Goal: Task Accomplishment & Management: Manage account settings

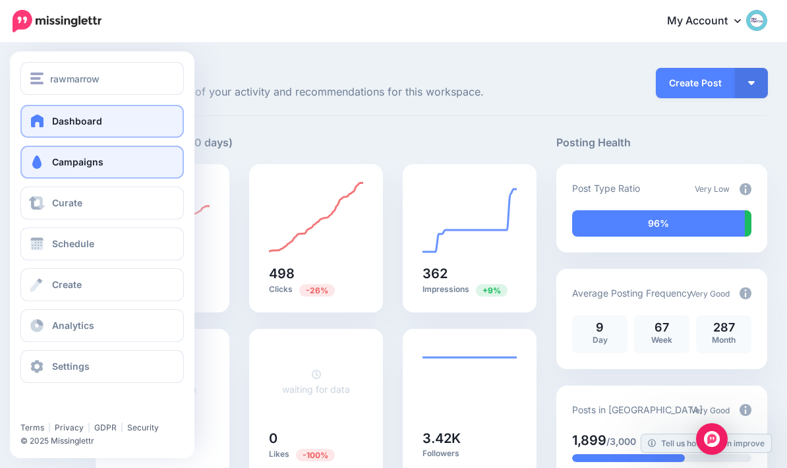
click at [36, 165] on span at bounding box center [36, 162] width 17 height 13
click at [62, 159] on span "Campaigns" at bounding box center [77, 161] width 51 height 11
click at [59, 164] on span "Campaigns" at bounding box center [77, 161] width 51 height 11
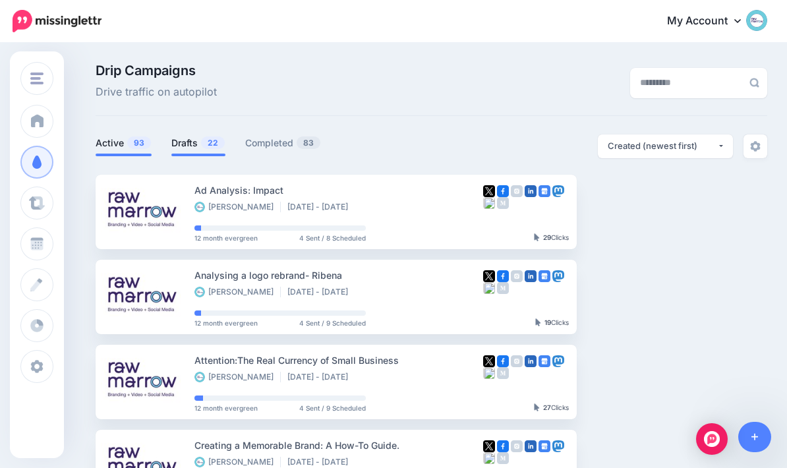
click at [196, 142] on link "Drafts 22" at bounding box center [198, 143] width 54 height 16
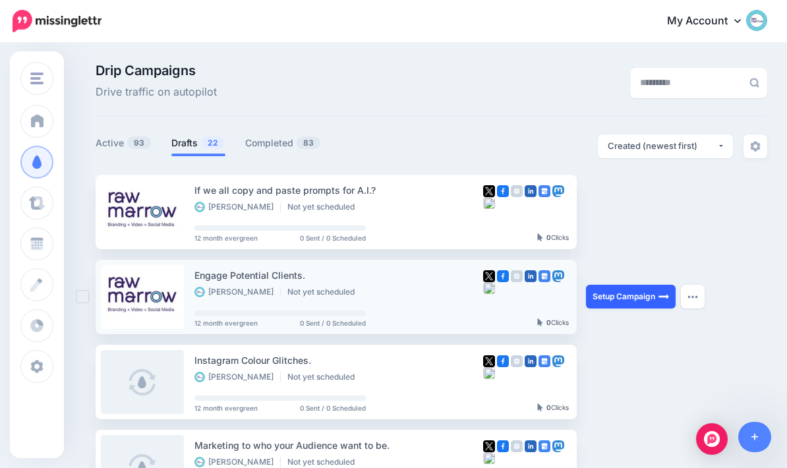
click at [660, 292] on img at bounding box center [664, 296] width 11 height 11
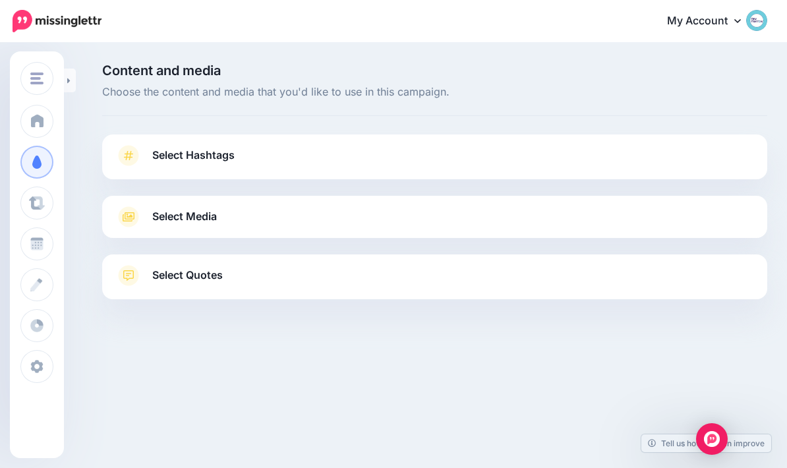
click at [134, 172] on link "Select Hashtags" at bounding box center [434, 162] width 639 height 34
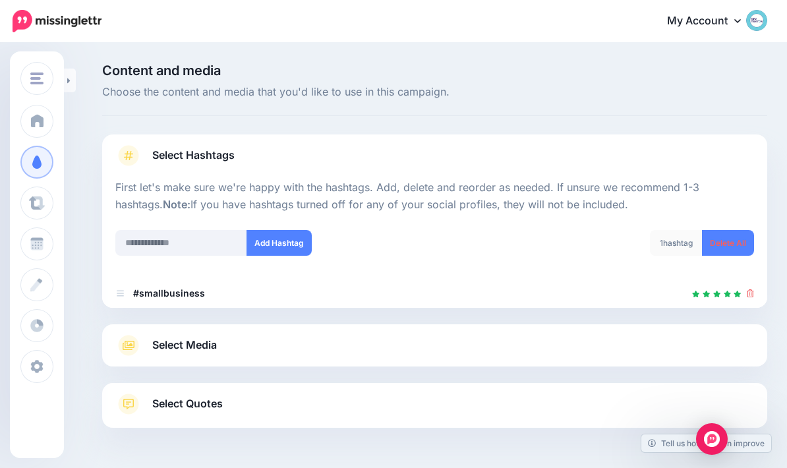
click at [159, 342] on span "Select Media" at bounding box center [184, 345] width 65 height 18
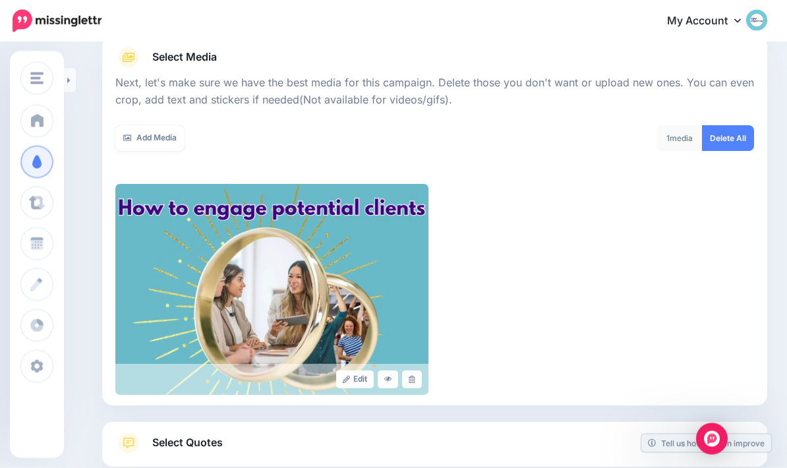
scroll to position [189, 0]
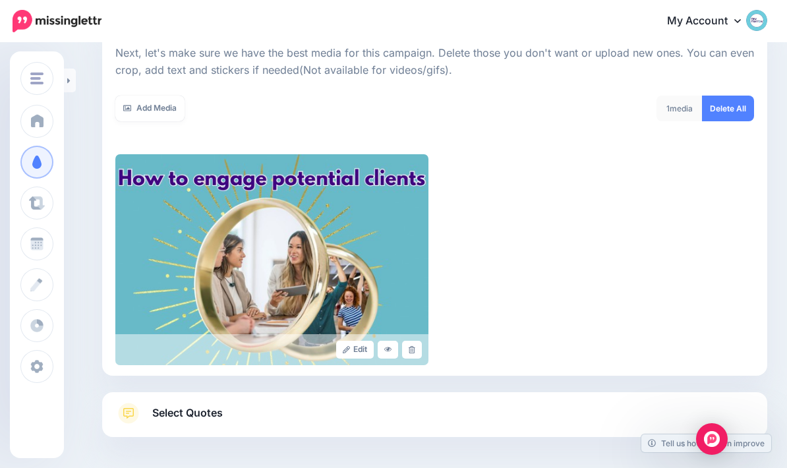
click at [264, 411] on link "Select Quotes" at bounding box center [434, 420] width 639 height 34
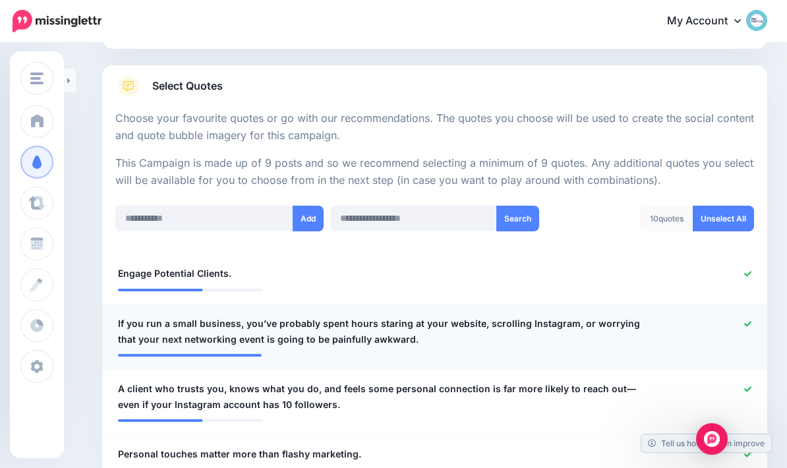
click at [748, 320] on icon at bounding box center [747, 323] width 7 height 7
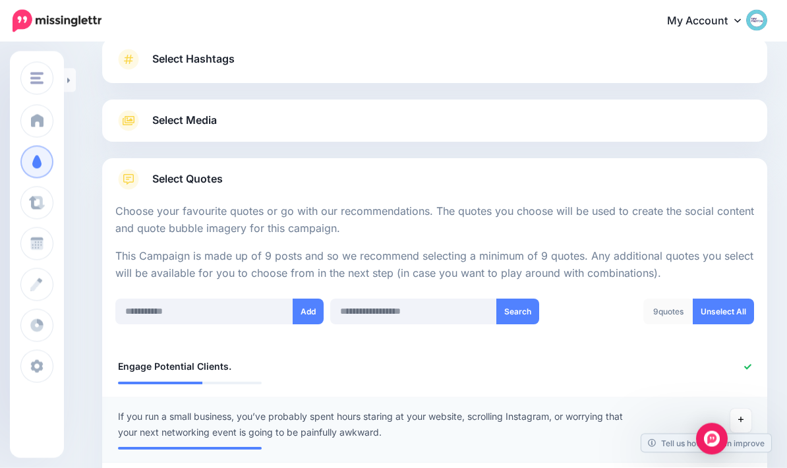
scroll to position [103, 0]
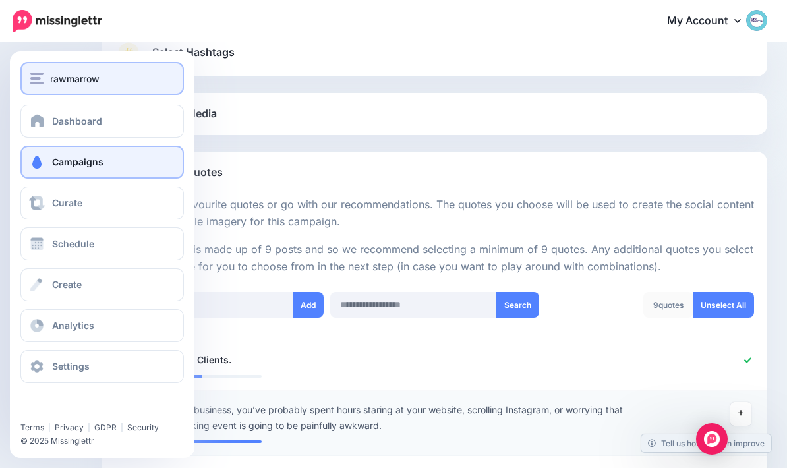
click at [62, 76] on span "rawmarrow" at bounding box center [74, 78] width 49 height 15
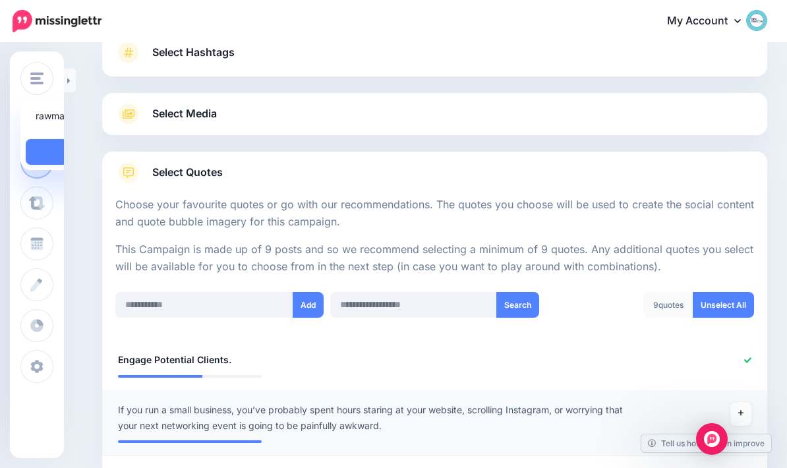
click at [254, 116] on link "Select Media" at bounding box center [434, 114] width 639 height 21
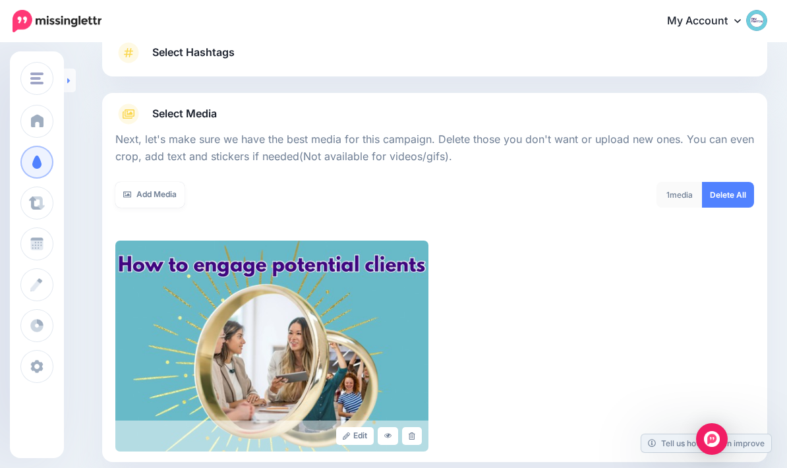
click at [65, 78] on link at bounding box center [70, 81] width 12 height 24
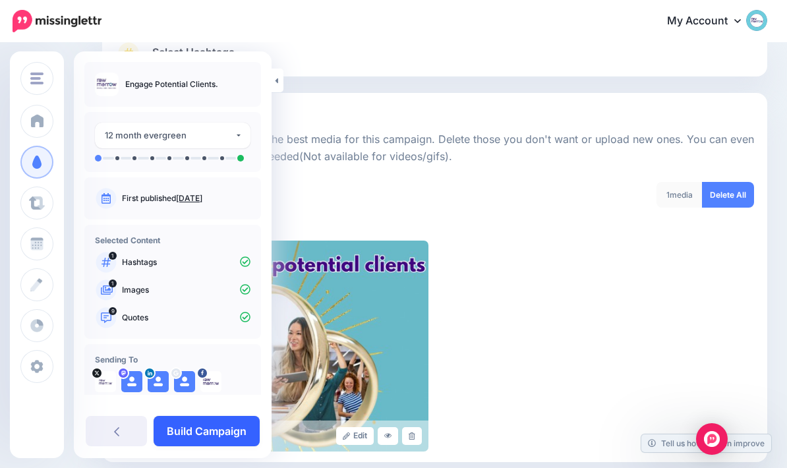
click at [185, 446] on link "Build Campaign" at bounding box center [207, 431] width 106 height 30
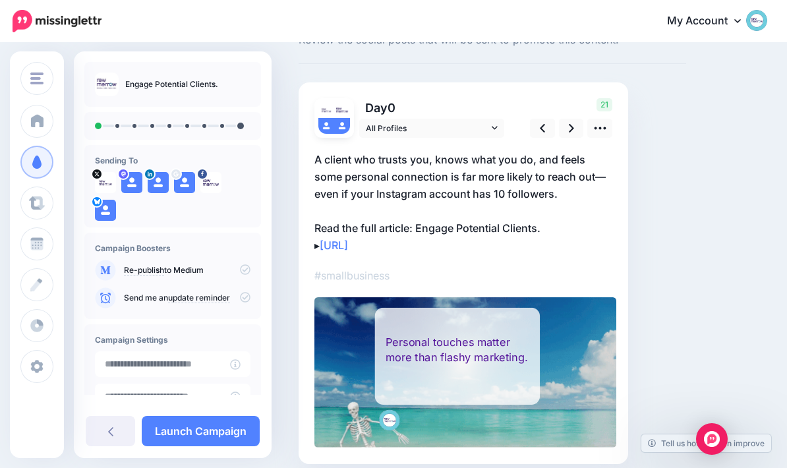
scroll to position [53, 0]
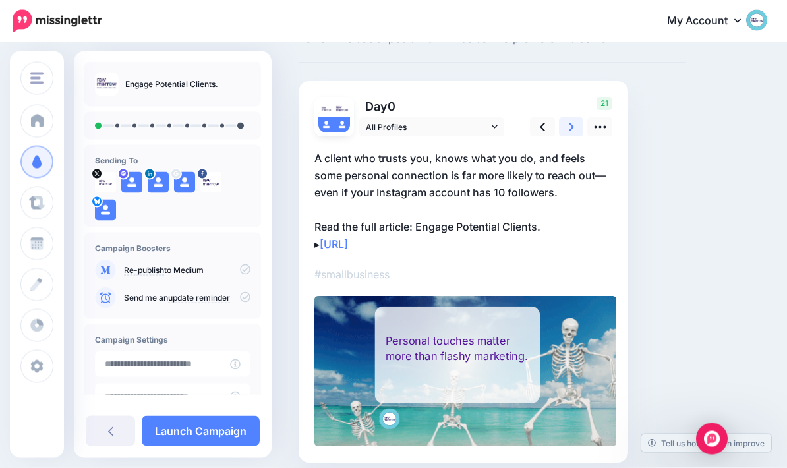
click at [579, 127] on link at bounding box center [571, 127] width 25 height 19
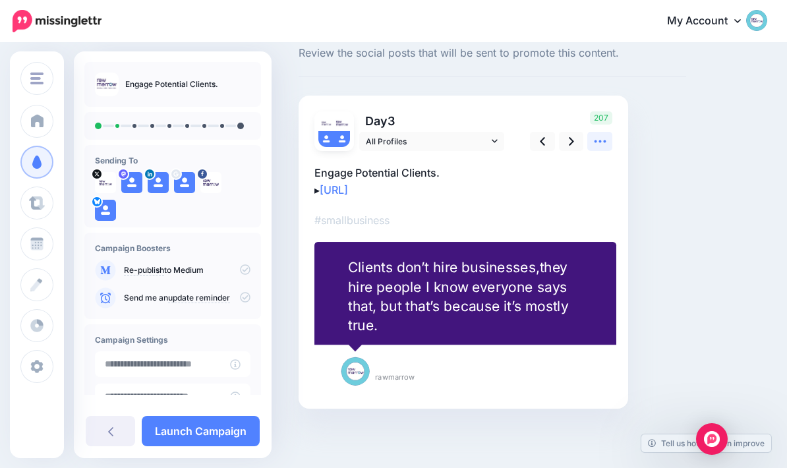
click at [603, 135] on icon at bounding box center [600, 142] width 14 height 14
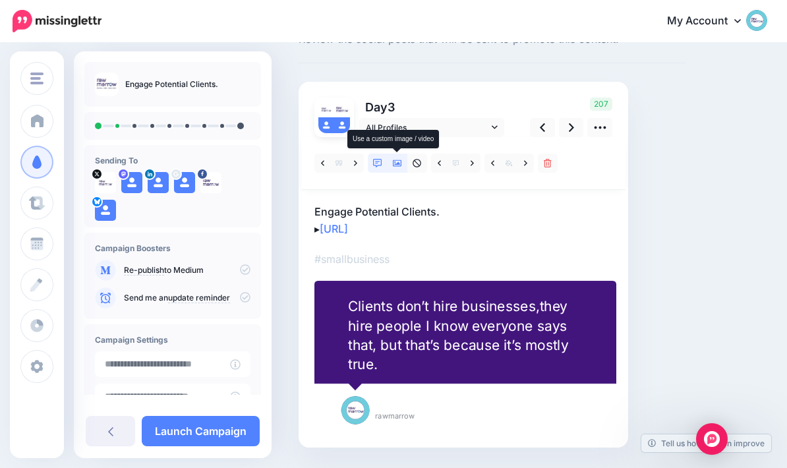
click at [400, 166] on icon at bounding box center [397, 163] width 9 height 9
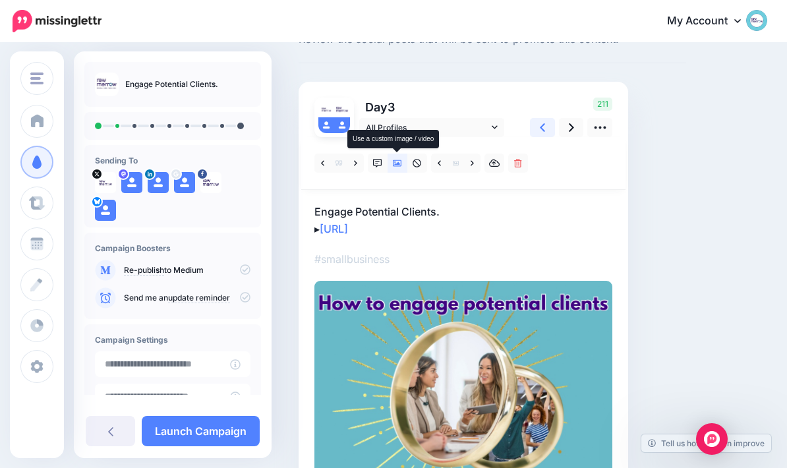
click at [543, 124] on icon at bounding box center [542, 128] width 5 height 14
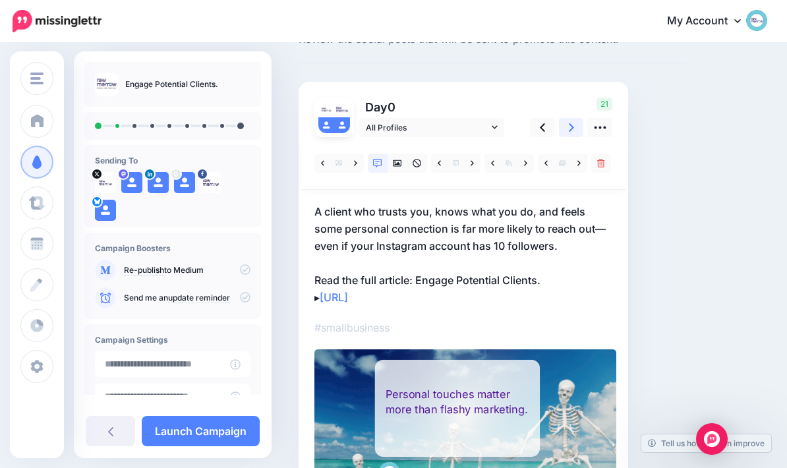
click at [571, 128] on icon at bounding box center [571, 128] width 5 height 14
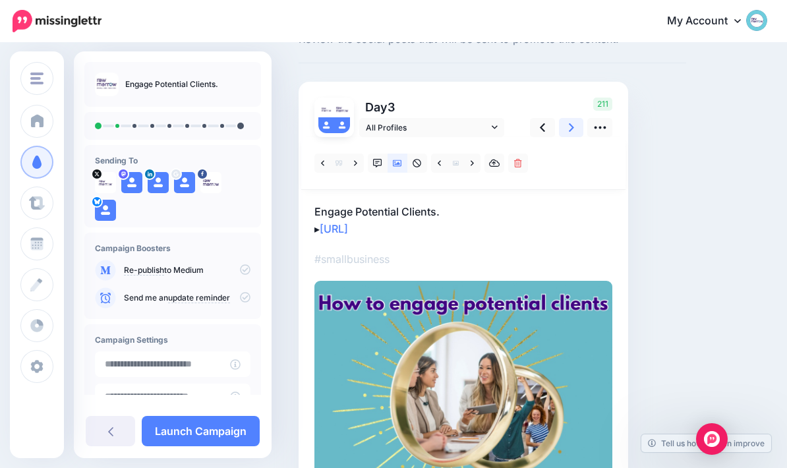
click at [567, 134] on link at bounding box center [571, 127] width 25 height 19
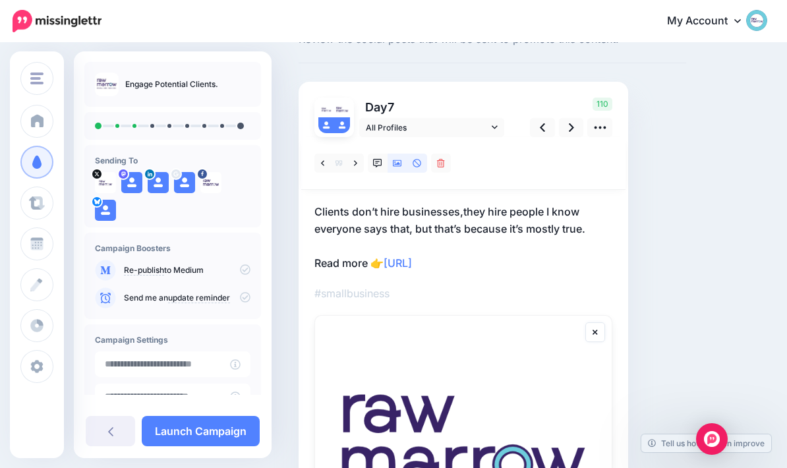
click at [398, 167] on link at bounding box center [398, 163] width 20 height 19
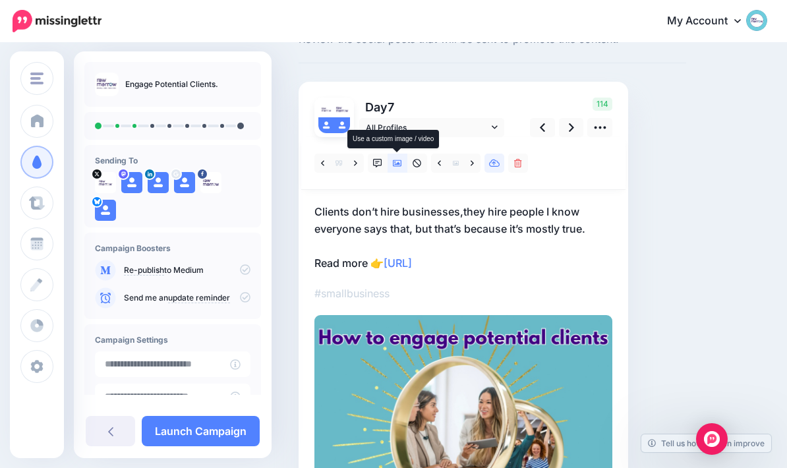
click at [496, 162] on icon at bounding box center [494, 163] width 11 height 9
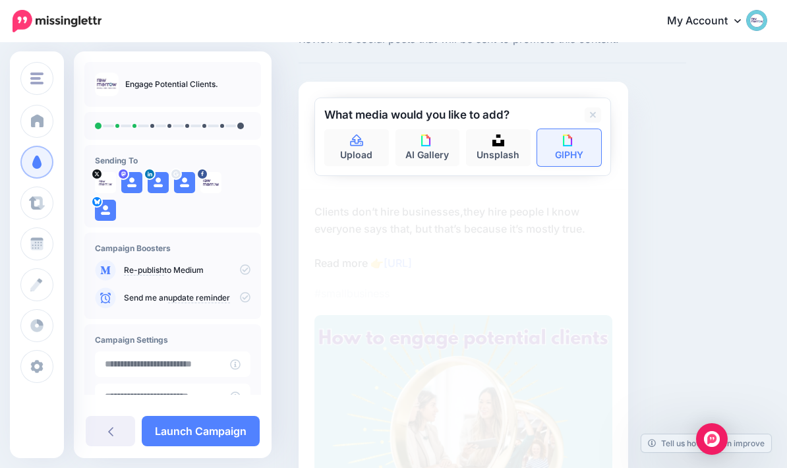
click at [579, 157] on link "GIPHY" at bounding box center [569, 147] width 65 height 37
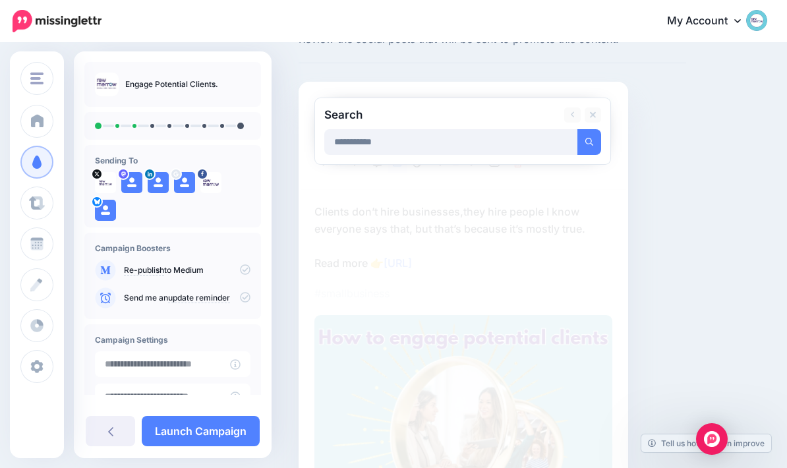
type input "**********"
click at [589, 141] on button "submit" at bounding box center [590, 142] width 24 height 26
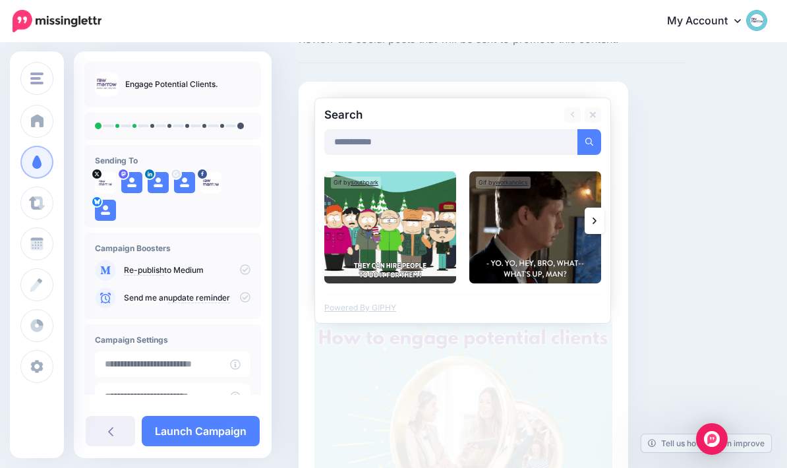
click at [597, 224] on link at bounding box center [595, 221] width 20 height 26
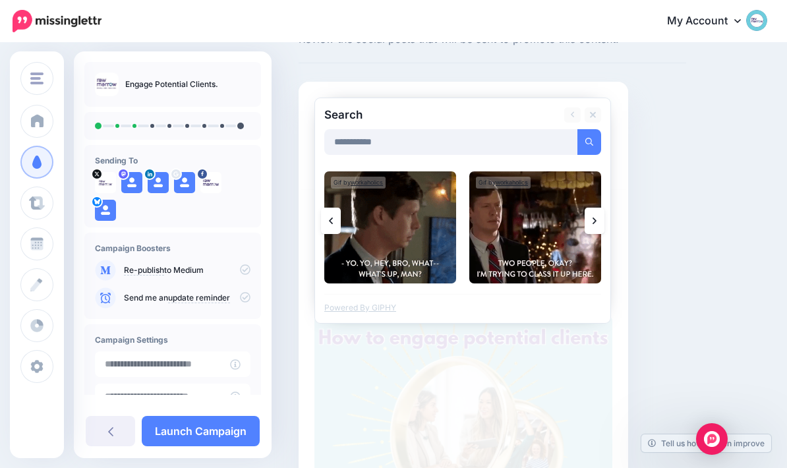
click at [591, 225] on link at bounding box center [595, 221] width 20 height 26
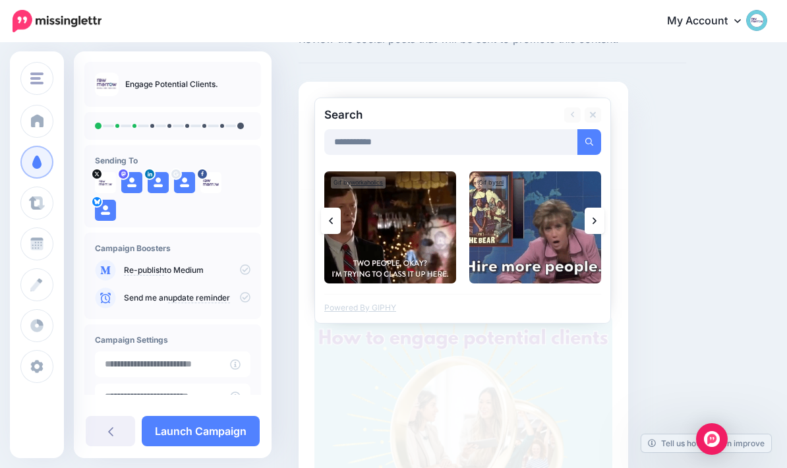
click at [593, 220] on icon at bounding box center [595, 221] width 4 height 11
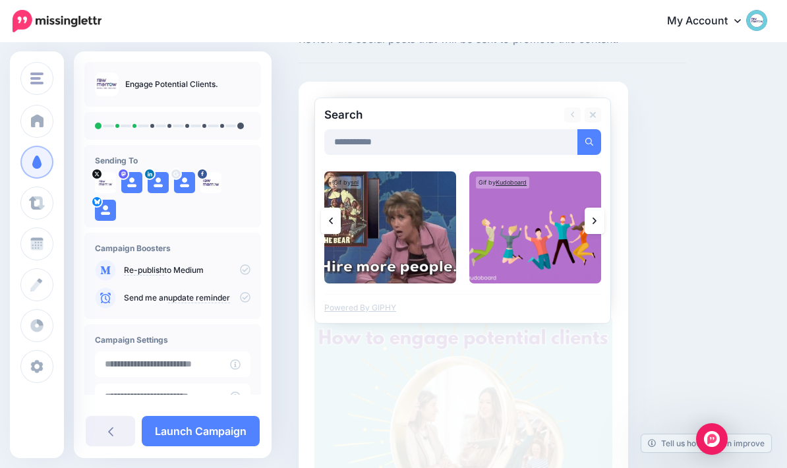
click at [591, 222] on link at bounding box center [595, 221] width 20 height 26
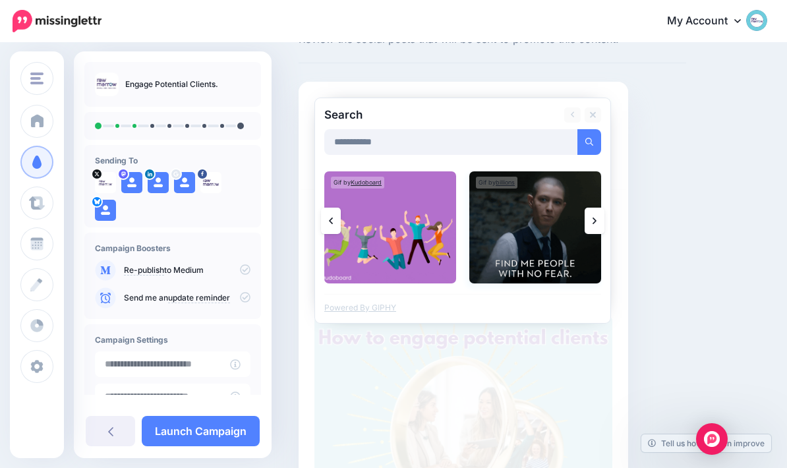
click at [541, 236] on img at bounding box center [535, 227] width 132 height 112
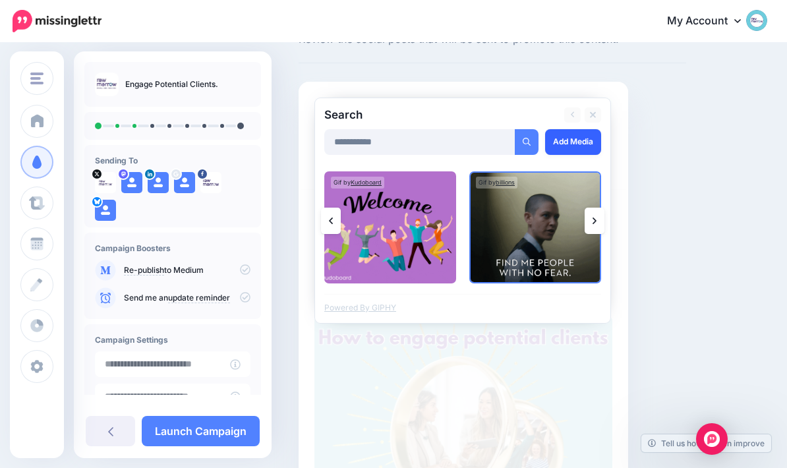
click at [573, 153] on link "Add Media" at bounding box center [573, 142] width 56 height 26
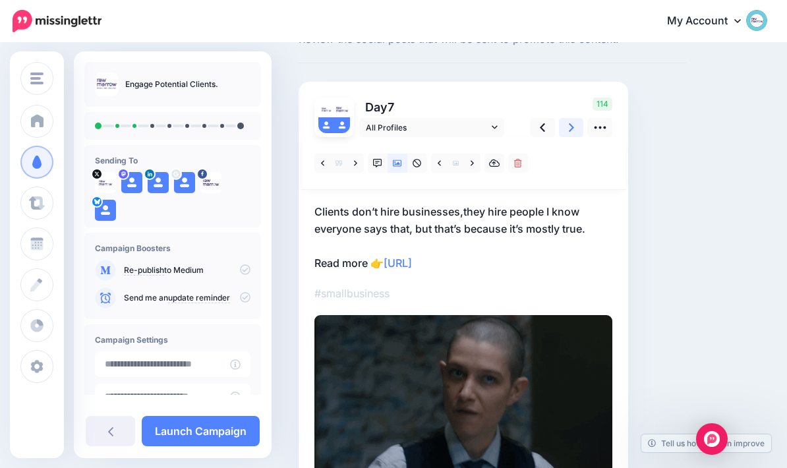
click at [568, 126] on link at bounding box center [571, 127] width 25 height 19
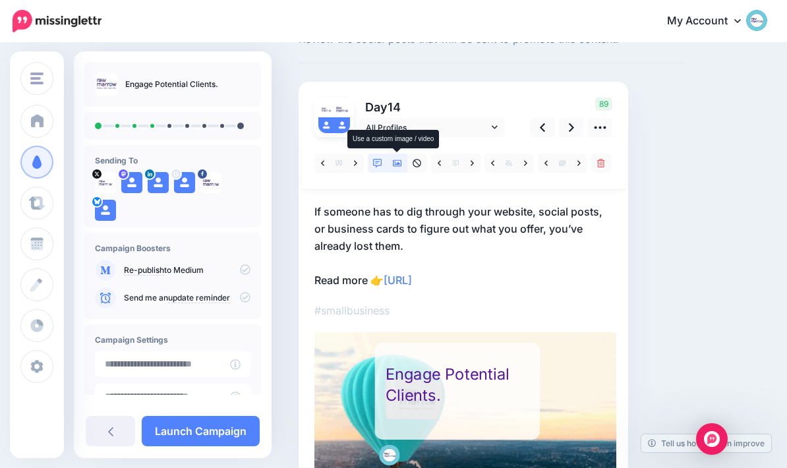
click at [402, 162] on icon at bounding box center [397, 163] width 9 height 7
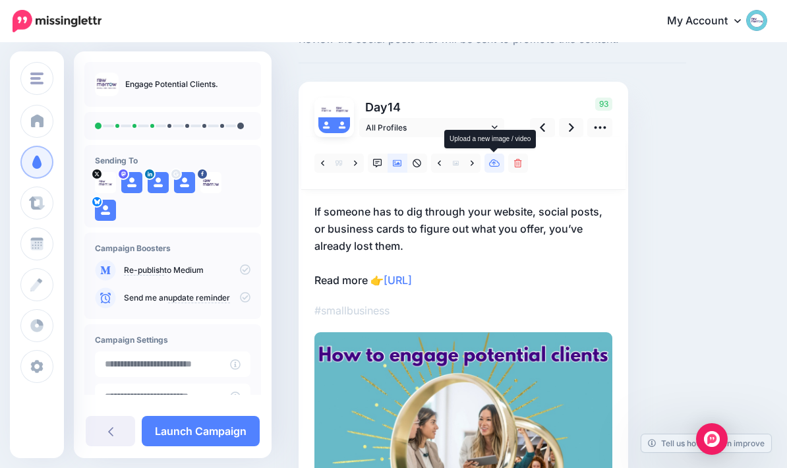
click at [502, 158] on link at bounding box center [495, 163] width 20 height 19
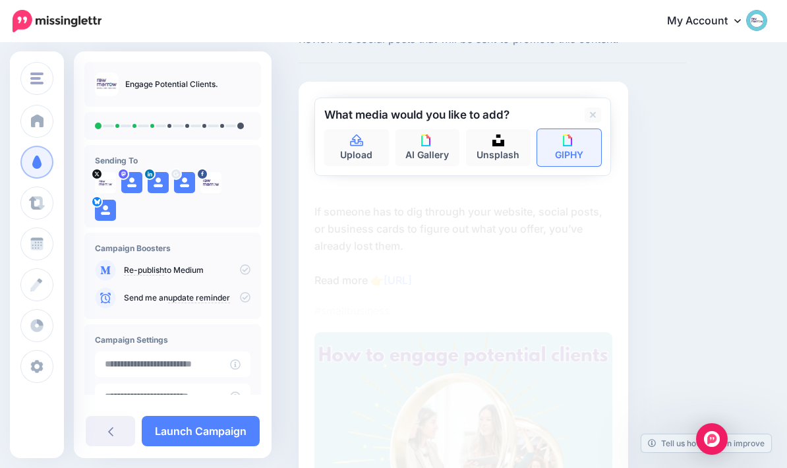
click at [574, 138] on img at bounding box center [569, 141] width 12 height 12
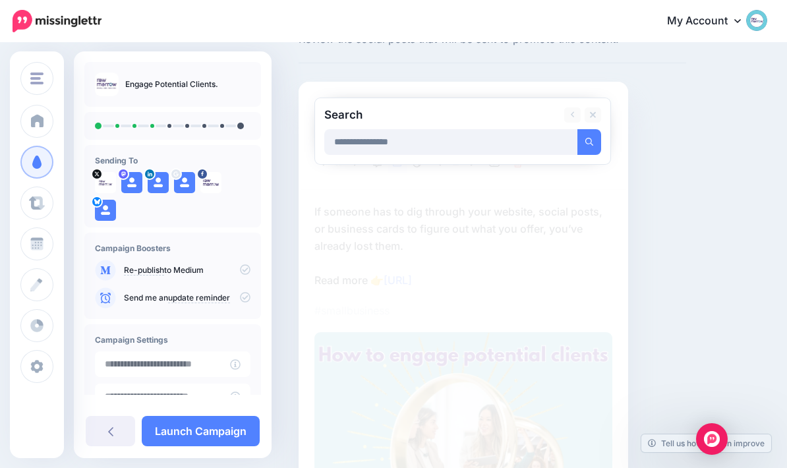
type input "**********"
click at [589, 141] on button "submit" at bounding box center [590, 142] width 24 height 26
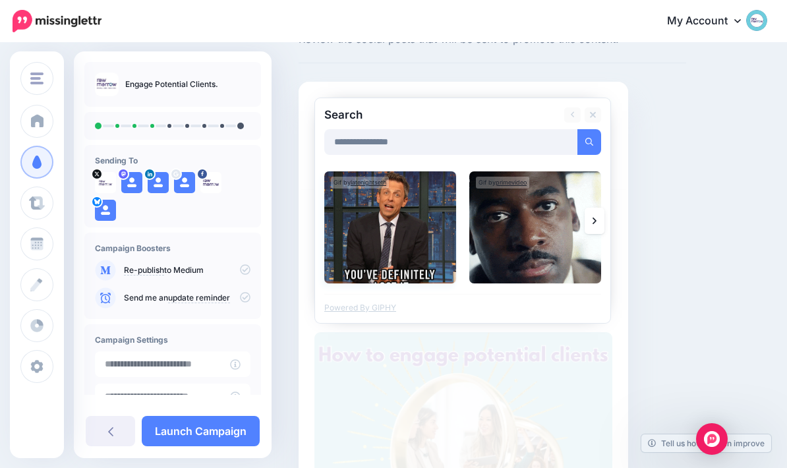
click at [413, 221] on img at bounding box center [390, 227] width 132 height 112
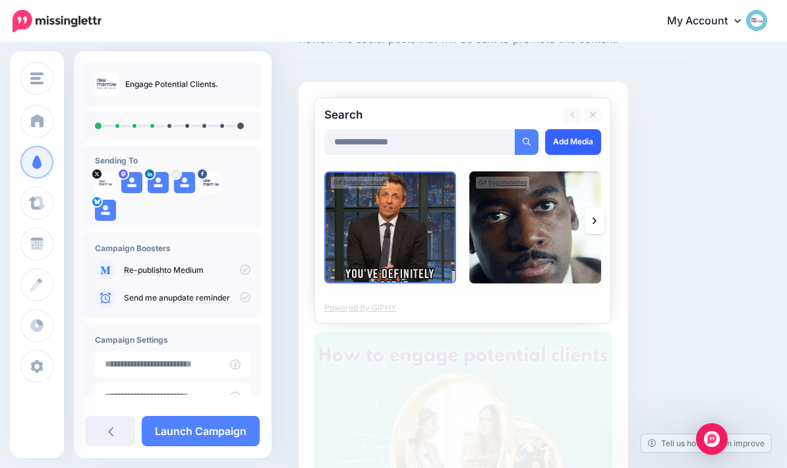
click at [583, 142] on link "Add Media" at bounding box center [573, 142] width 56 height 26
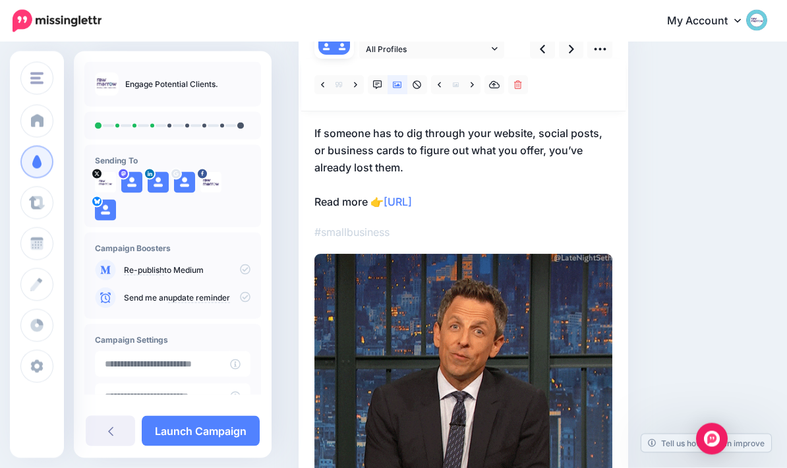
scroll to position [94, 0]
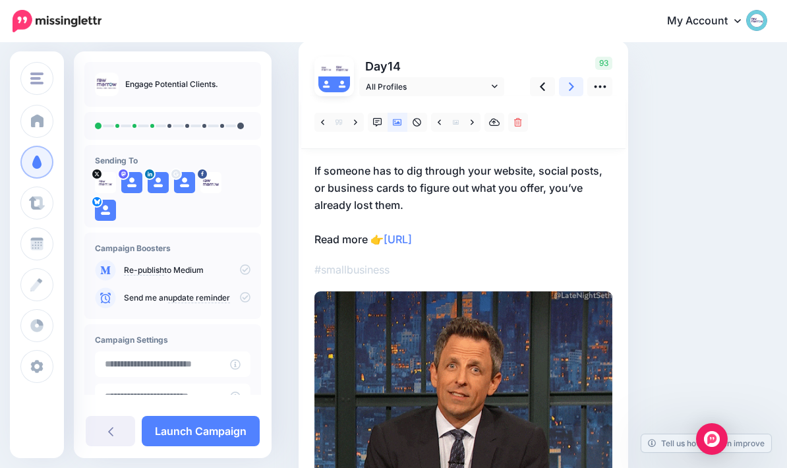
click at [569, 88] on icon at bounding box center [571, 87] width 5 height 14
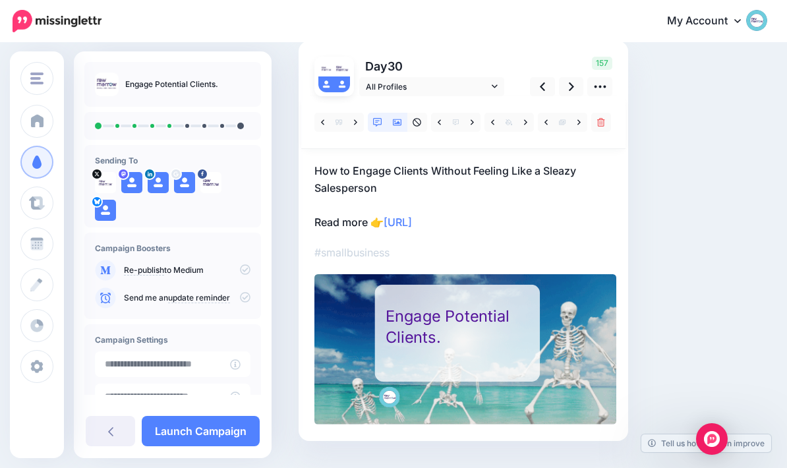
click at [394, 125] on icon at bounding box center [397, 122] width 9 height 9
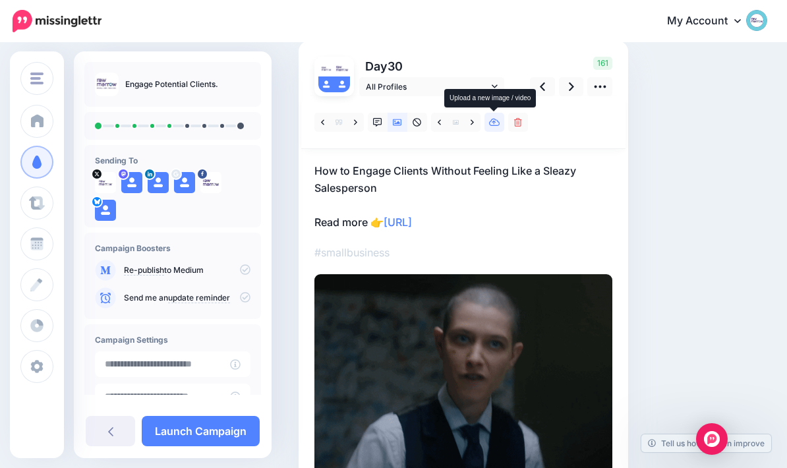
click at [498, 123] on icon at bounding box center [494, 122] width 11 height 9
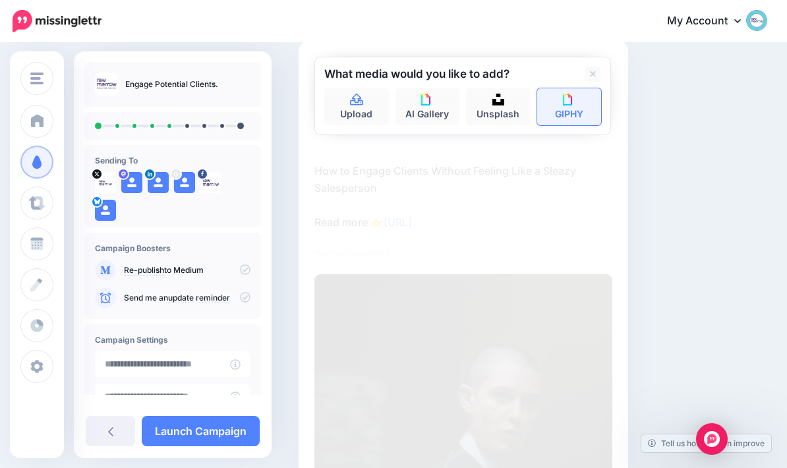
click at [571, 102] on img at bounding box center [569, 100] width 12 height 12
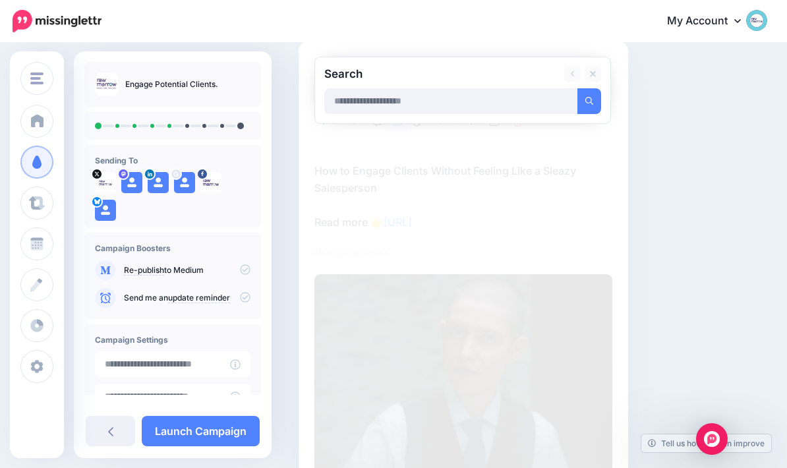
type input "*"
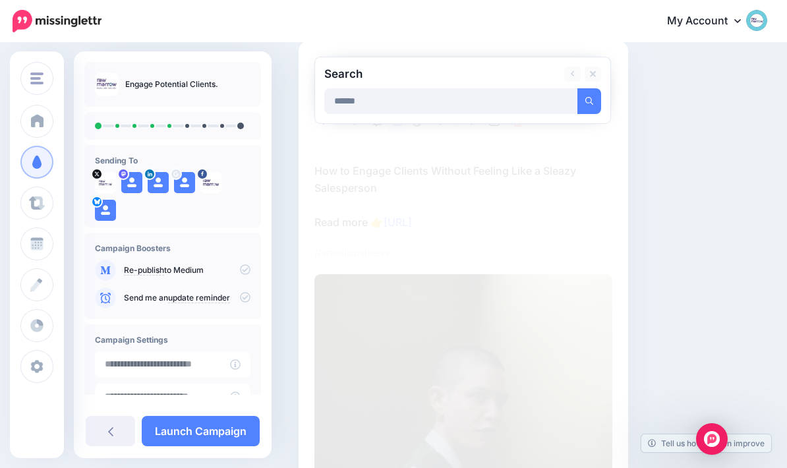
type input "******"
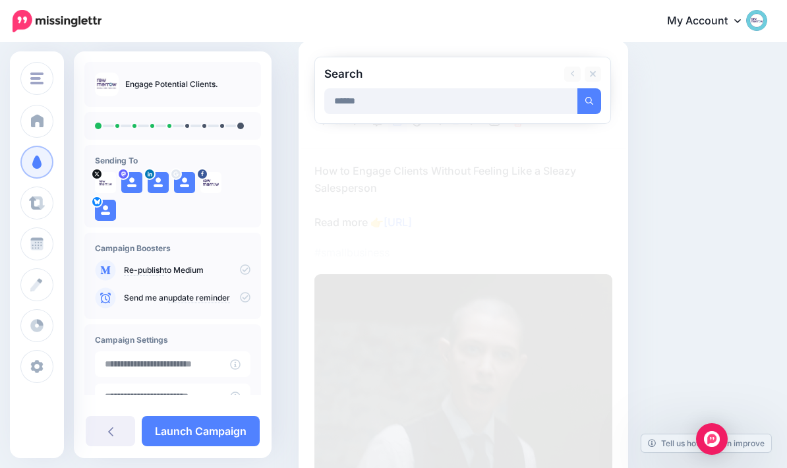
click at [589, 100] on button "submit" at bounding box center [590, 101] width 24 height 26
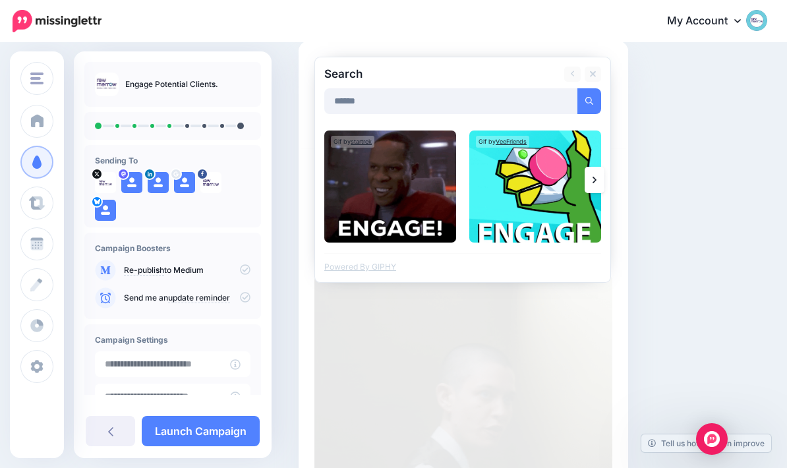
click at [593, 181] on icon at bounding box center [595, 180] width 4 height 11
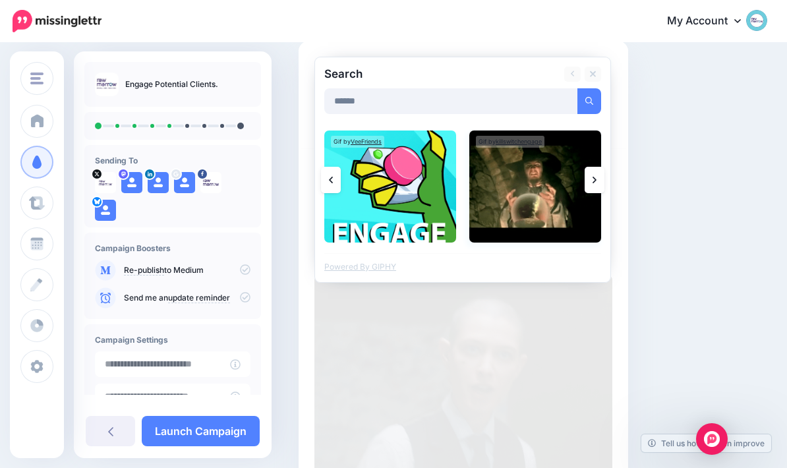
click at [582, 181] on img at bounding box center [535, 187] width 132 height 112
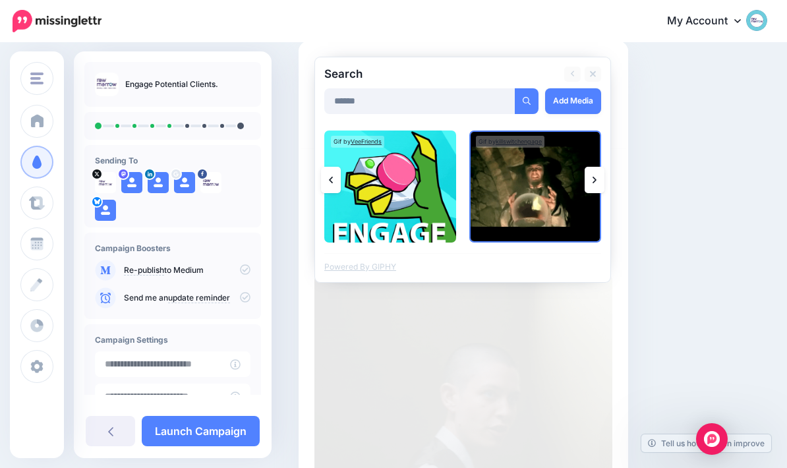
click at [595, 179] on icon at bounding box center [595, 180] width 4 height 7
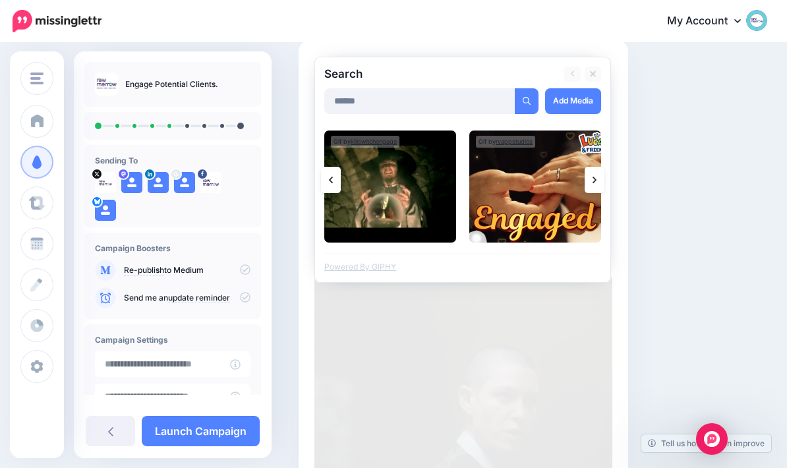
click at [598, 178] on link at bounding box center [595, 180] width 20 height 26
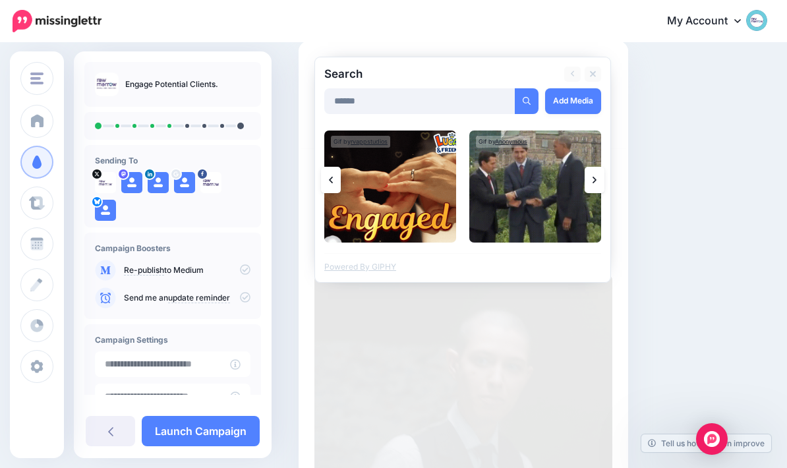
click at [331, 179] on icon at bounding box center [331, 180] width 4 height 7
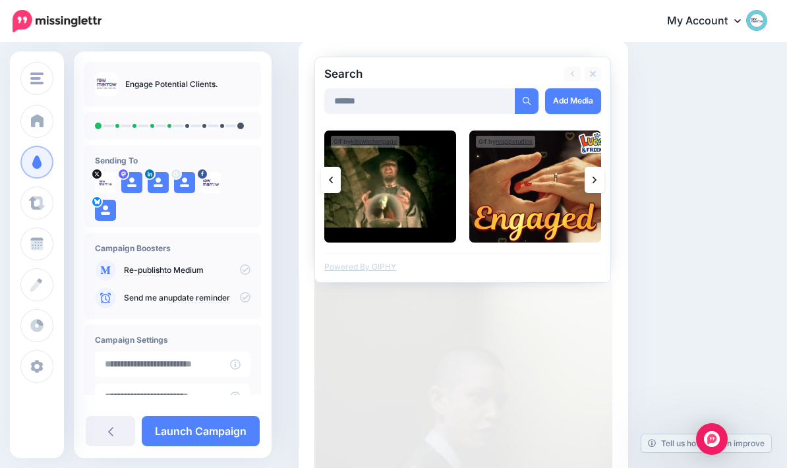
click at [332, 185] on link at bounding box center [331, 180] width 20 height 26
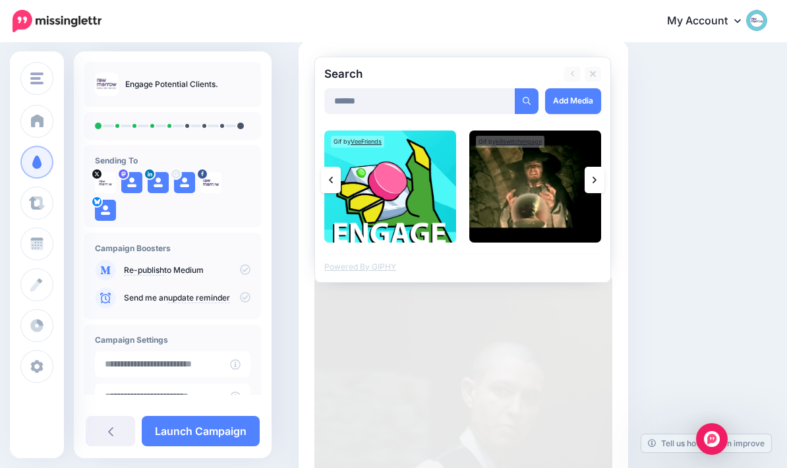
click at [334, 180] on link at bounding box center [331, 180] width 20 height 26
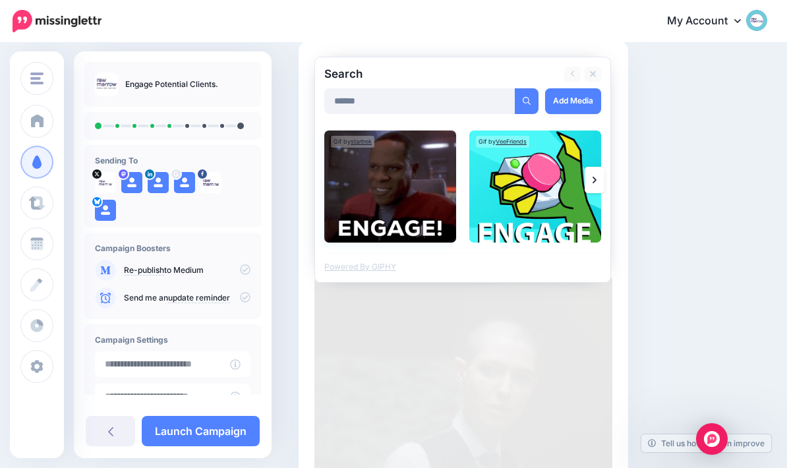
click at [370, 216] on img at bounding box center [390, 187] width 132 height 112
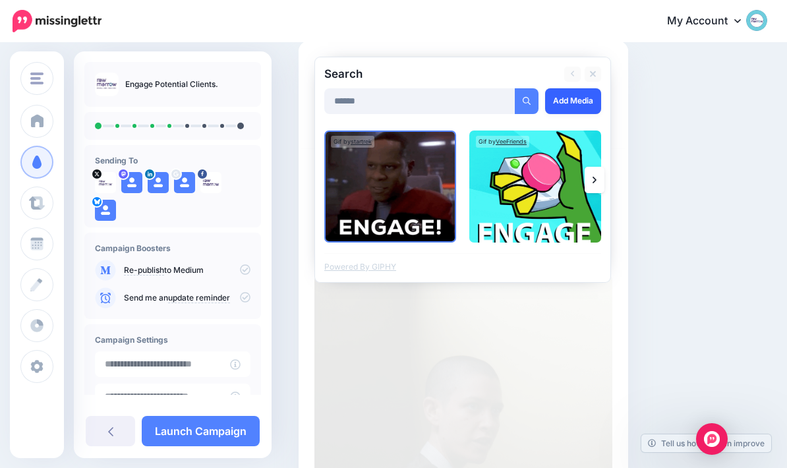
click at [582, 103] on link "Add Media" at bounding box center [573, 101] width 56 height 26
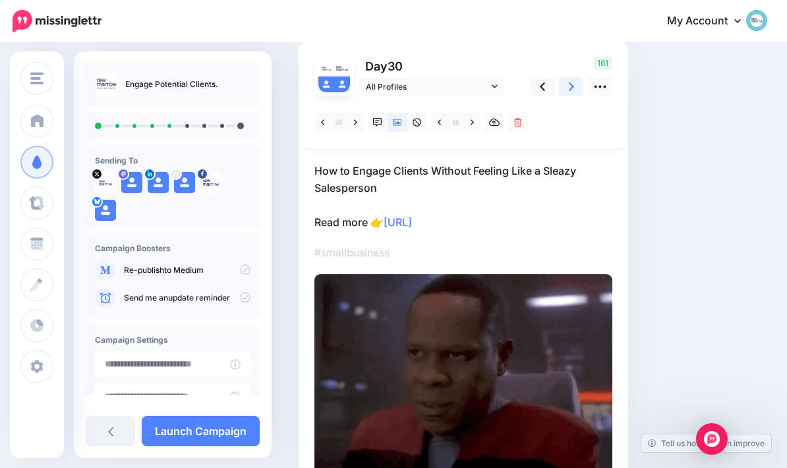
click at [570, 87] on icon at bounding box center [571, 87] width 5 height 14
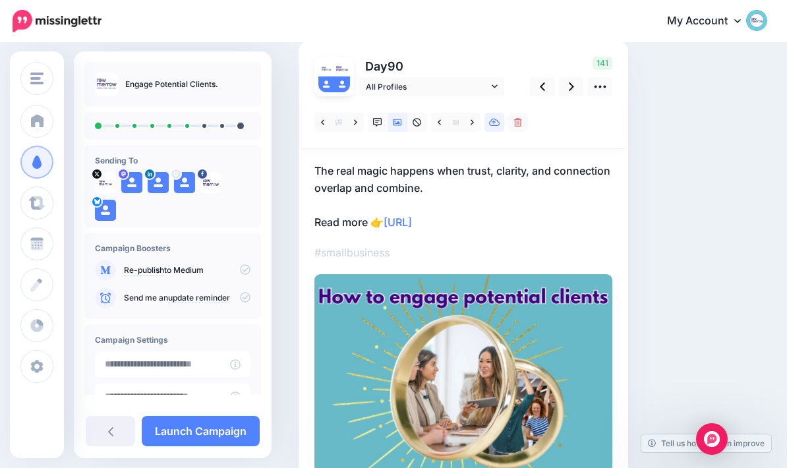
click at [490, 127] on link at bounding box center [495, 122] width 20 height 19
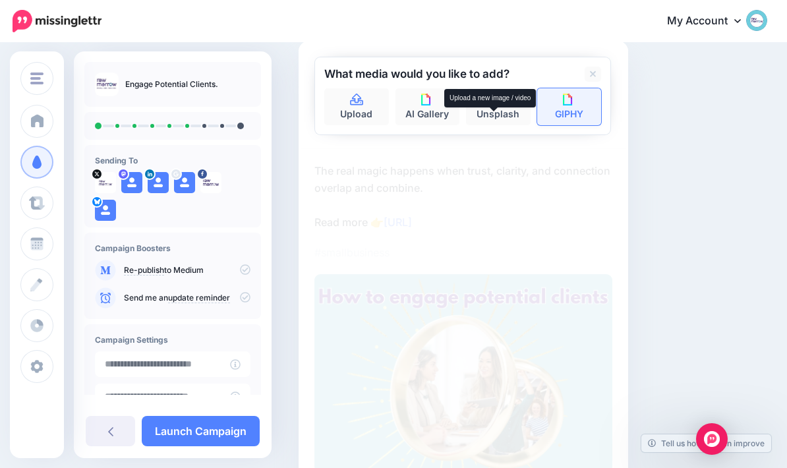
click at [568, 104] on img at bounding box center [569, 100] width 12 height 12
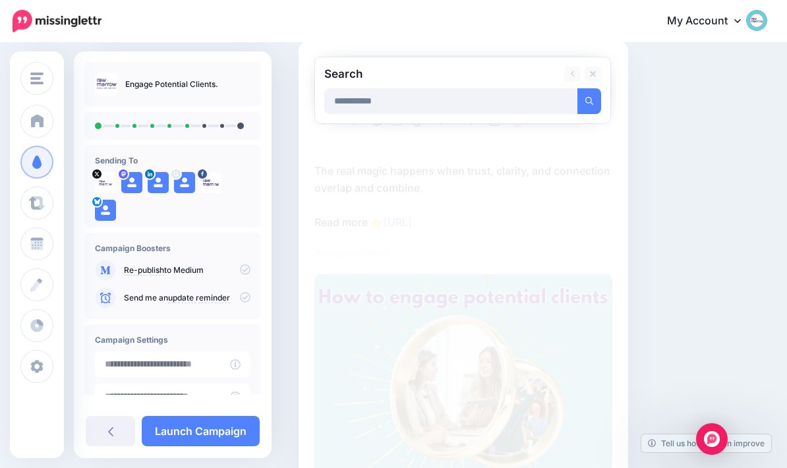
type input "**********"
click at [589, 100] on button "submit" at bounding box center [590, 101] width 24 height 26
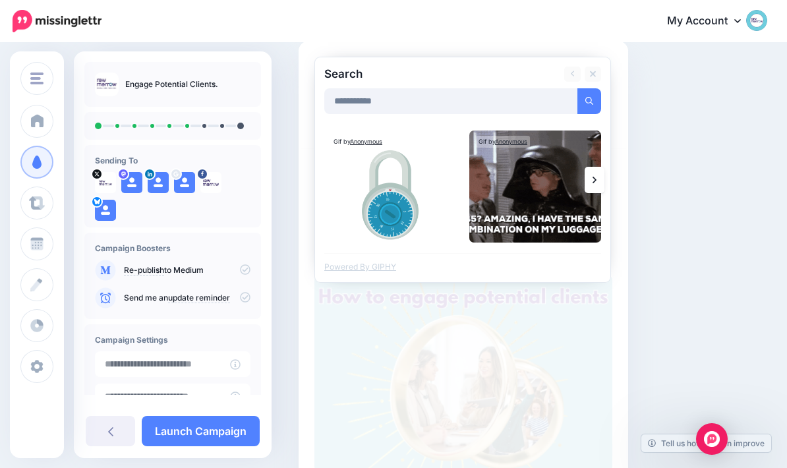
click at [598, 182] on link at bounding box center [595, 180] width 20 height 26
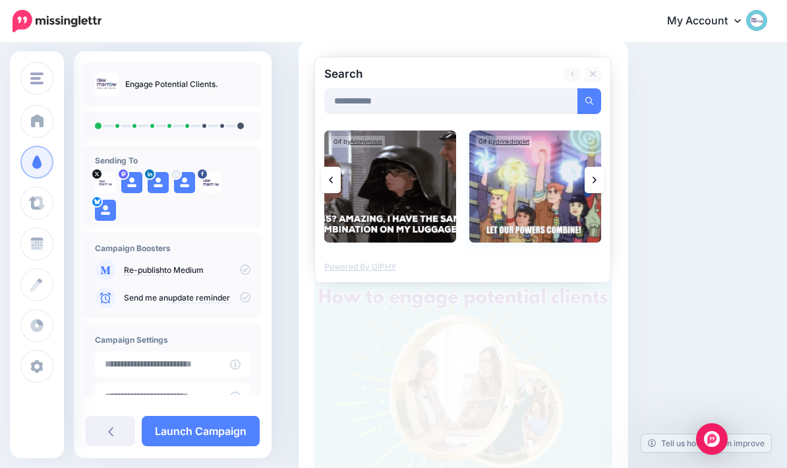
click at [536, 201] on img at bounding box center [535, 187] width 132 height 112
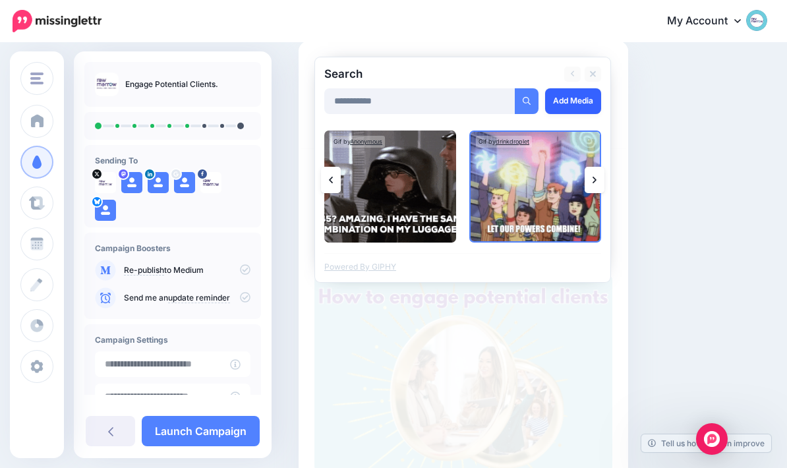
click at [589, 99] on link "Add Media" at bounding box center [573, 101] width 56 height 26
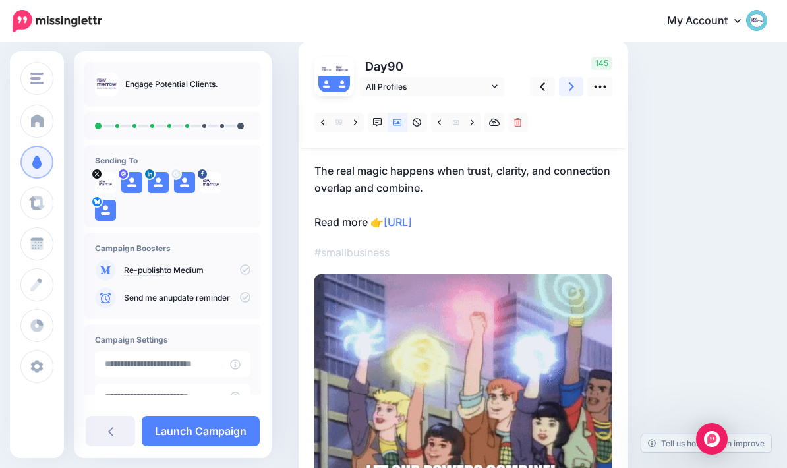
click at [573, 87] on icon at bounding box center [571, 86] width 5 height 9
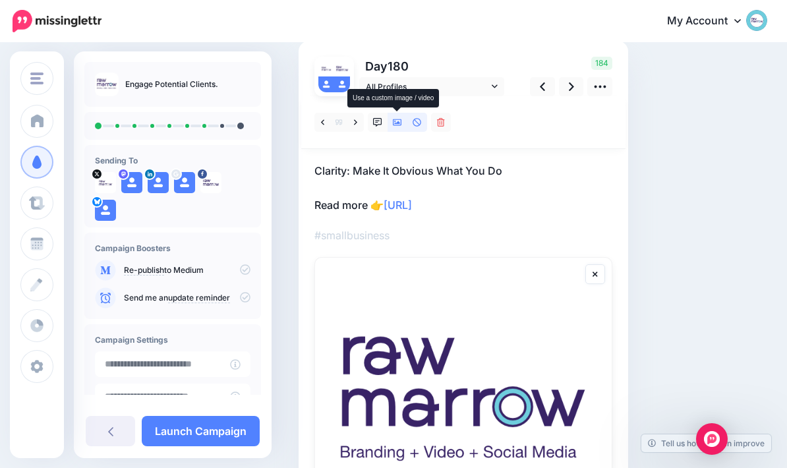
click at [398, 127] on link at bounding box center [398, 122] width 20 height 19
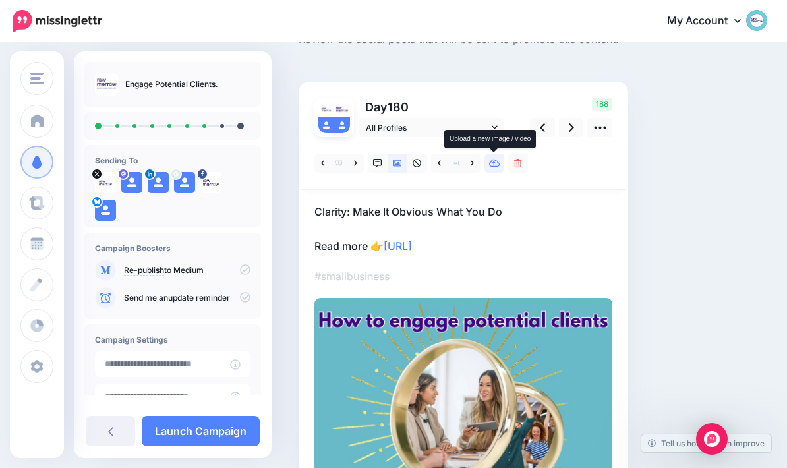
click at [498, 167] on icon at bounding box center [494, 163] width 11 height 9
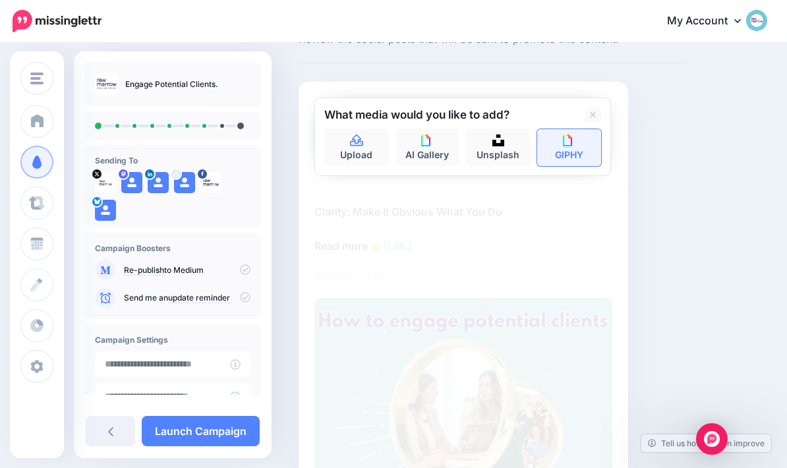
click at [597, 138] on link "GIPHY" at bounding box center [569, 147] width 65 height 37
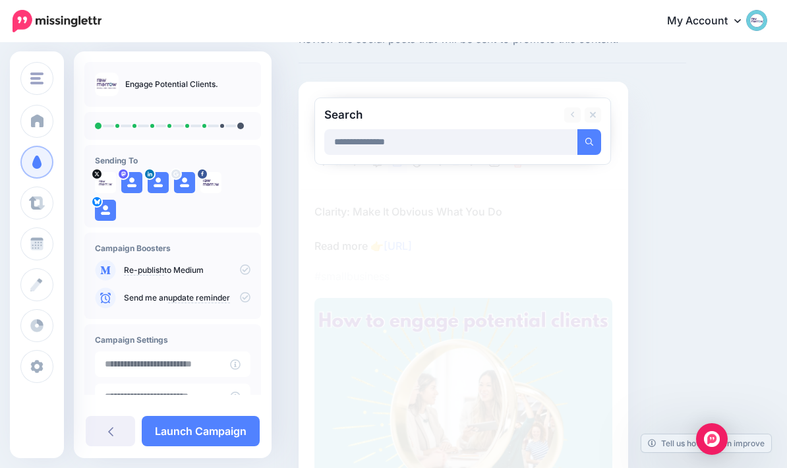
type input "**********"
click at [589, 141] on button "submit" at bounding box center [590, 142] width 24 height 26
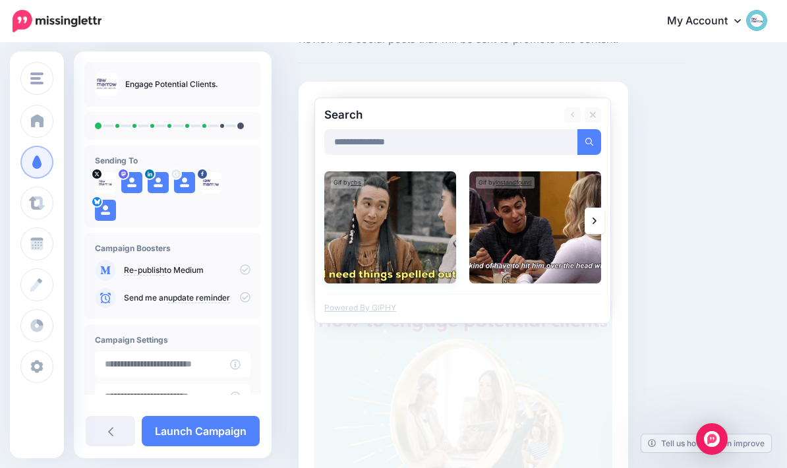
click at [405, 228] on img at bounding box center [390, 227] width 132 height 112
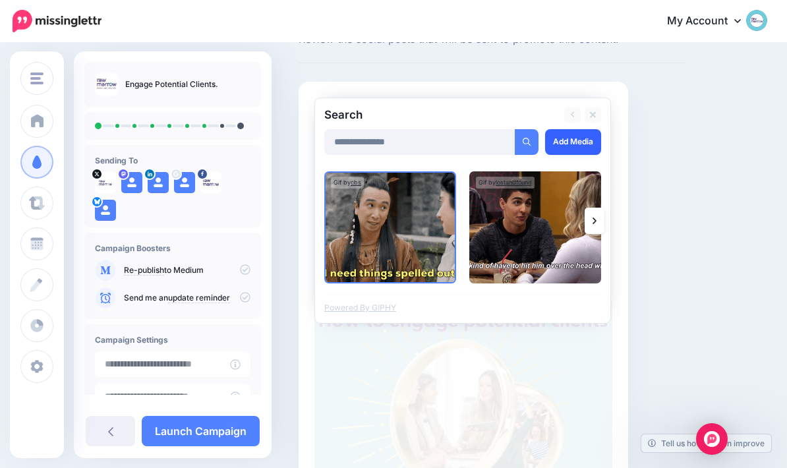
click at [574, 140] on link "Add Media" at bounding box center [573, 142] width 56 height 26
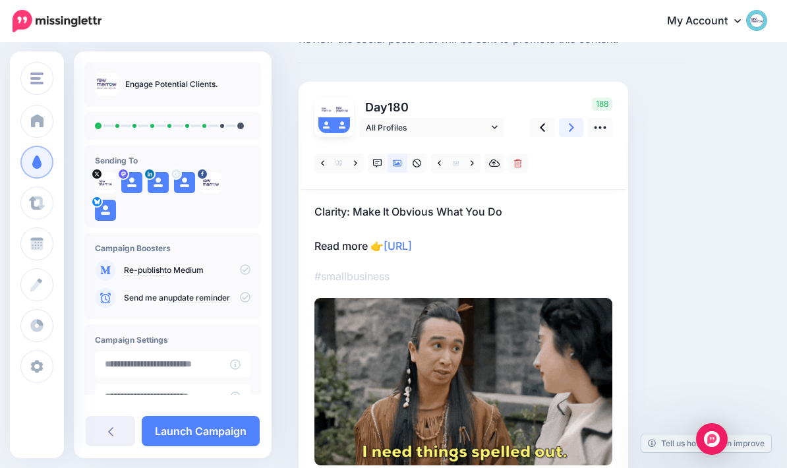
click at [572, 134] on link at bounding box center [571, 127] width 25 height 19
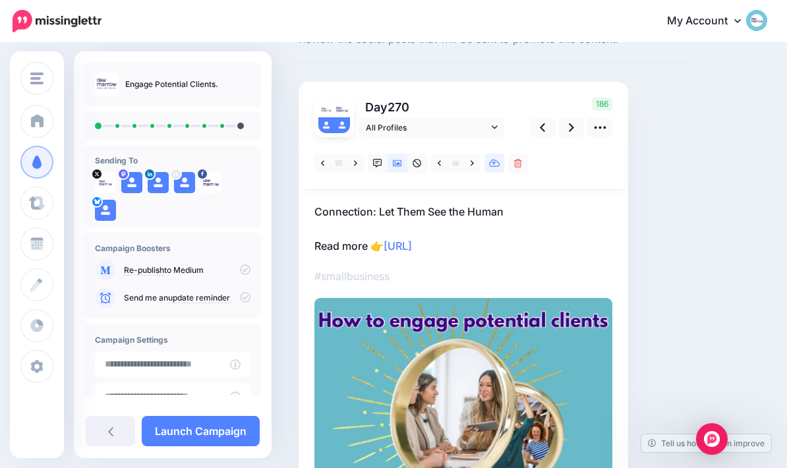
click at [494, 171] on link at bounding box center [495, 163] width 20 height 19
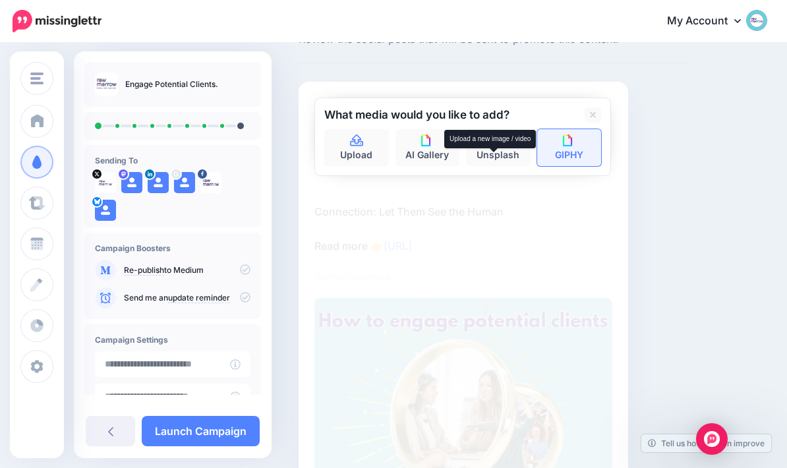
click at [568, 144] on img at bounding box center [569, 141] width 12 height 12
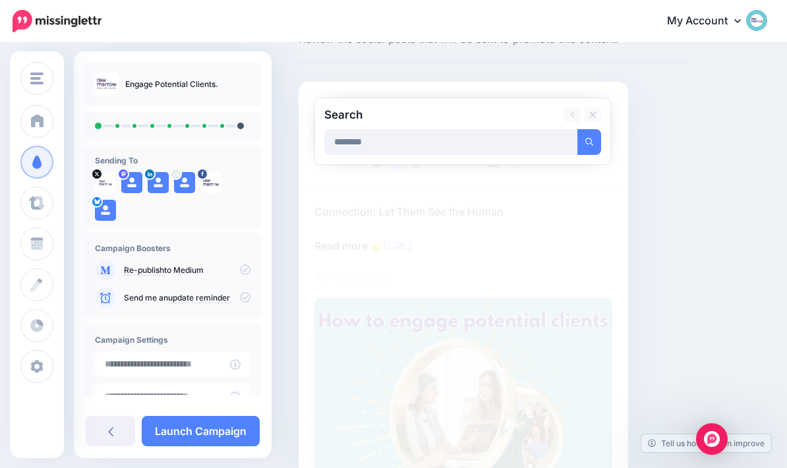
type input "********"
click at [589, 141] on button "submit" at bounding box center [590, 142] width 24 height 26
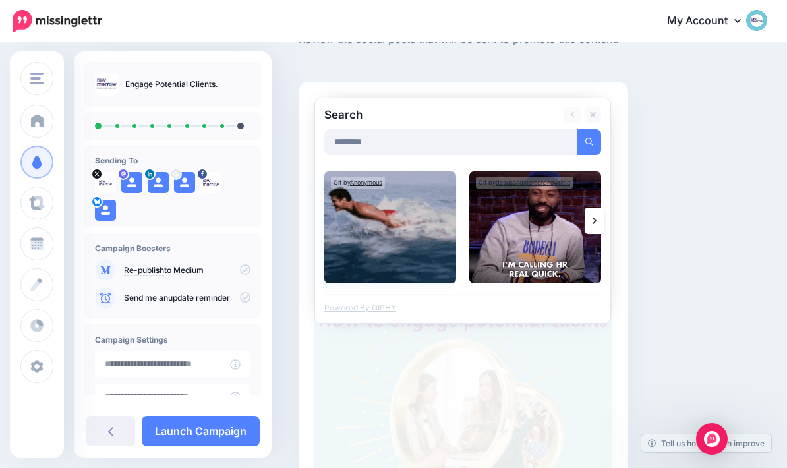
click at [394, 222] on img at bounding box center [390, 227] width 132 height 112
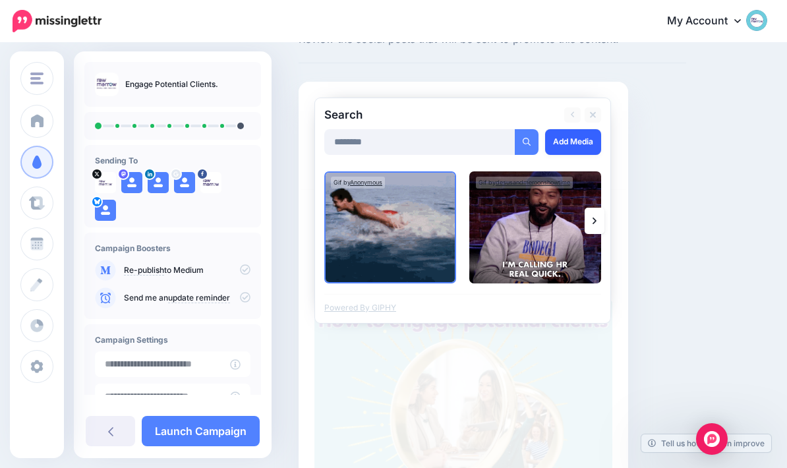
click at [569, 143] on link "Add Media" at bounding box center [573, 142] width 56 height 26
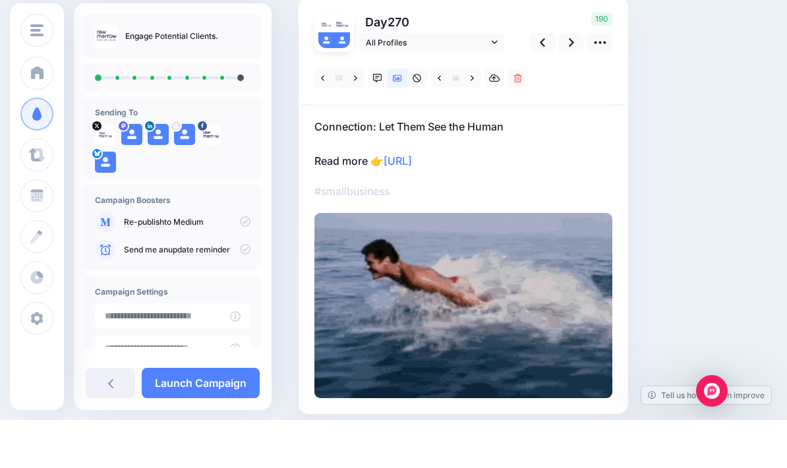
scroll to position [0, 0]
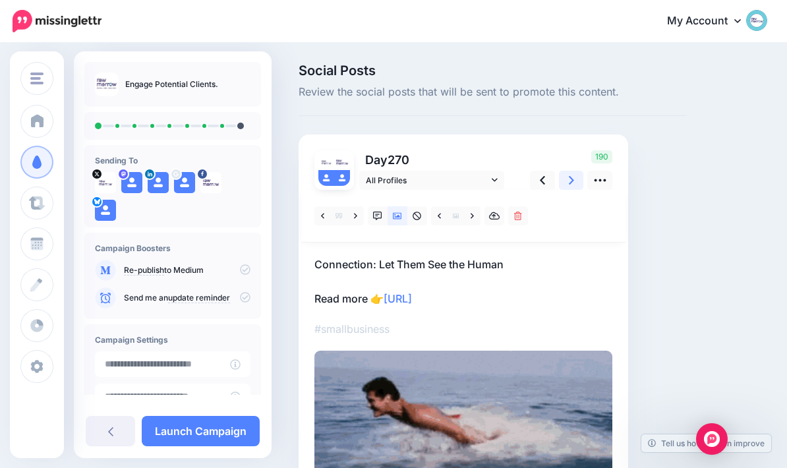
click at [571, 175] on icon at bounding box center [571, 180] width 5 height 14
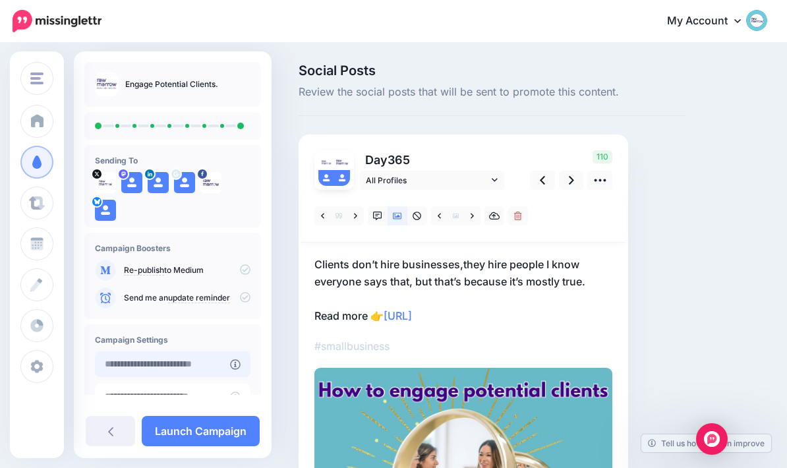
click at [214, 358] on input "text" at bounding box center [162, 364] width 135 height 26
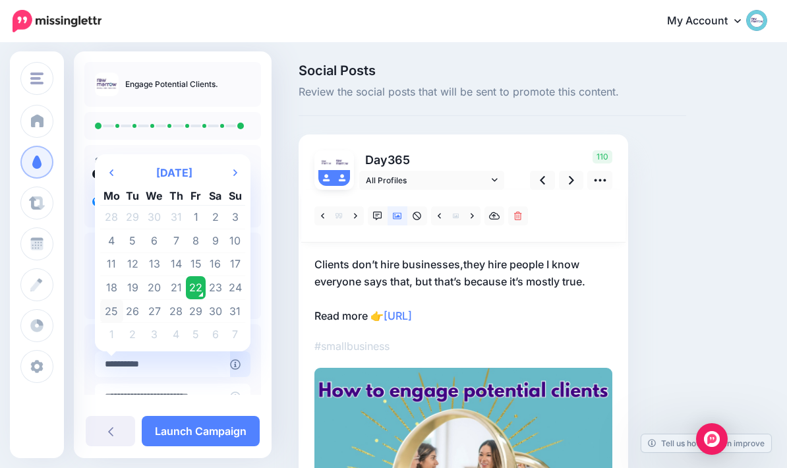
click at [109, 313] on td "25" at bounding box center [111, 311] width 23 height 24
type input "**********"
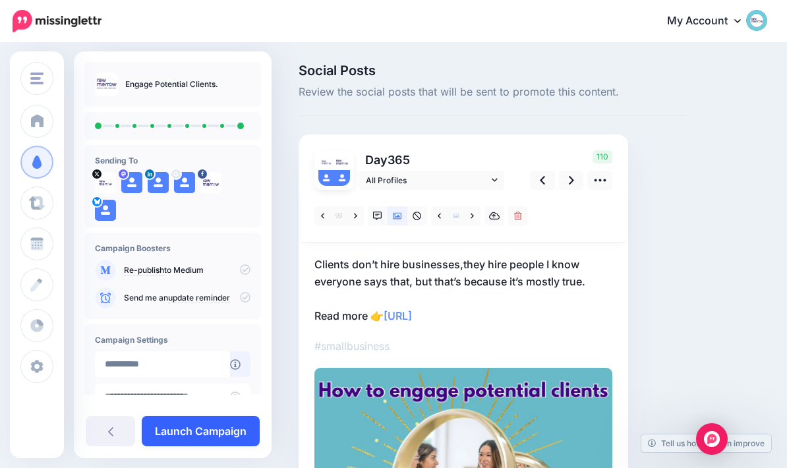
click at [215, 446] on link "Launch Campaign" at bounding box center [201, 431] width 118 height 30
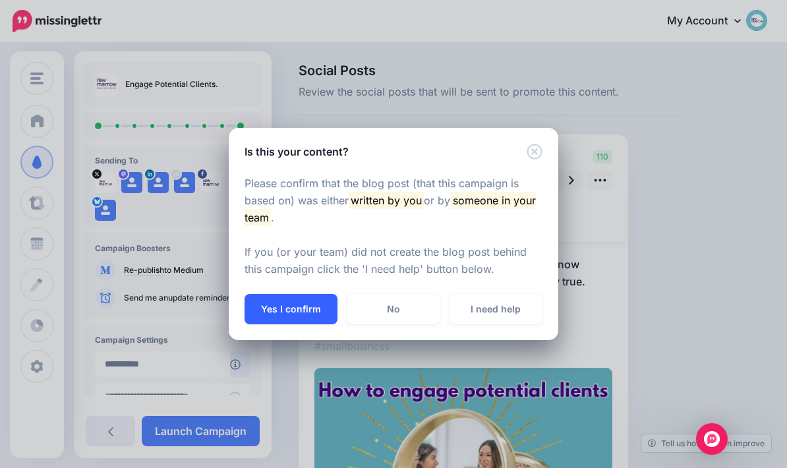
click at [305, 324] on button "Yes I confirm" at bounding box center [291, 309] width 93 height 30
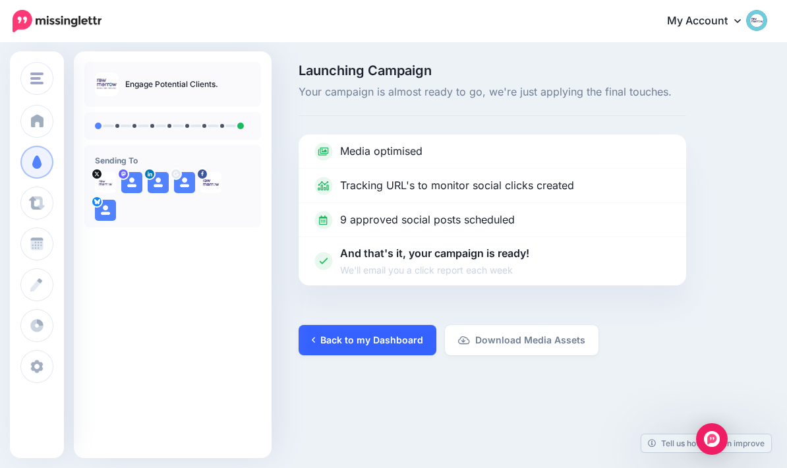
click at [361, 349] on link "Back to my Dashboard" at bounding box center [368, 340] width 138 height 30
click at [397, 326] on link "Back to my Dashboard" at bounding box center [368, 340] width 138 height 30
click at [392, 348] on link "Back to my Dashboard" at bounding box center [368, 340] width 138 height 30
click at [353, 332] on link "Back to my Dashboard" at bounding box center [368, 340] width 138 height 30
click at [324, 346] on link "Back to my Dashboard" at bounding box center [368, 340] width 138 height 30
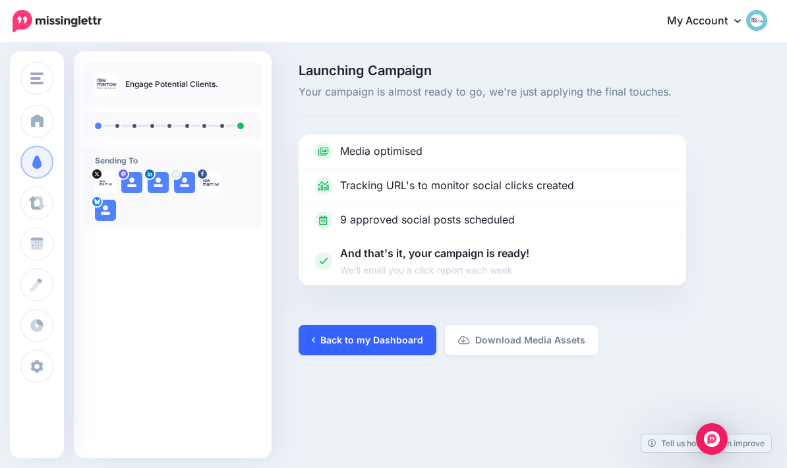
click at [400, 338] on link "Back to my Dashboard" at bounding box center [368, 340] width 138 height 30
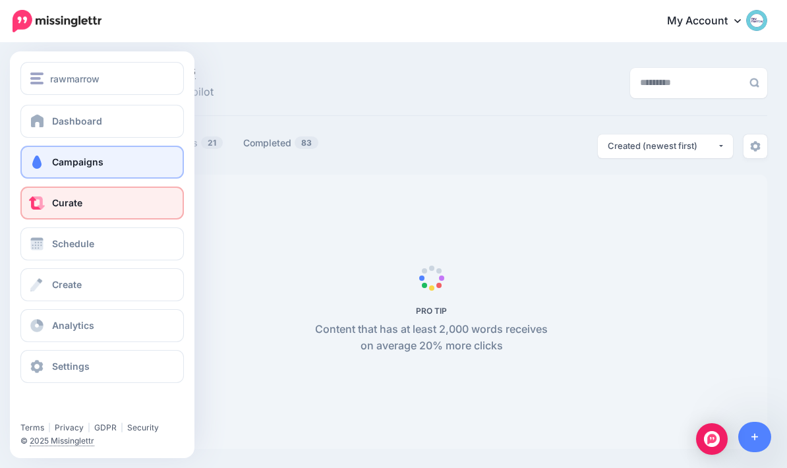
click at [136, 208] on link "Curate" at bounding box center [102, 203] width 164 height 33
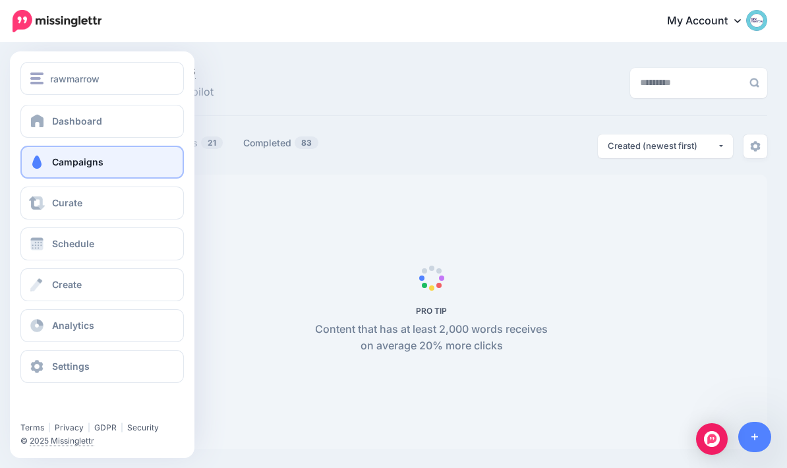
click at [144, 167] on link "Campaigns" at bounding box center [102, 162] width 164 height 33
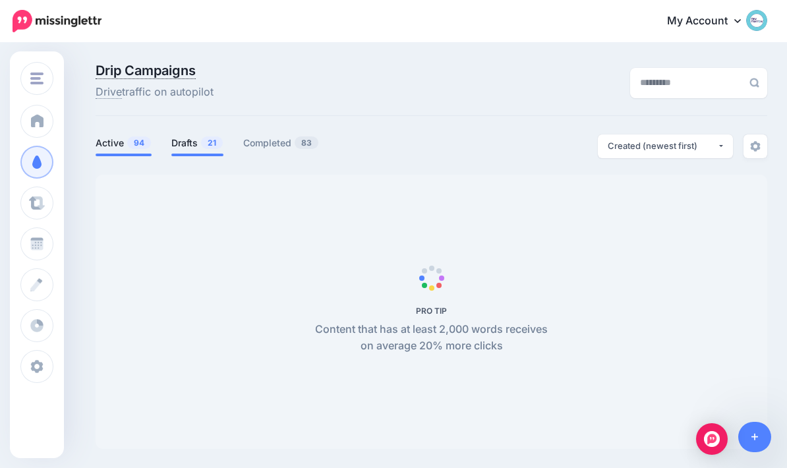
click at [218, 135] on link "Drafts 21" at bounding box center [197, 143] width 52 height 16
click at [189, 150] on link "Drafts 21" at bounding box center [197, 143] width 52 height 16
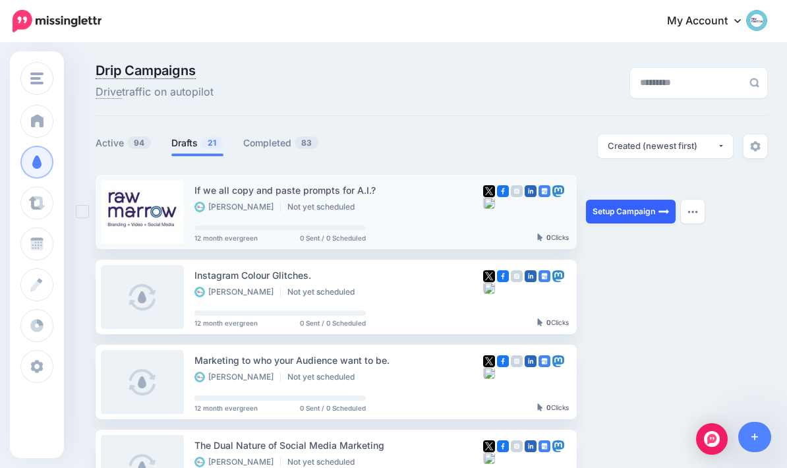
click at [664, 210] on img at bounding box center [664, 211] width 11 height 11
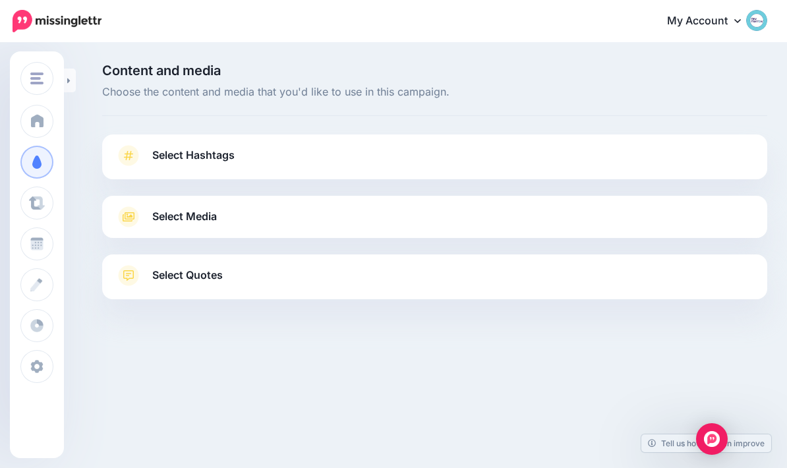
click at [493, 158] on link "Select Hashtags" at bounding box center [434, 162] width 639 height 34
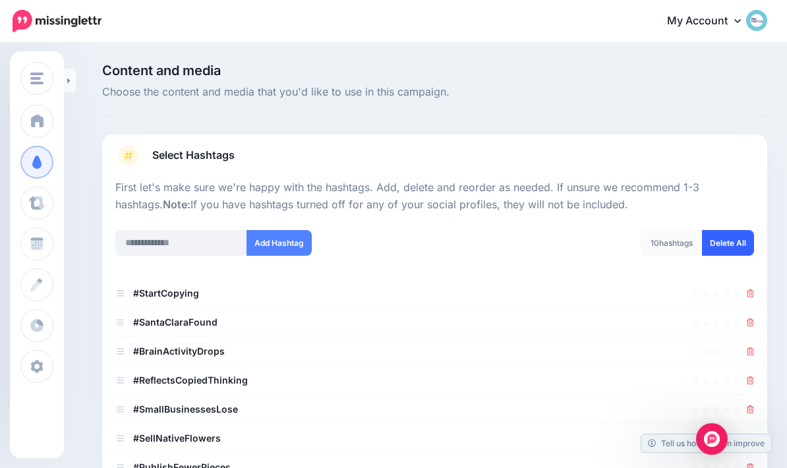
click at [737, 237] on link "Delete All" at bounding box center [728, 243] width 52 height 26
click at [193, 241] on input "text" at bounding box center [181, 243] width 132 height 26
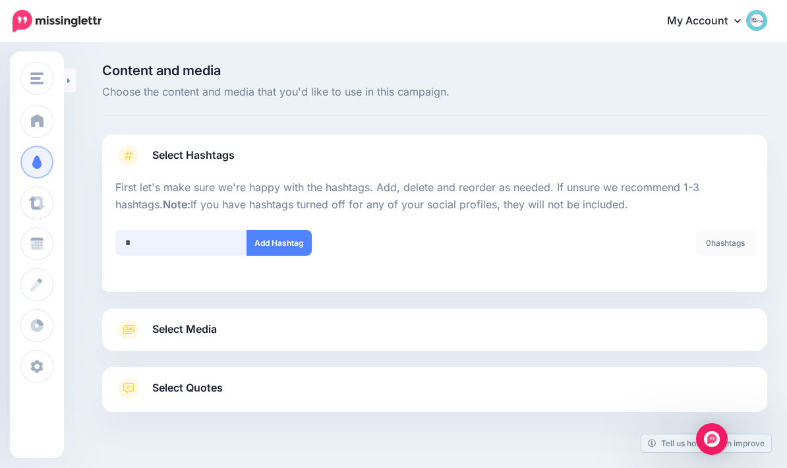
scroll to position [137, 0]
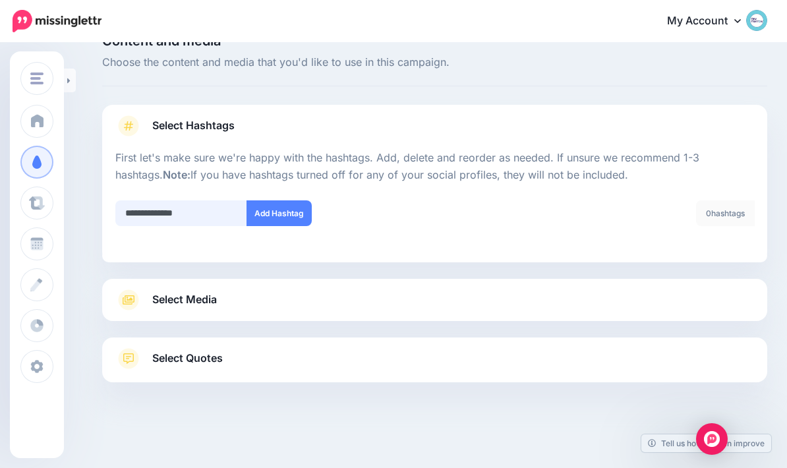
type input "**********"
click at [452, 289] on link "Select Media" at bounding box center [434, 299] width 639 height 21
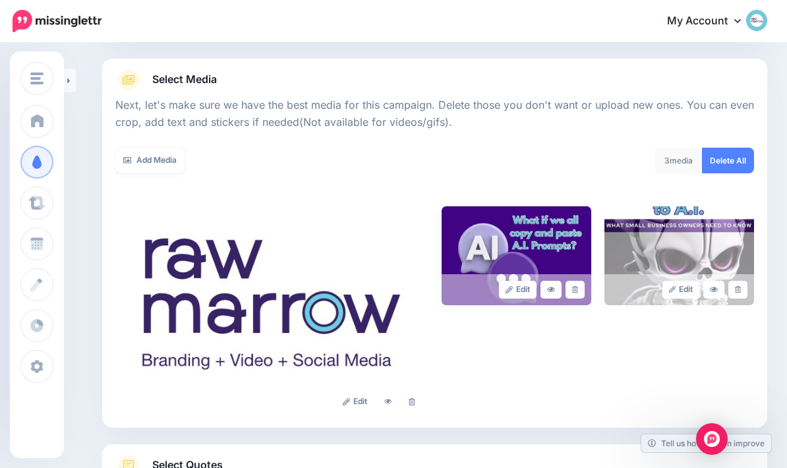
click at [537, 222] on img at bounding box center [517, 255] width 150 height 99
click at [565, 245] on img at bounding box center [517, 255] width 150 height 99
click at [415, 398] on link at bounding box center [411, 402] width 19 height 18
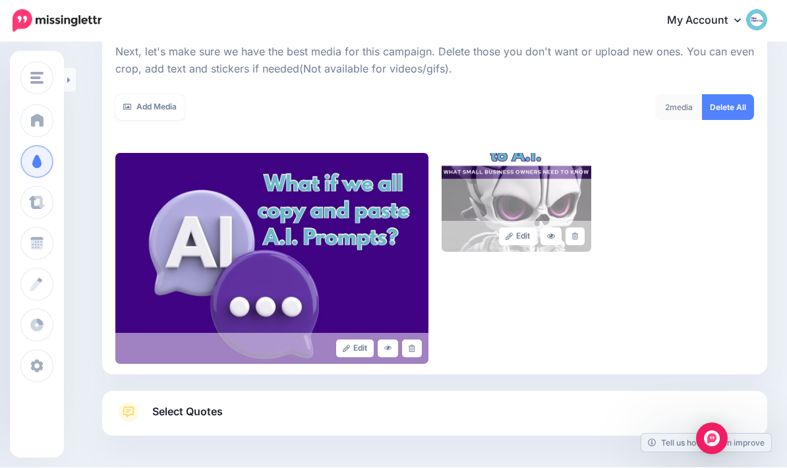
scroll to position [189, 0]
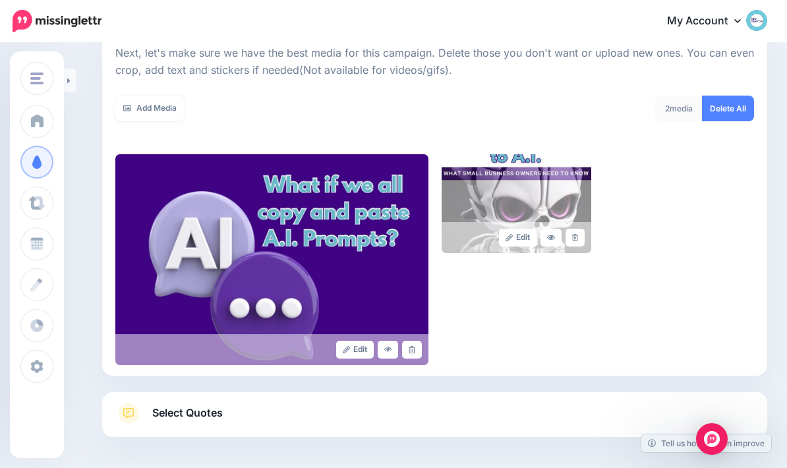
click at [506, 411] on link "Select Quotes" at bounding box center [434, 420] width 639 height 34
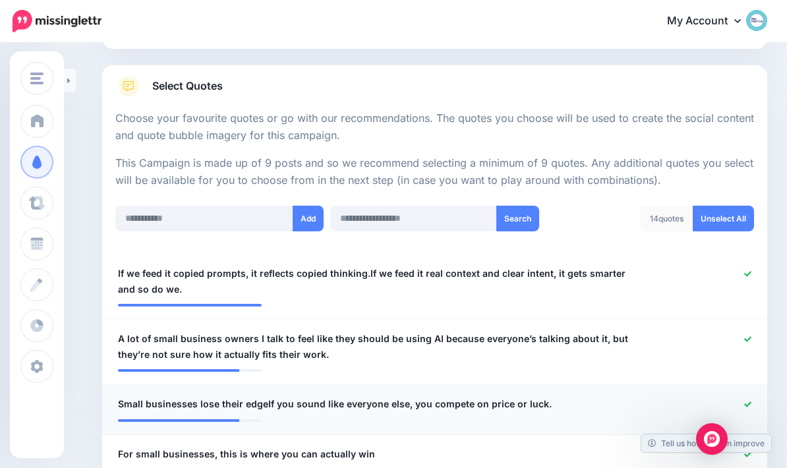
click at [748, 402] on icon at bounding box center [747, 404] width 7 height 5
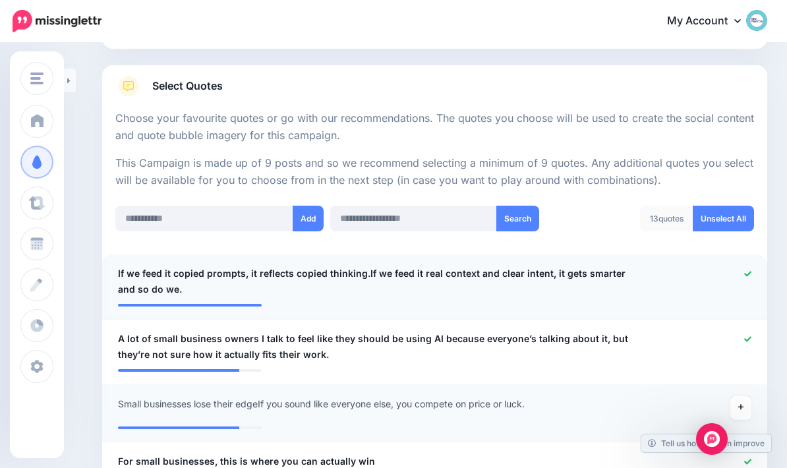
click at [752, 268] on div at bounding box center [707, 282] width 109 height 32
click at [750, 270] on icon at bounding box center [747, 273] width 7 height 7
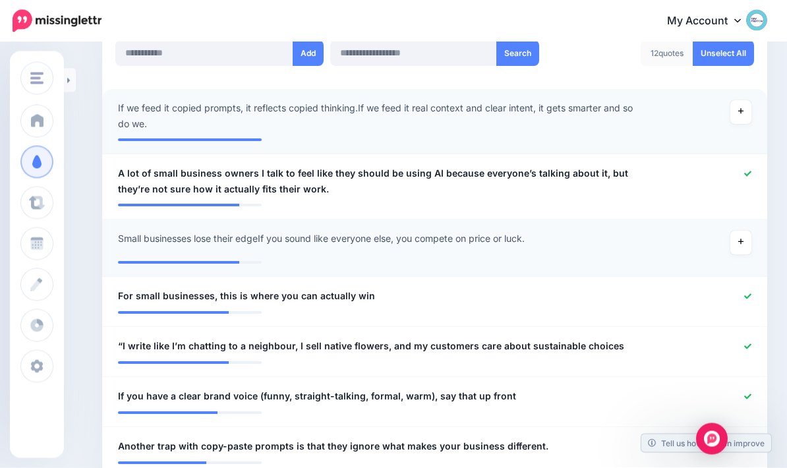
scroll to position [355, 0]
click at [749, 293] on icon at bounding box center [747, 295] width 7 height 5
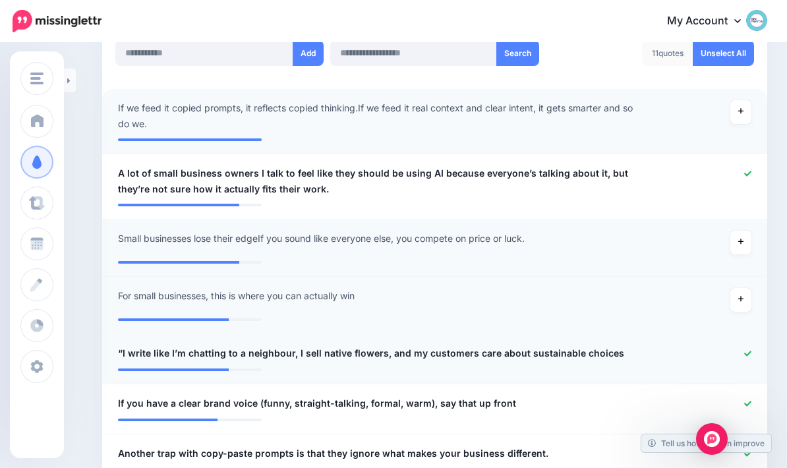
click at [747, 353] on icon at bounding box center [747, 353] width 7 height 5
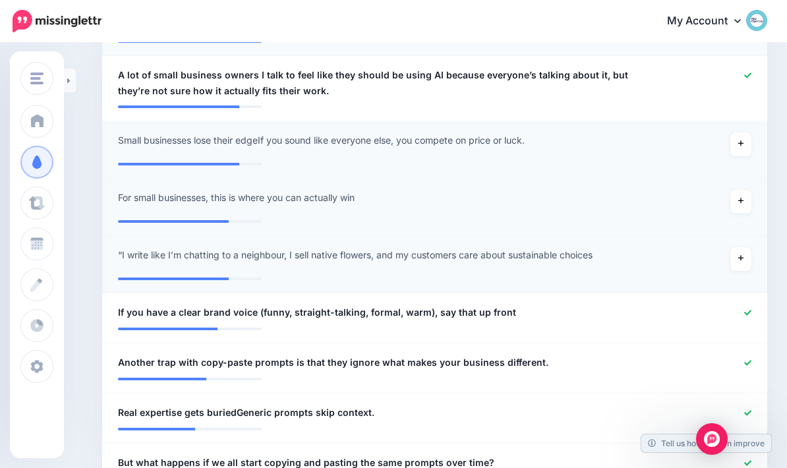
scroll to position [458, 0]
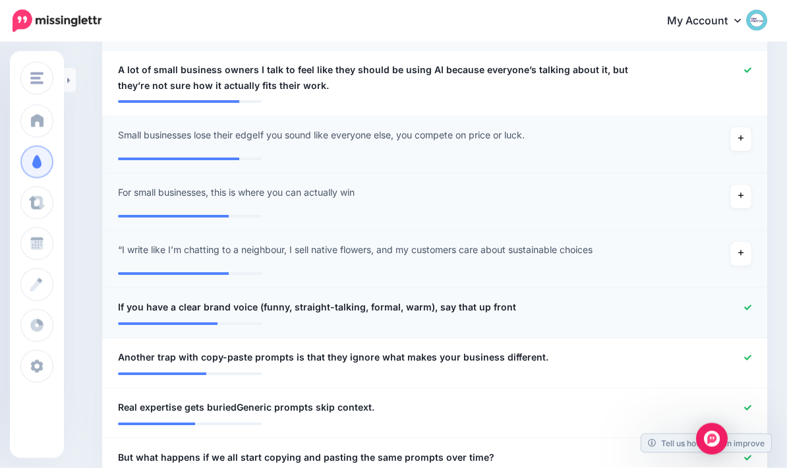
click at [748, 305] on icon at bounding box center [747, 308] width 7 height 7
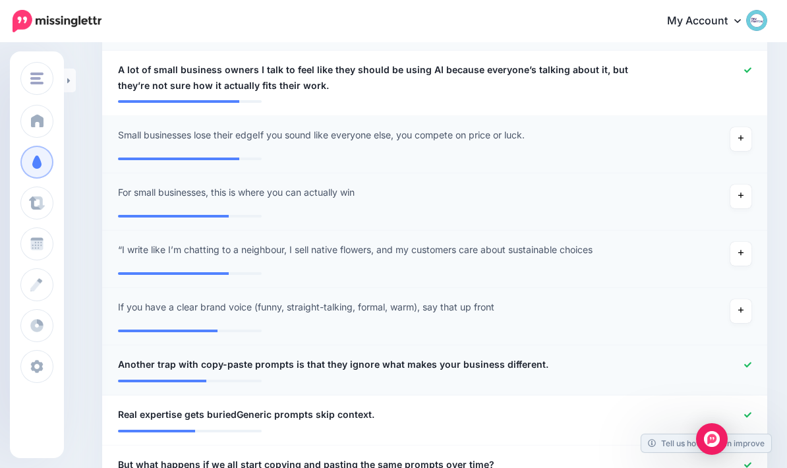
click at [744, 365] on icon at bounding box center [747, 364] width 7 height 7
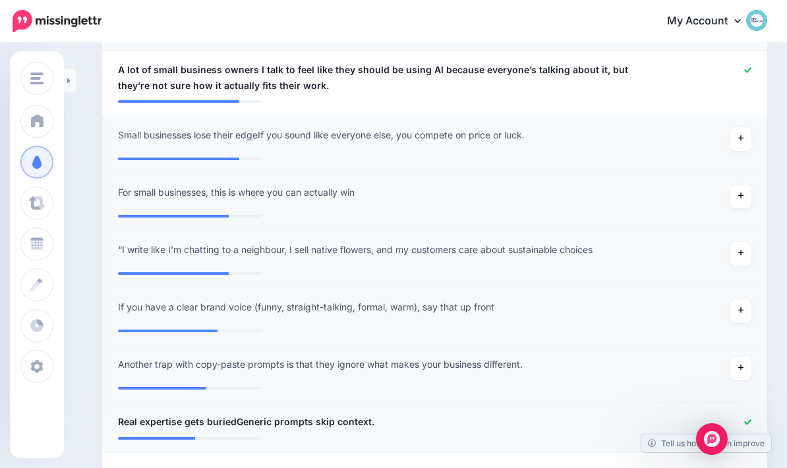
click at [745, 409] on li "**********" at bounding box center [434, 428] width 665 height 50
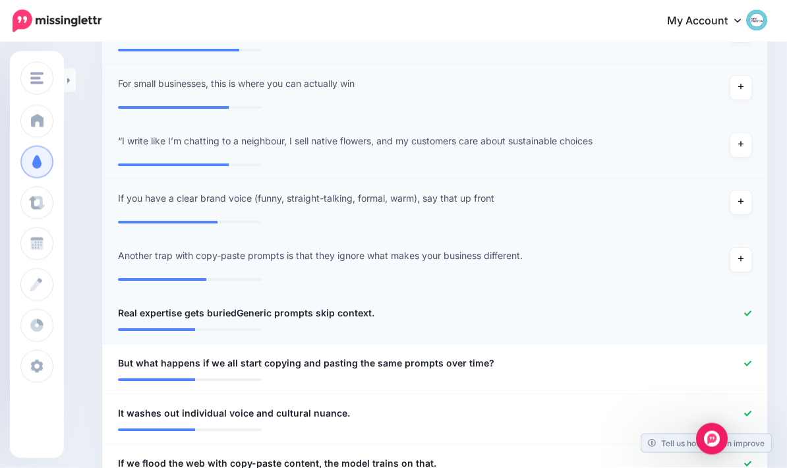
scroll to position [567, 0]
click at [749, 315] on link at bounding box center [747, 313] width 7 height 9
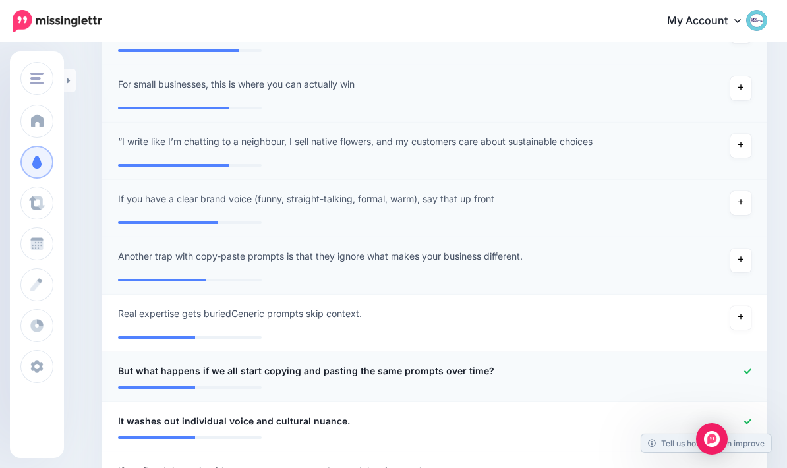
click at [641, 382] on div at bounding box center [435, 383] width 634 height 7
click at [599, 373] on div "**********" at bounding box center [380, 371] width 545 height 16
click at [148, 372] on span "But what happens if we all start copying and pasting the same prompts over time?" at bounding box center [306, 371] width 376 height 16
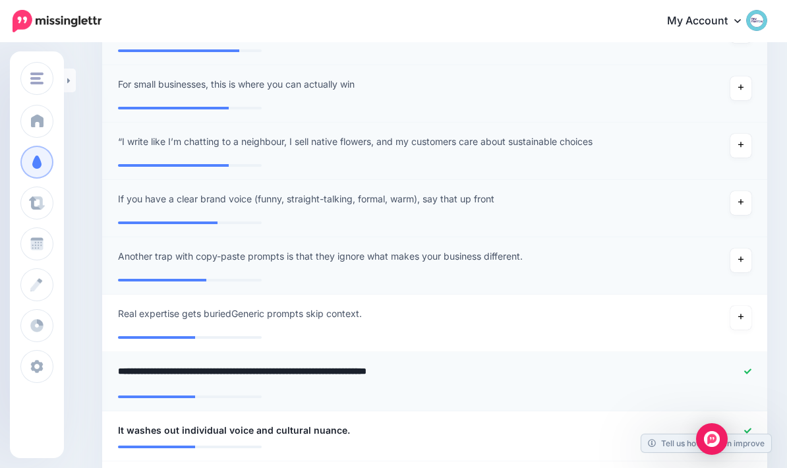
type textarea "**********"
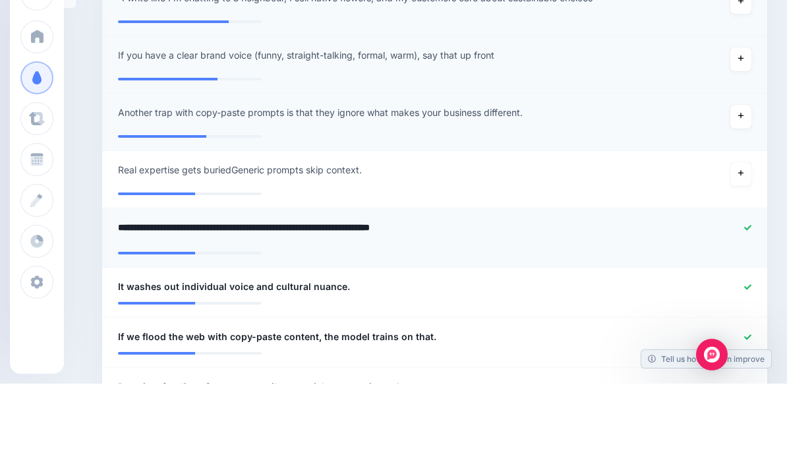
scroll to position [626, 0]
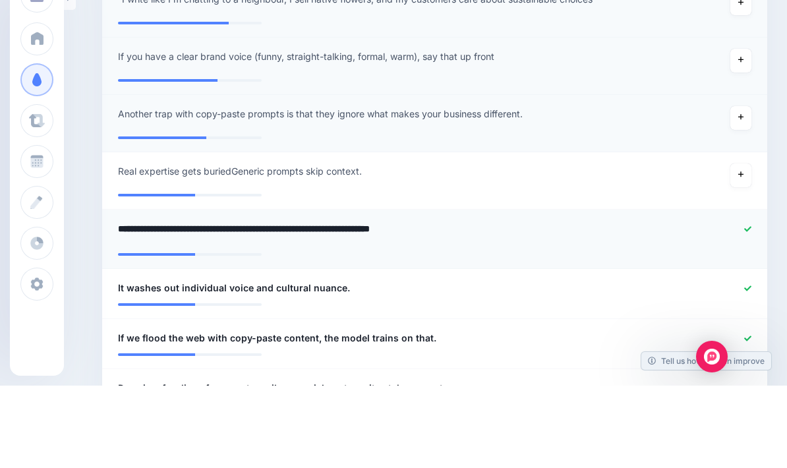
click at [642, 303] on textarea "**********" at bounding box center [380, 316] width 525 height 26
click at [746, 351] on li "**********" at bounding box center [434, 376] width 665 height 50
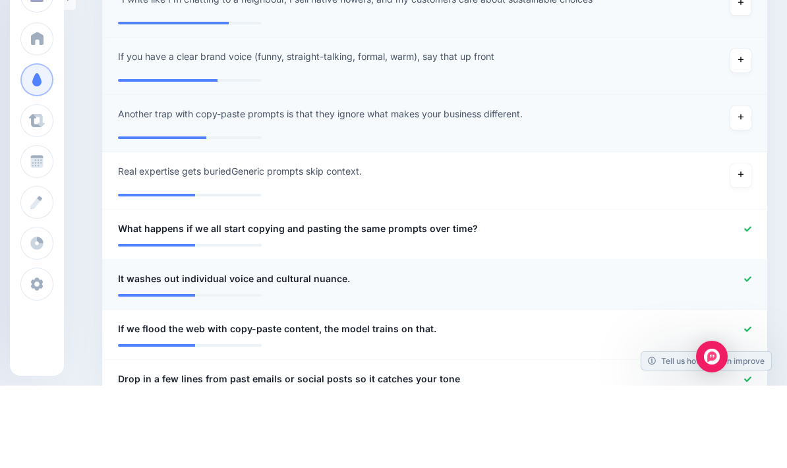
scroll to position [709, 0]
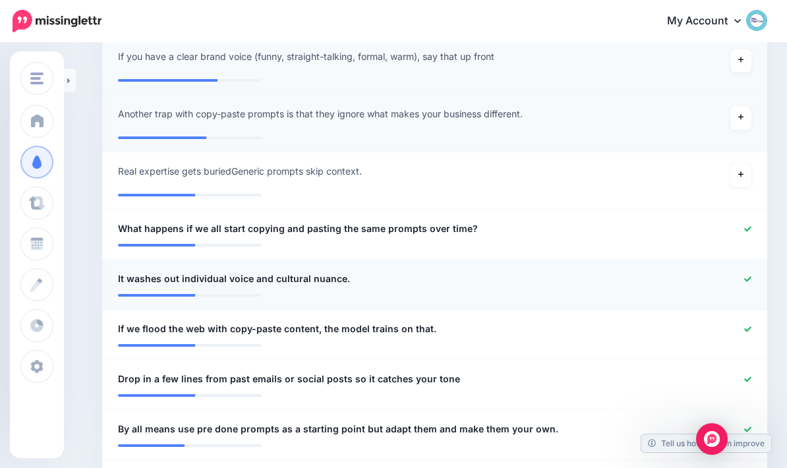
click at [746, 279] on icon at bounding box center [747, 279] width 7 height 7
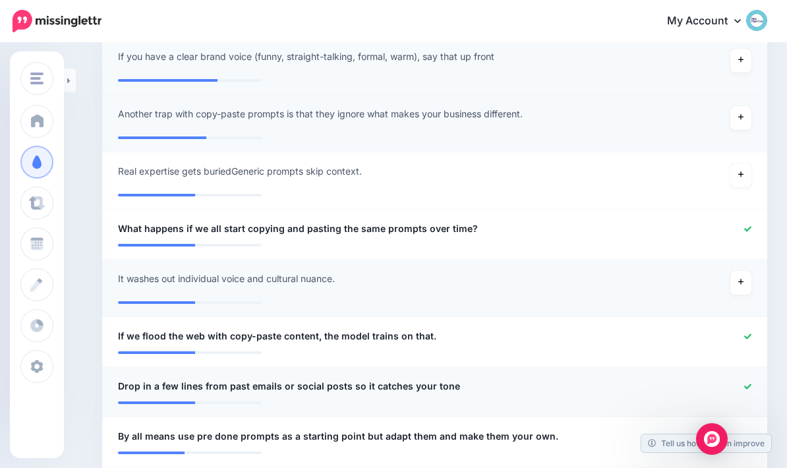
click at [748, 398] on div at bounding box center [435, 398] width 634 height 7
click at [749, 385] on icon at bounding box center [747, 386] width 7 height 7
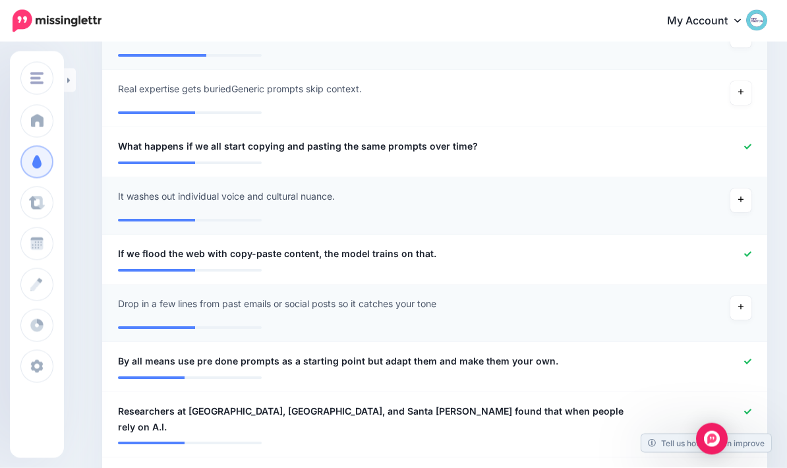
scroll to position [791, 0]
click at [750, 359] on icon at bounding box center [747, 361] width 7 height 7
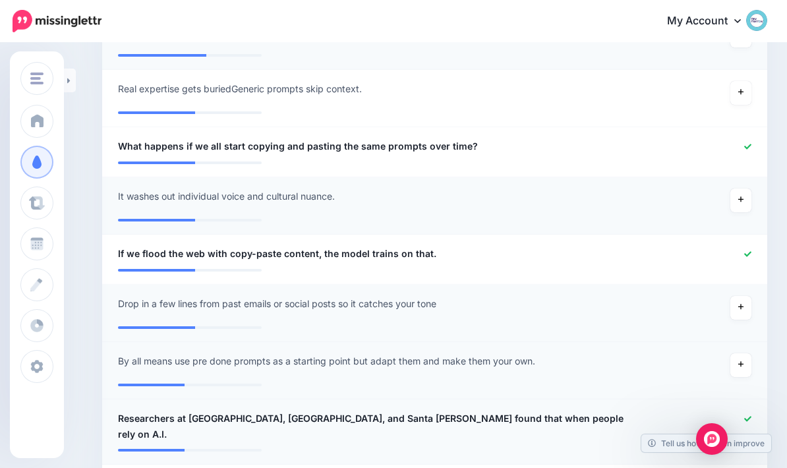
click at [744, 415] on icon at bounding box center [747, 418] width 7 height 7
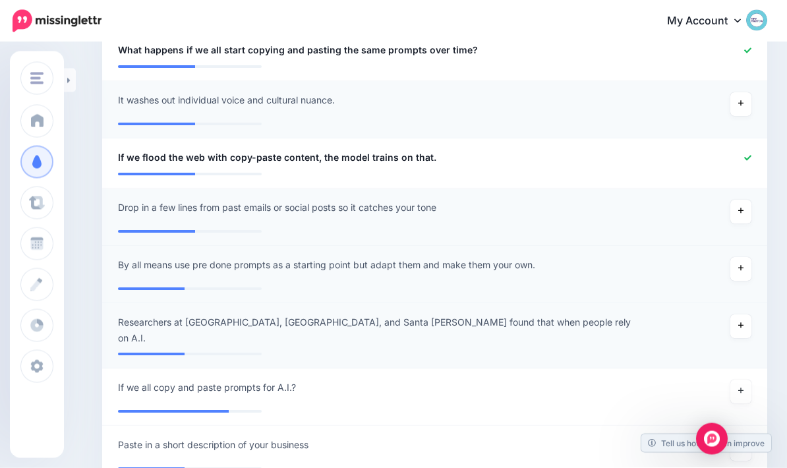
scroll to position [887, 0]
click at [741, 386] on link at bounding box center [741, 392] width 21 height 24
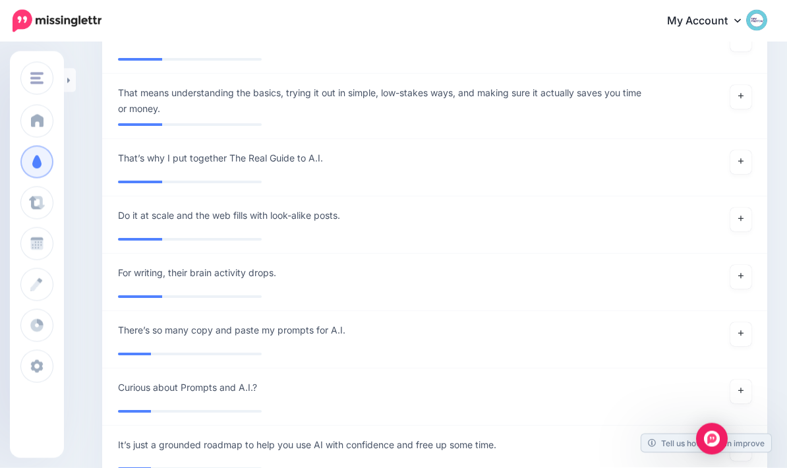
scroll to position [1576, 0]
click at [696, 388] on div at bounding box center [707, 392] width 109 height 24
click at [742, 386] on icon at bounding box center [740, 389] width 5 height 7
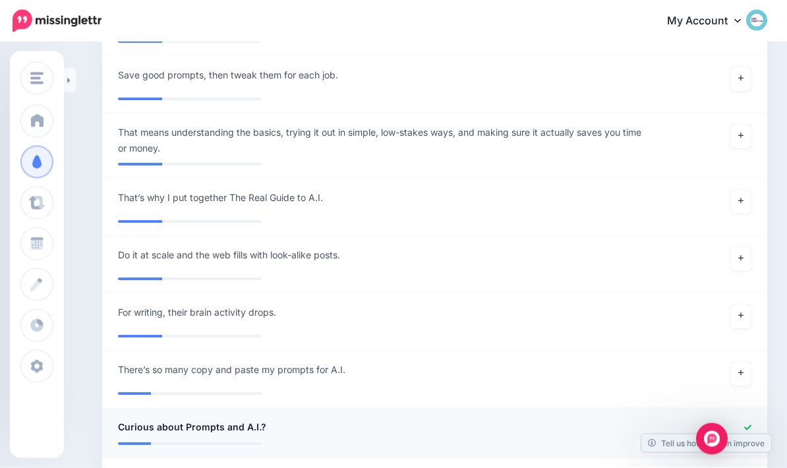
scroll to position [1537, 0]
click at [737, 365] on link at bounding box center [741, 374] width 21 height 24
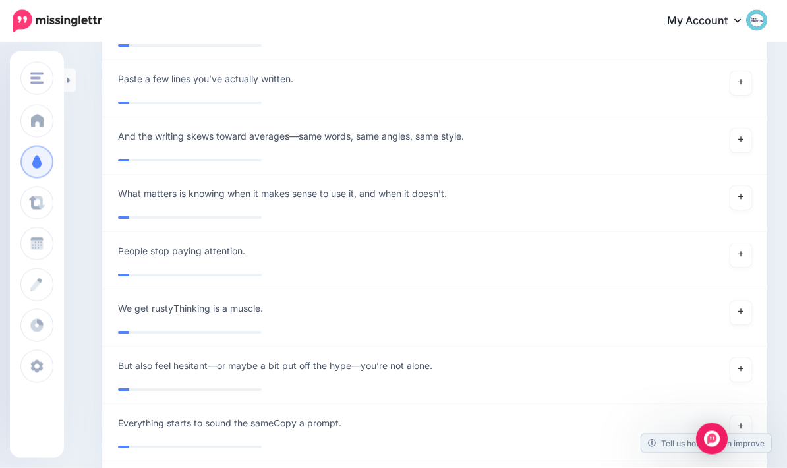
scroll to position [2616, 0]
click at [738, 193] on icon at bounding box center [740, 196] width 5 height 7
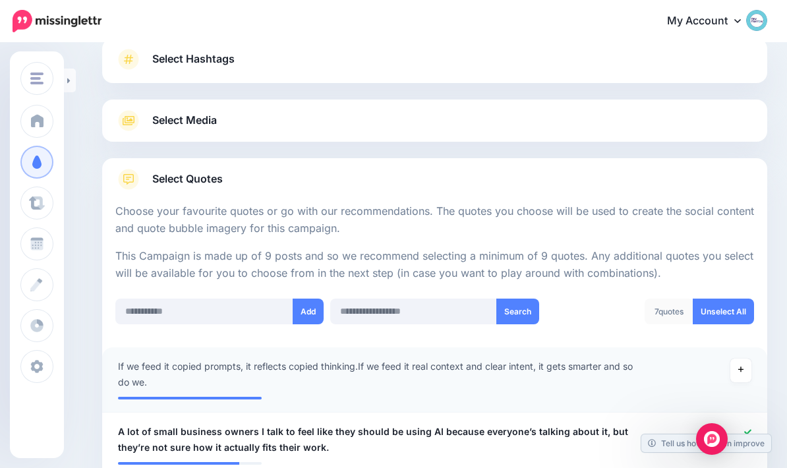
scroll to position [0, 0]
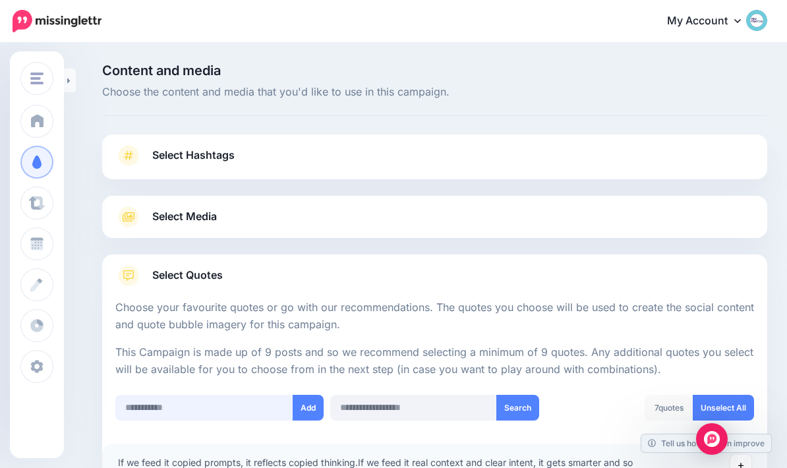
click at [254, 399] on input "text" at bounding box center [204, 408] width 178 height 26
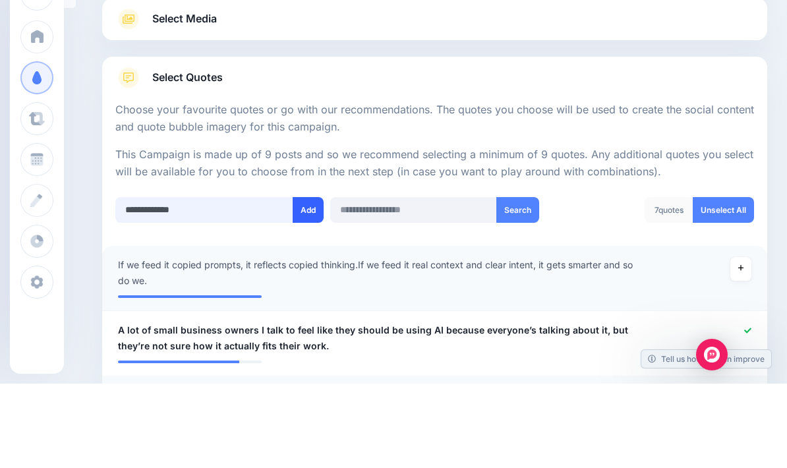
type input "**********"
click at [297, 282] on button "Add" at bounding box center [308, 295] width 31 height 26
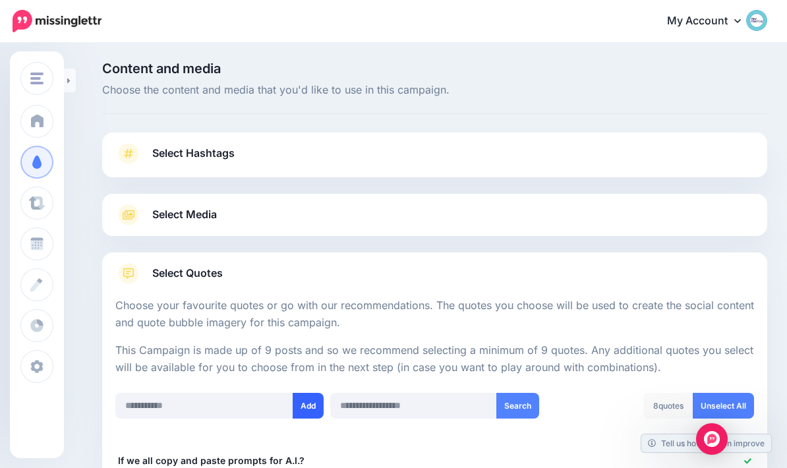
scroll to position [0, 0]
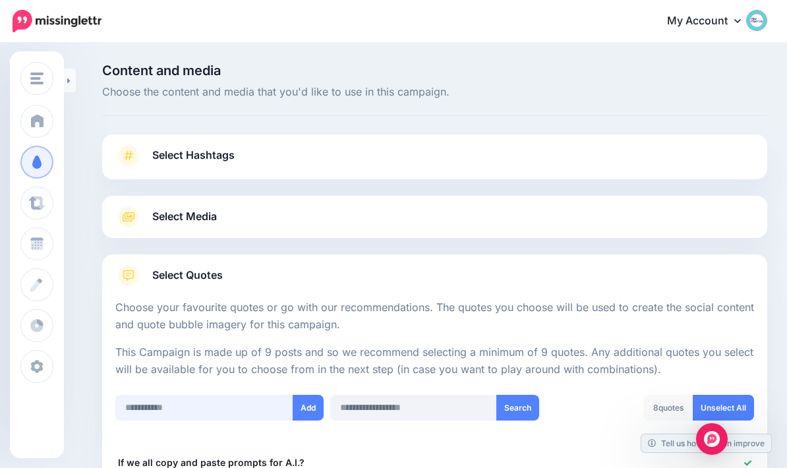
click at [156, 399] on input "text" at bounding box center [204, 408] width 178 height 26
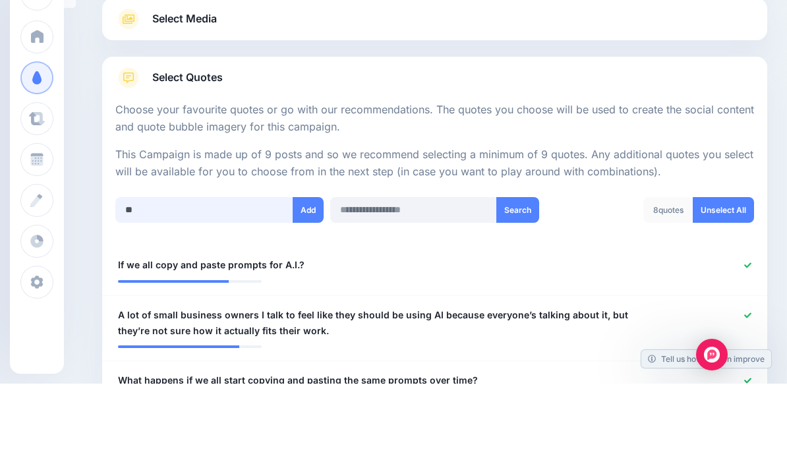
type input "*"
type input "**********"
click at [305, 282] on button "Add" at bounding box center [308, 295] width 31 height 26
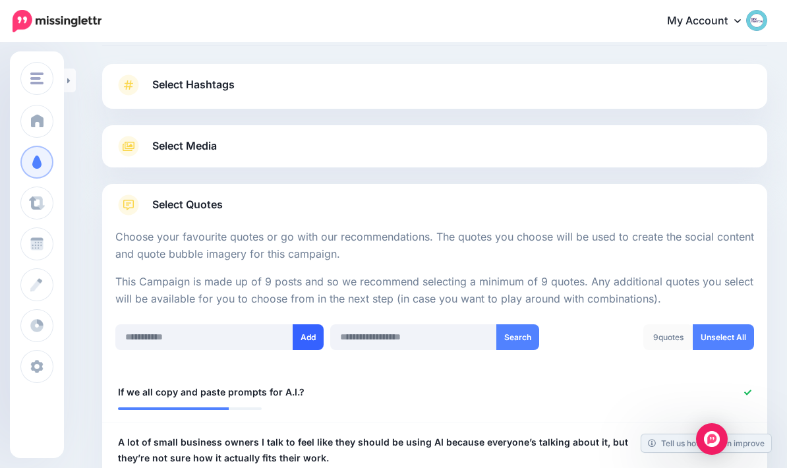
scroll to position [0, 0]
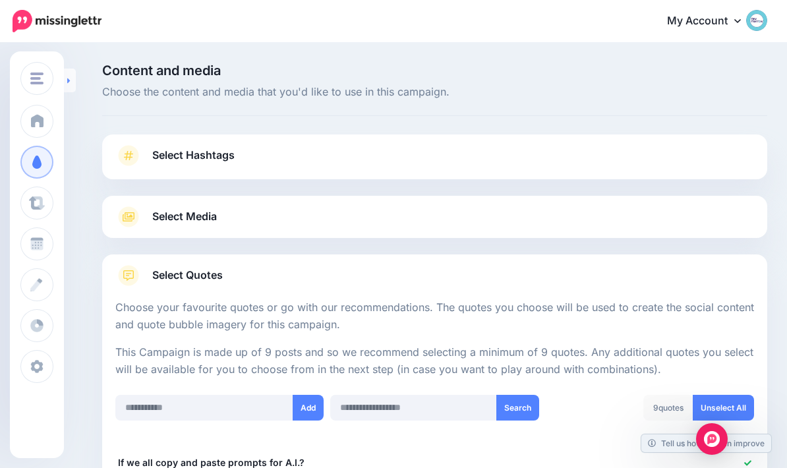
click at [65, 90] on link at bounding box center [70, 81] width 12 height 24
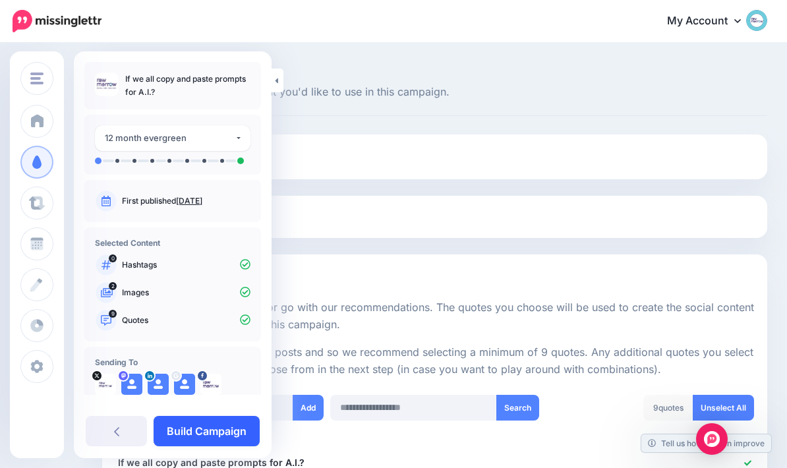
click at [218, 429] on link "Build Campaign" at bounding box center [207, 431] width 106 height 30
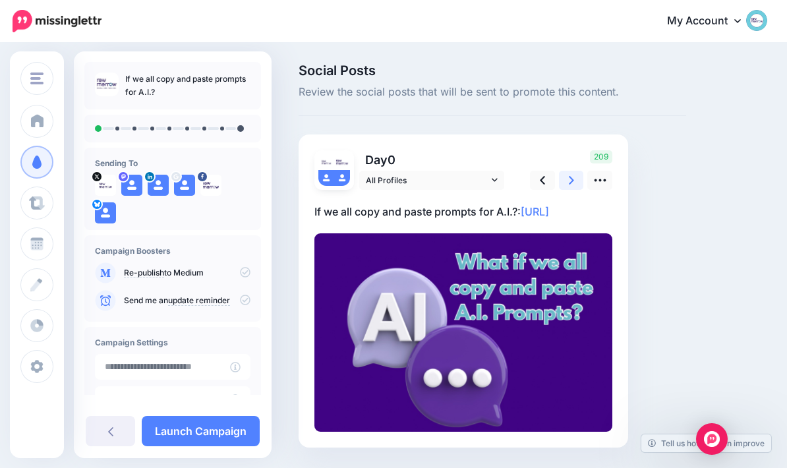
click at [574, 179] on link at bounding box center [571, 180] width 25 height 19
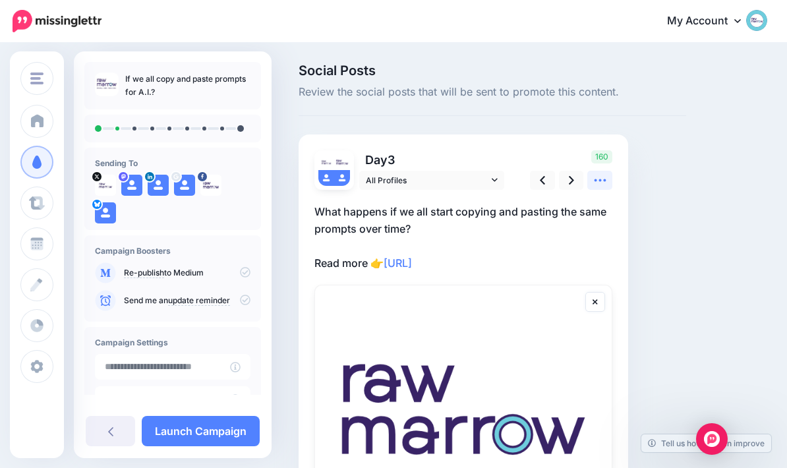
click at [606, 182] on icon at bounding box center [600, 180] width 14 height 14
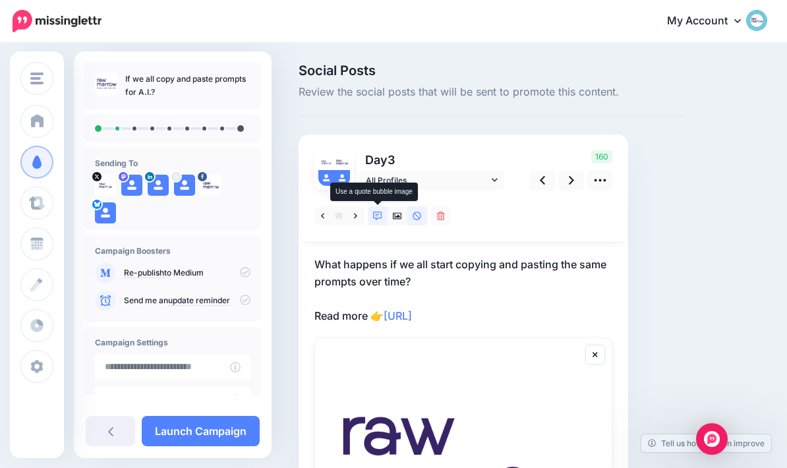
click at [374, 223] on link at bounding box center [378, 215] width 20 height 19
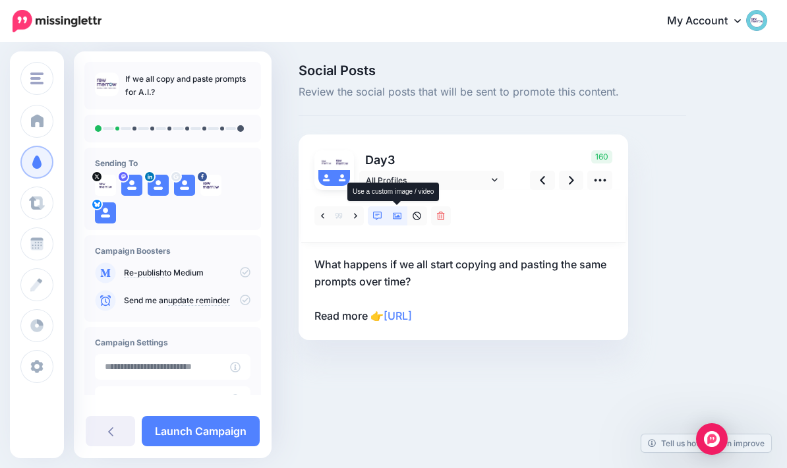
click at [405, 215] on link at bounding box center [398, 215] width 20 height 19
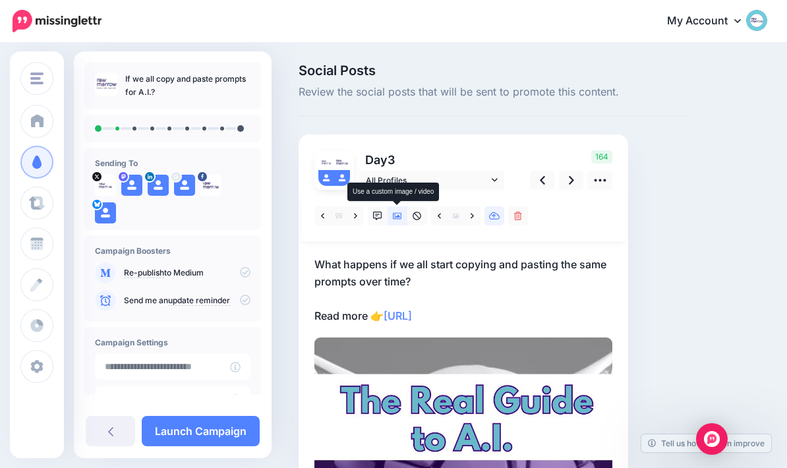
click at [498, 216] on icon at bounding box center [494, 216] width 11 height 9
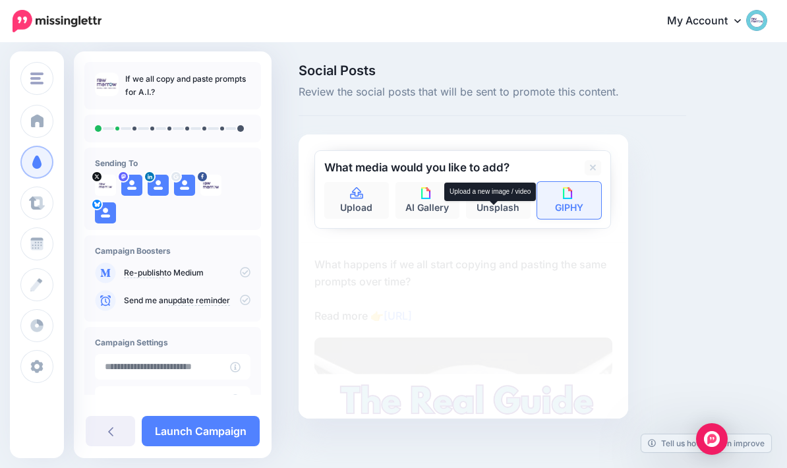
click at [572, 198] on img at bounding box center [569, 193] width 12 height 12
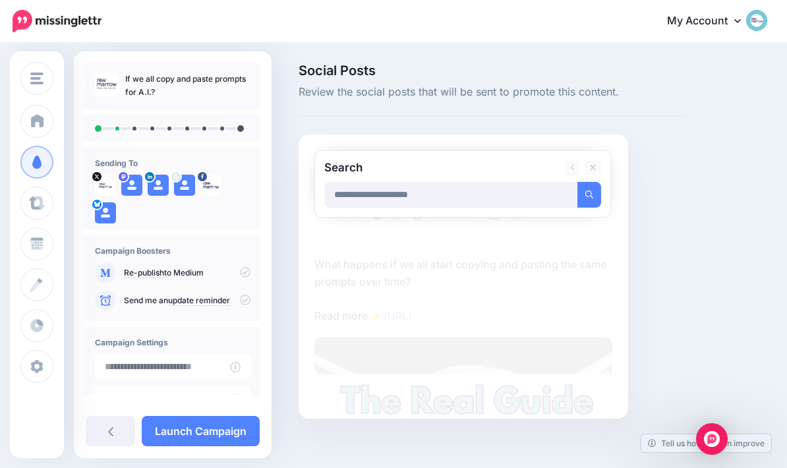
type input "**********"
click at [589, 194] on button "submit" at bounding box center [590, 195] width 24 height 26
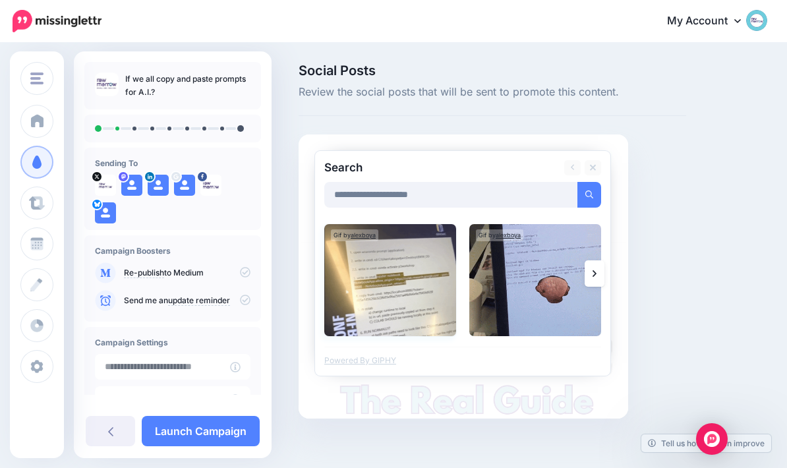
click at [390, 295] on img at bounding box center [390, 280] width 132 height 112
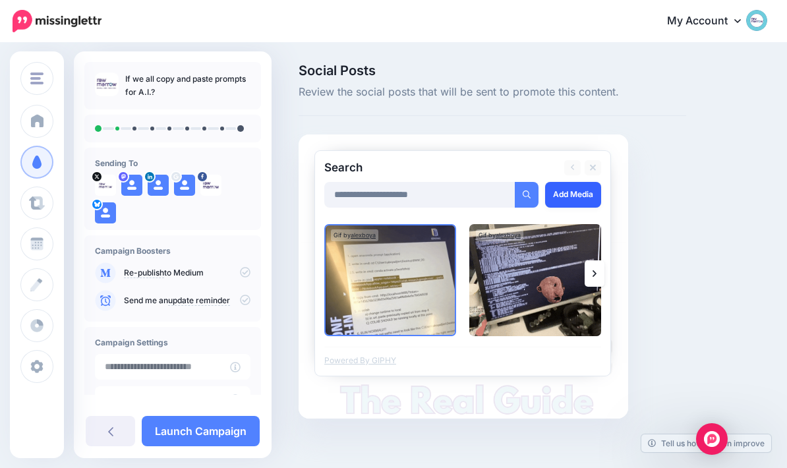
click at [574, 194] on link "Add Media" at bounding box center [573, 195] width 56 height 26
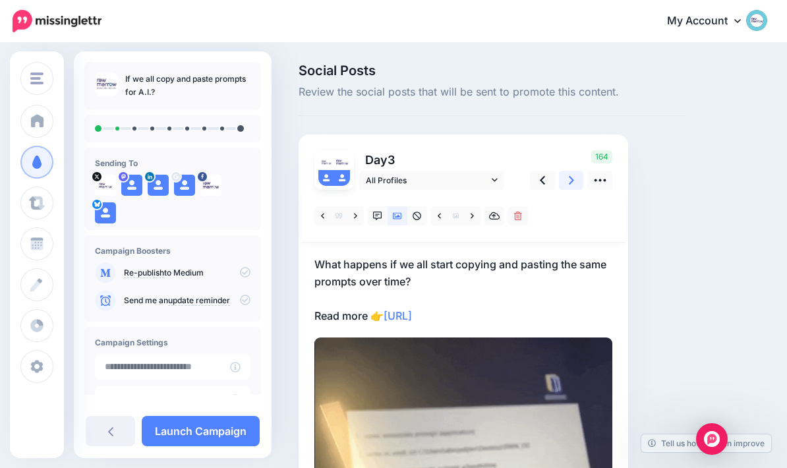
click at [565, 175] on link at bounding box center [571, 180] width 25 height 19
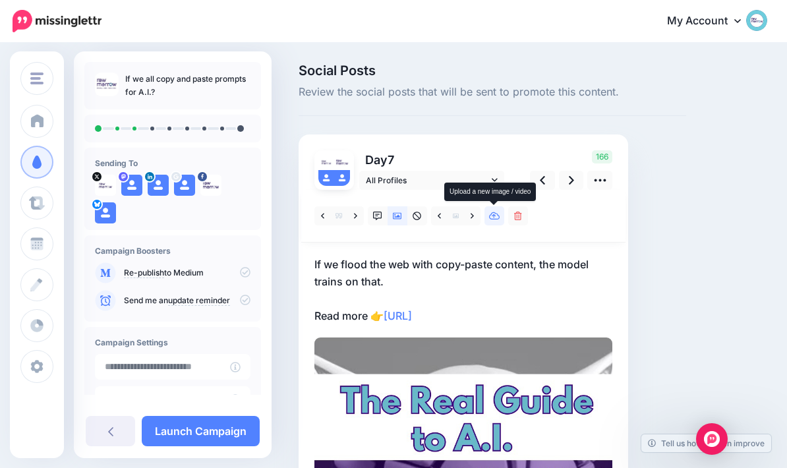
click at [494, 218] on icon at bounding box center [494, 216] width 11 height 9
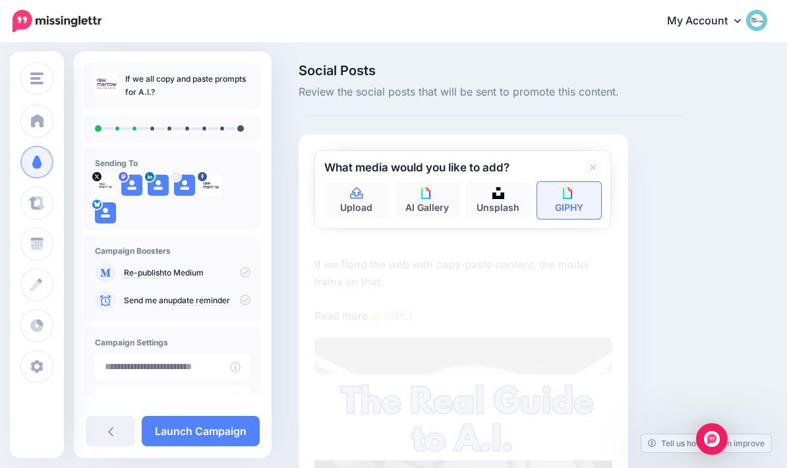
click at [574, 197] on img at bounding box center [569, 193] width 12 height 12
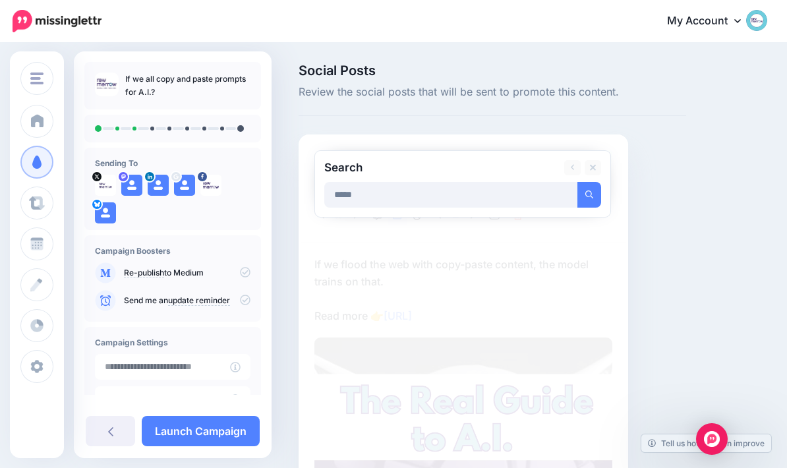
type input "*****"
click at [589, 194] on button "submit" at bounding box center [590, 195] width 24 height 26
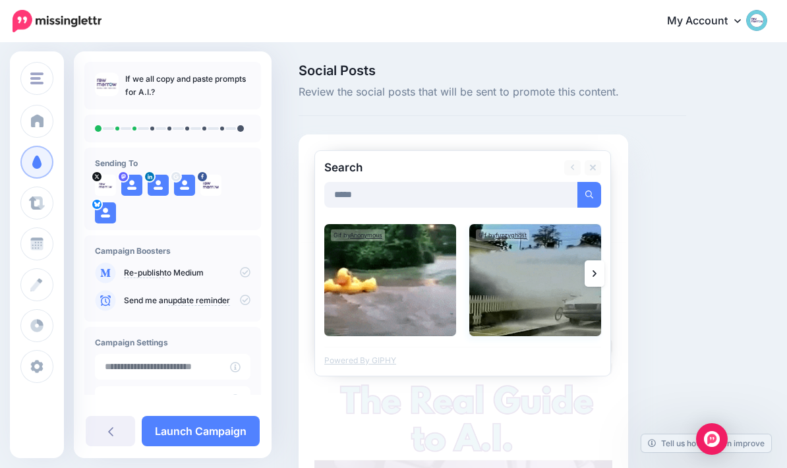
click at [521, 281] on img at bounding box center [535, 280] width 132 height 112
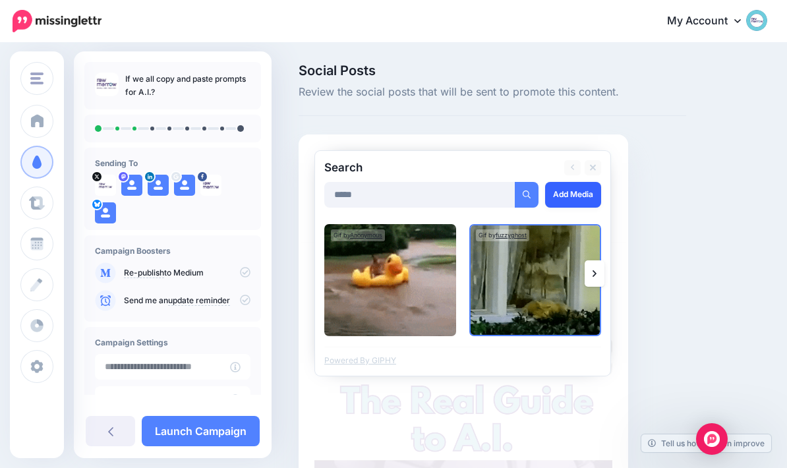
click at [570, 193] on link "Add Media" at bounding box center [573, 195] width 56 height 26
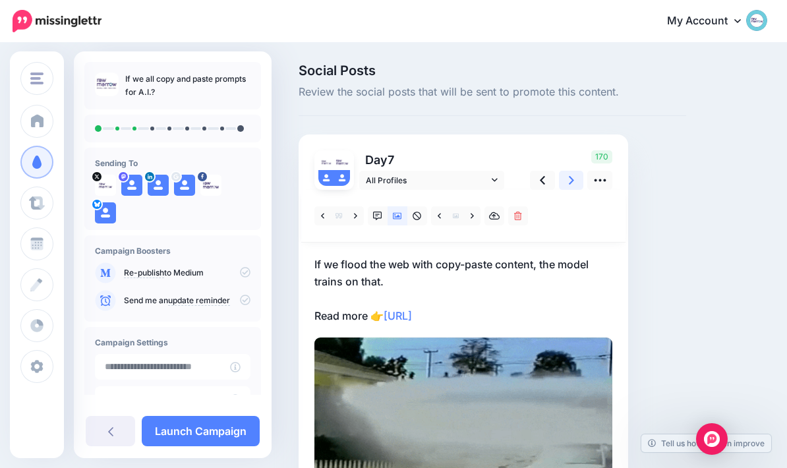
click at [566, 179] on link at bounding box center [571, 180] width 25 height 19
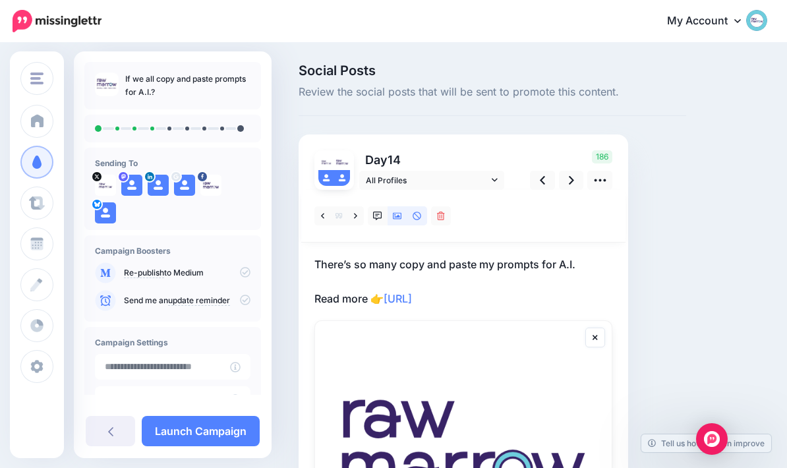
click at [401, 218] on icon at bounding box center [397, 216] width 9 height 7
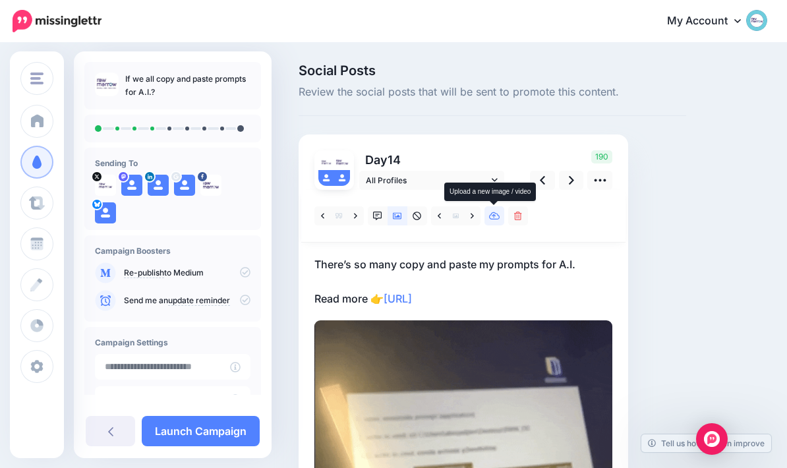
click at [500, 216] on link at bounding box center [495, 215] width 20 height 19
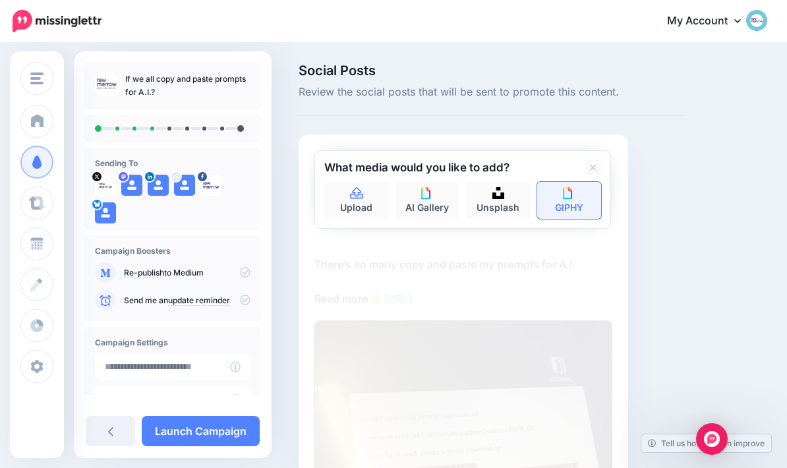
click at [572, 198] on img at bounding box center [569, 193] width 12 height 12
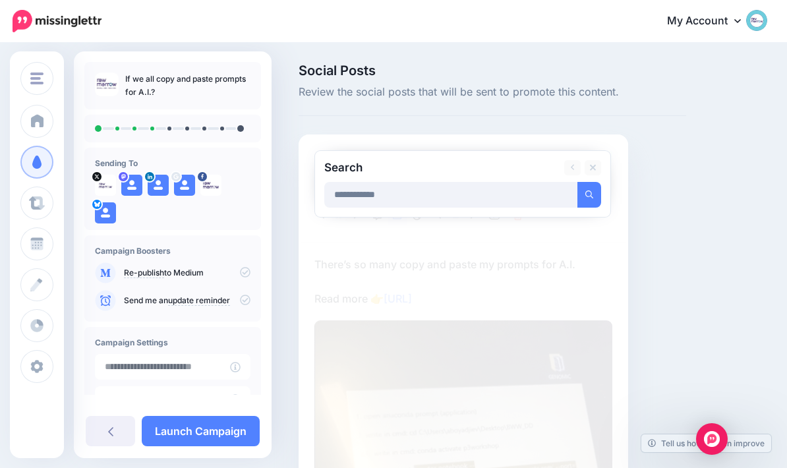
type input "**********"
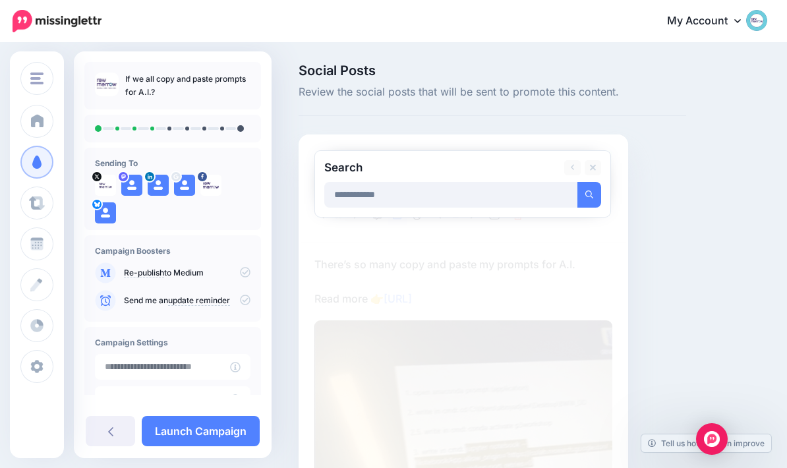
click at [589, 194] on button "submit" at bounding box center [590, 195] width 24 height 26
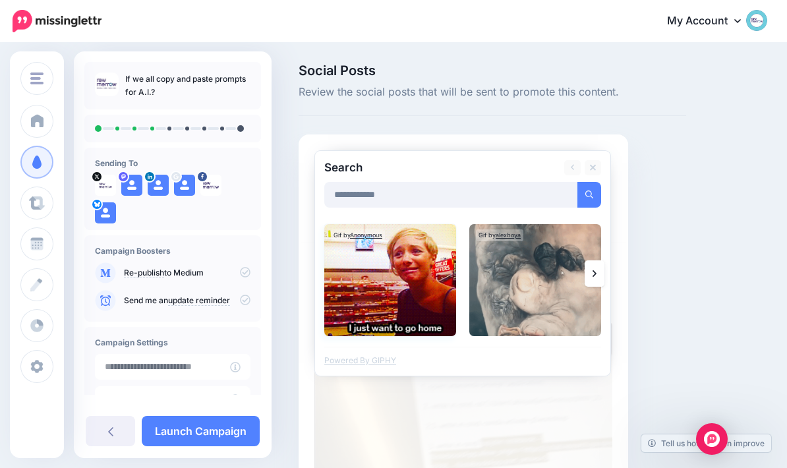
click at [384, 267] on img at bounding box center [390, 280] width 132 height 112
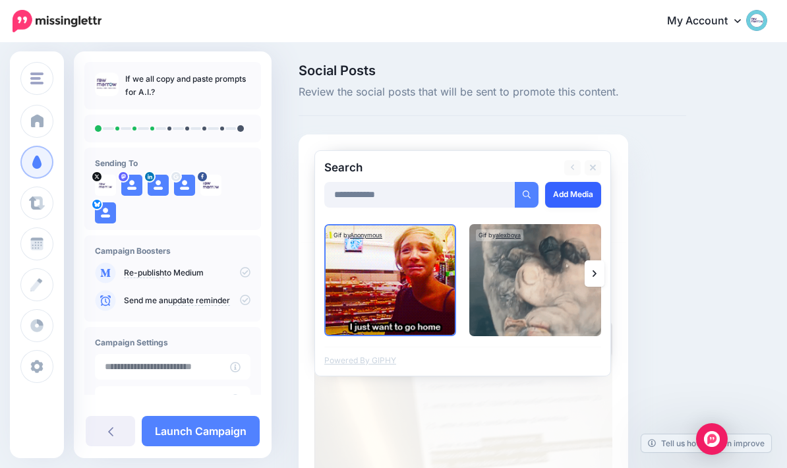
click at [575, 192] on link "Add Media" at bounding box center [573, 195] width 56 height 26
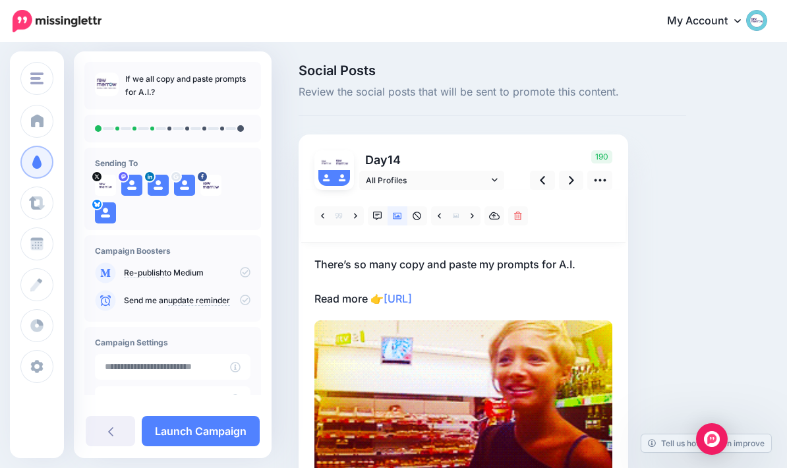
click at [619, 173] on div "190" at bounding box center [569, 170] width 106 height 40
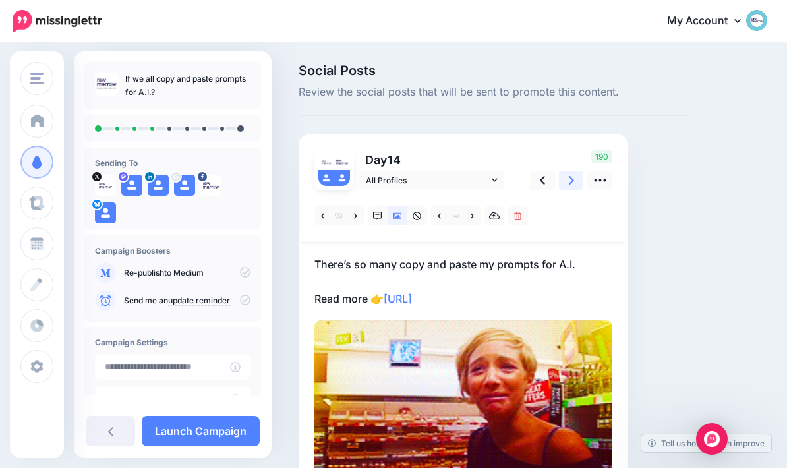
click at [568, 181] on link at bounding box center [571, 180] width 25 height 19
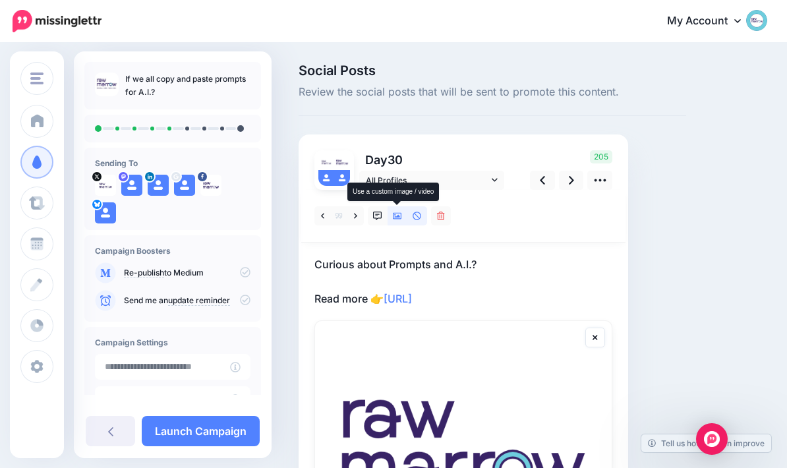
click at [399, 215] on icon at bounding box center [397, 216] width 9 height 7
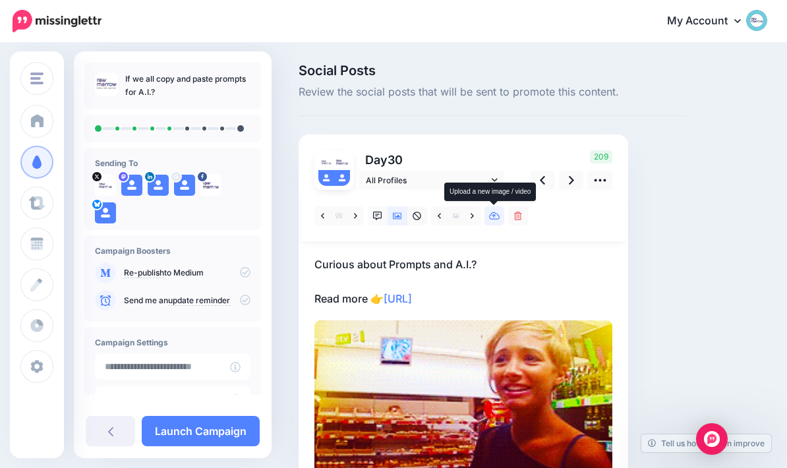
click at [494, 222] on link at bounding box center [495, 215] width 20 height 19
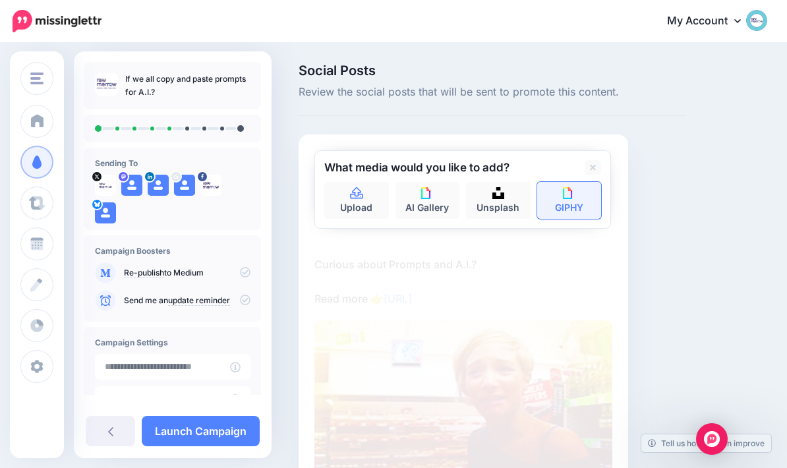
click at [566, 202] on link "GIPHY" at bounding box center [569, 200] width 65 height 37
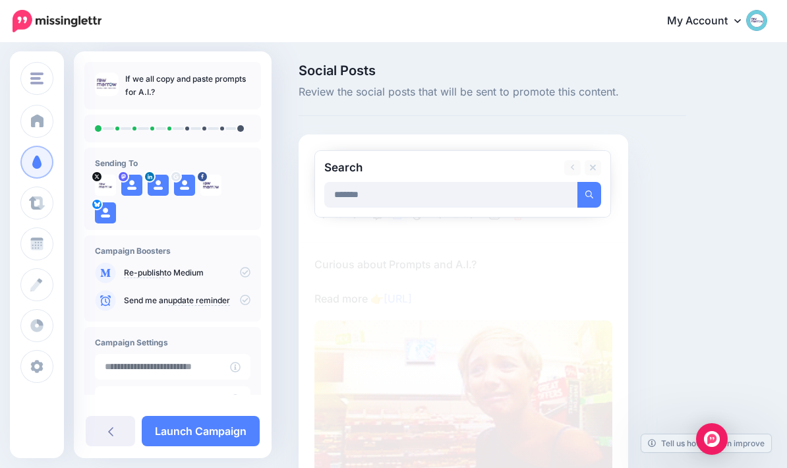
type input "*******"
click at [589, 194] on button "submit" at bounding box center [590, 195] width 24 height 26
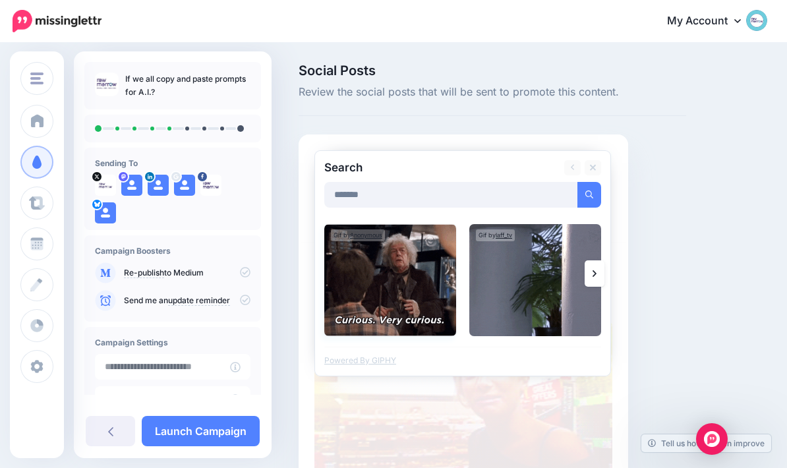
click at [392, 270] on img at bounding box center [390, 280] width 132 height 112
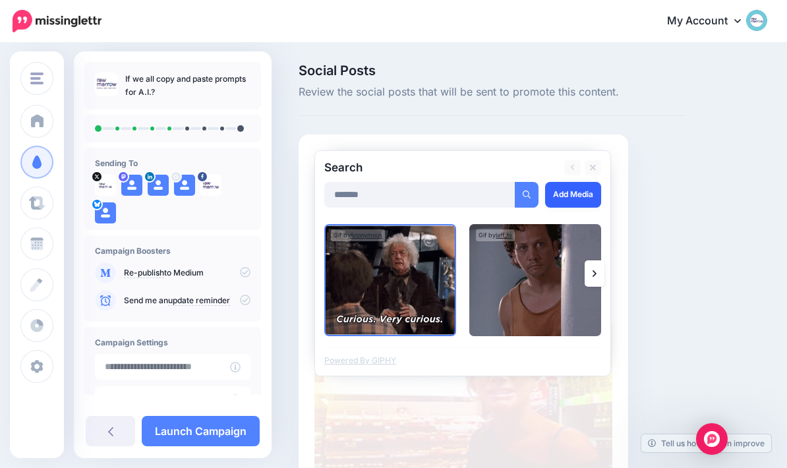
click at [574, 200] on link "Add Media" at bounding box center [573, 195] width 56 height 26
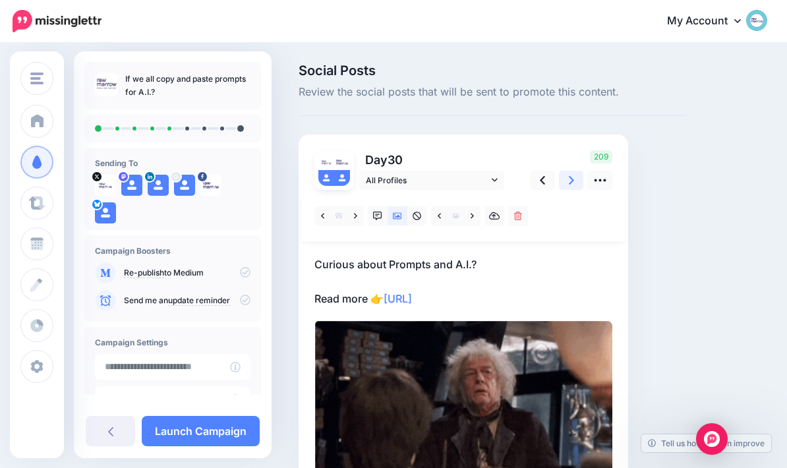
click at [575, 178] on link at bounding box center [571, 180] width 25 height 19
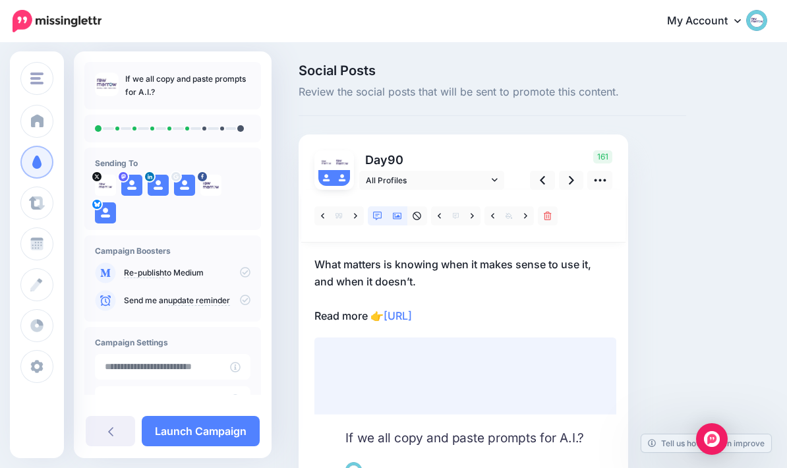
click at [398, 216] on icon at bounding box center [397, 216] width 9 height 7
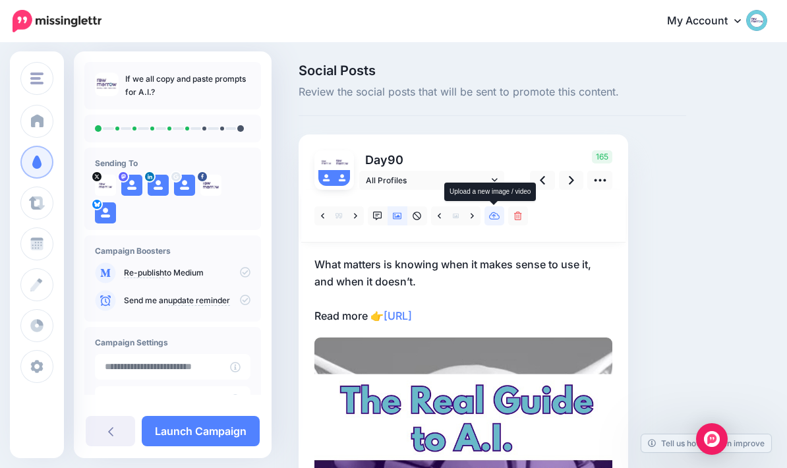
click at [495, 214] on icon at bounding box center [494, 216] width 11 height 9
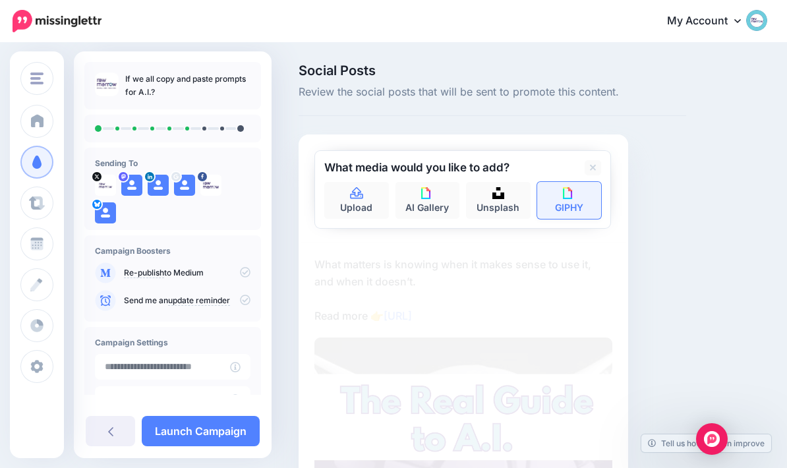
click at [575, 194] on img at bounding box center [569, 193] width 12 height 12
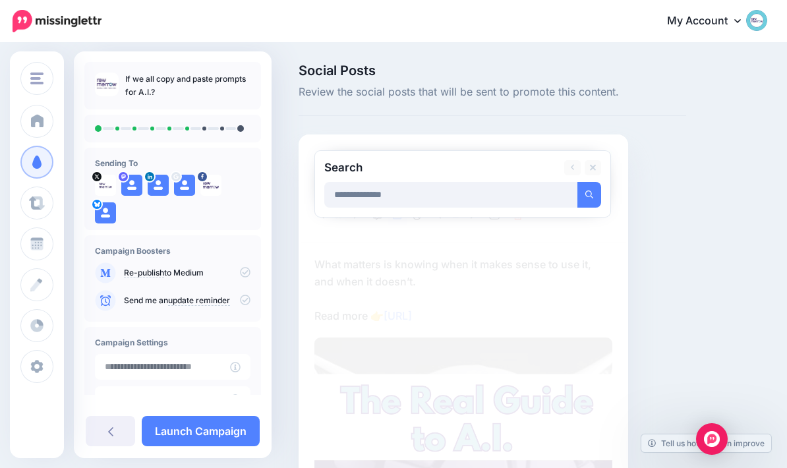
type input "**********"
click at [589, 194] on button "submit" at bounding box center [590, 195] width 24 height 26
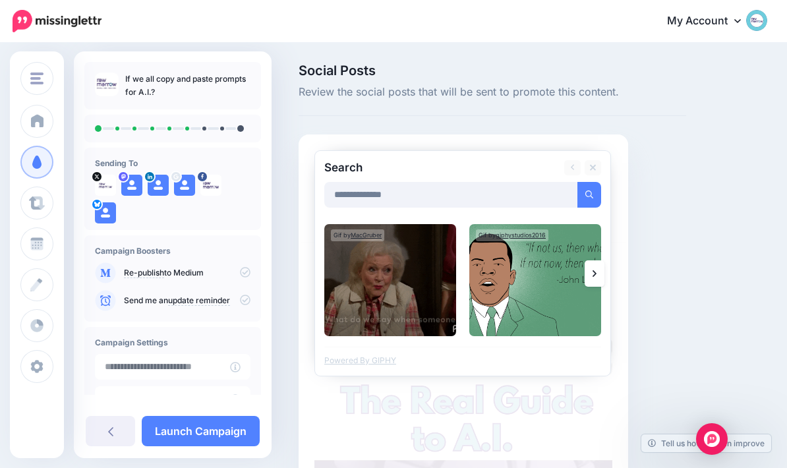
click at [596, 275] on icon at bounding box center [595, 273] width 4 height 11
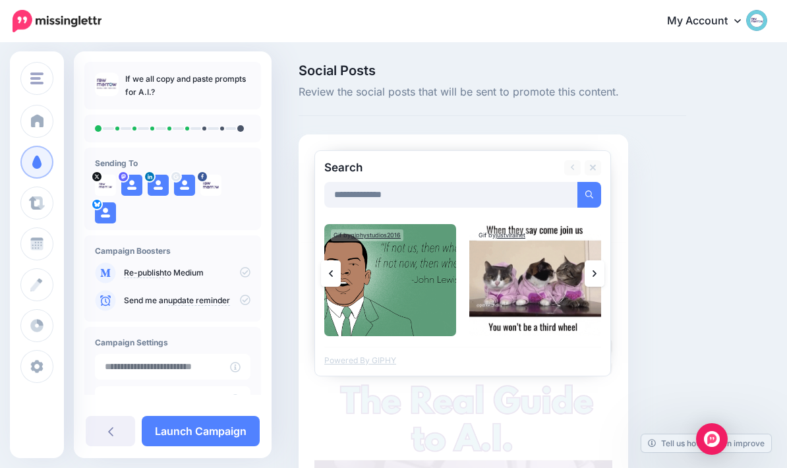
click at [592, 272] on link at bounding box center [595, 273] width 20 height 26
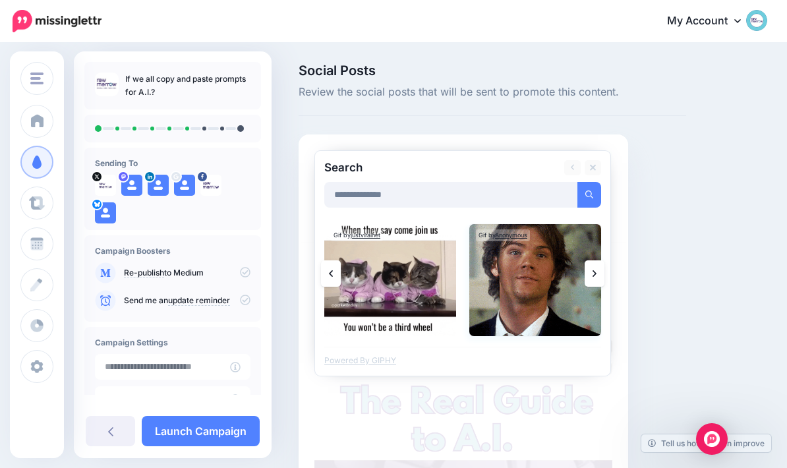
click at [527, 283] on img at bounding box center [535, 280] width 132 height 112
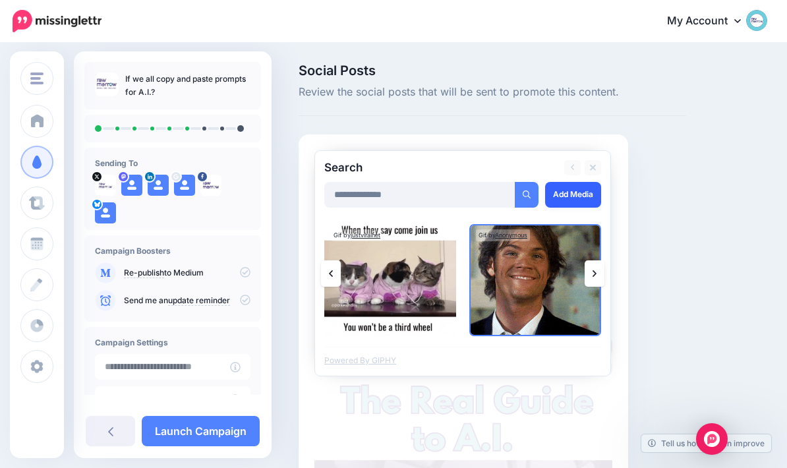
click at [572, 200] on link "Add Media" at bounding box center [573, 195] width 56 height 26
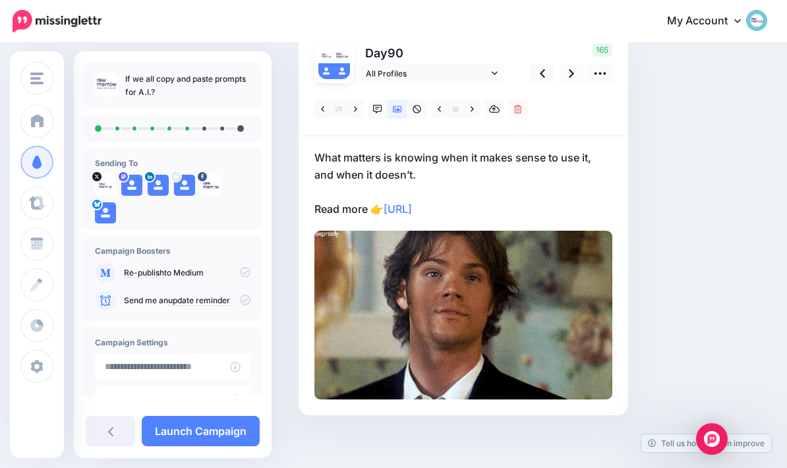
scroll to position [113, 0]
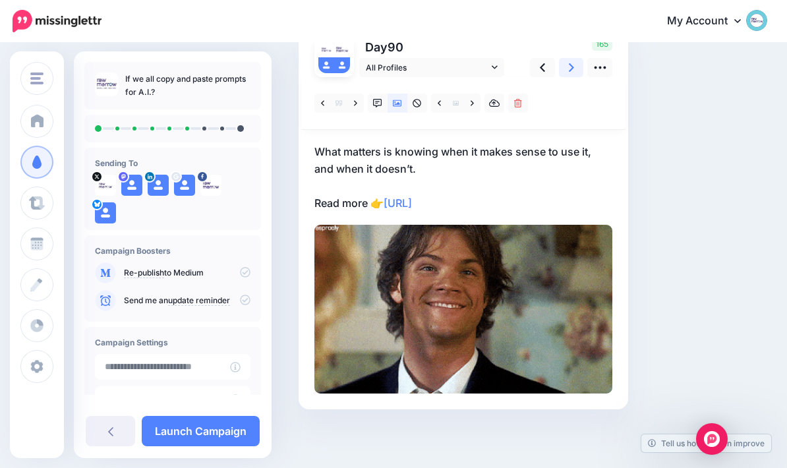
click at [572, 62] on icon at bounding box center [571, 68] width 5 height 14
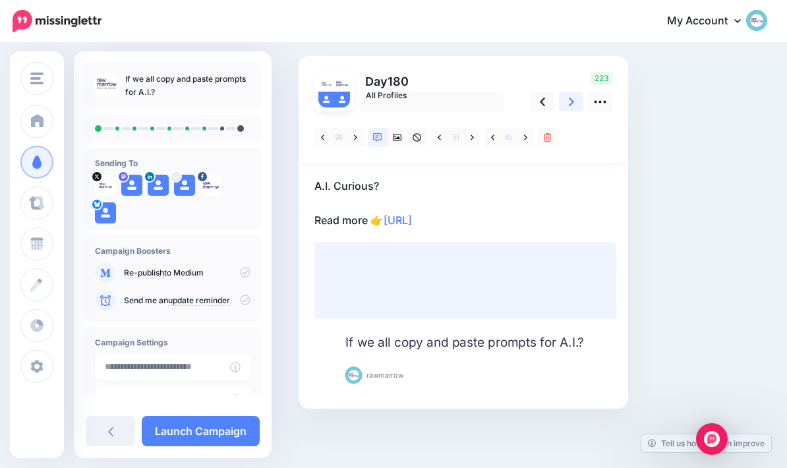
scroll to position [78, 0]
click at [401, 144] on link at bounding box center [398, 138] width 20 height 19
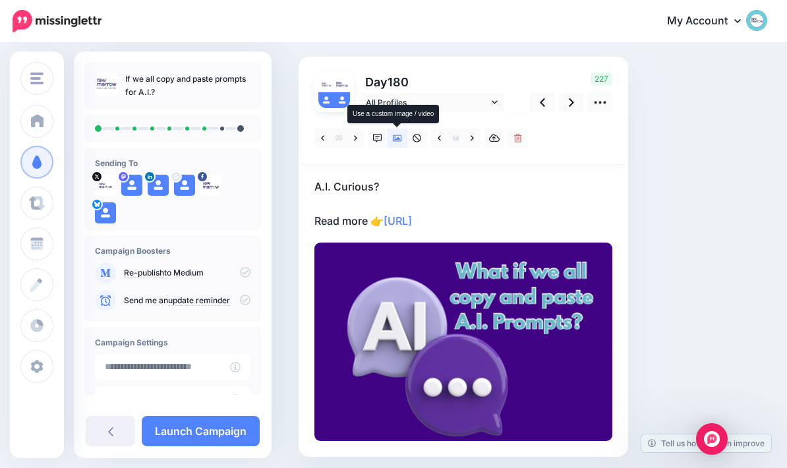
scroll to position [53, 0]
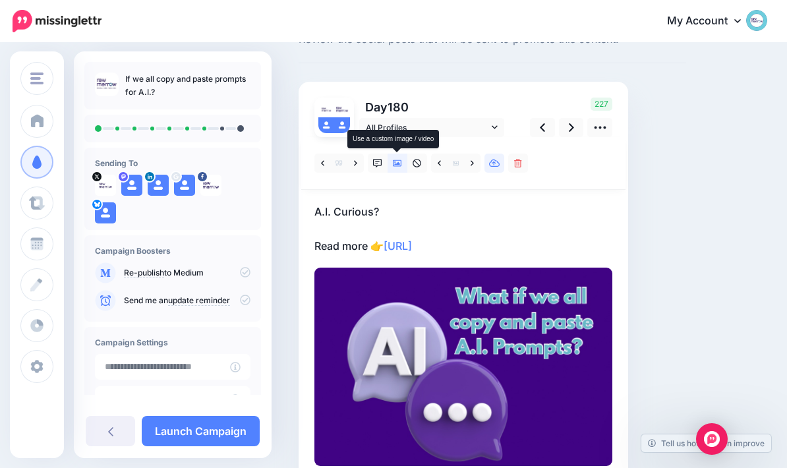
click at [500, 163] on icon at bounding box center [494, 164] width 11 height 8
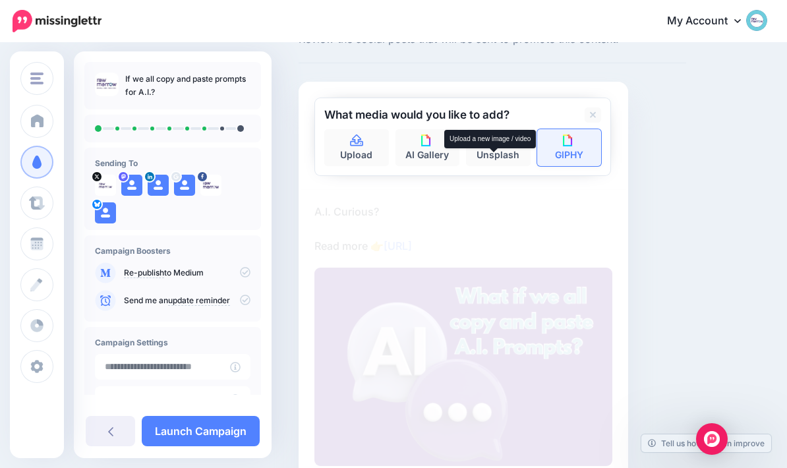
click at [588, 144] on link "GIPHY" at bounding box center [569, 147] width 65 height 37
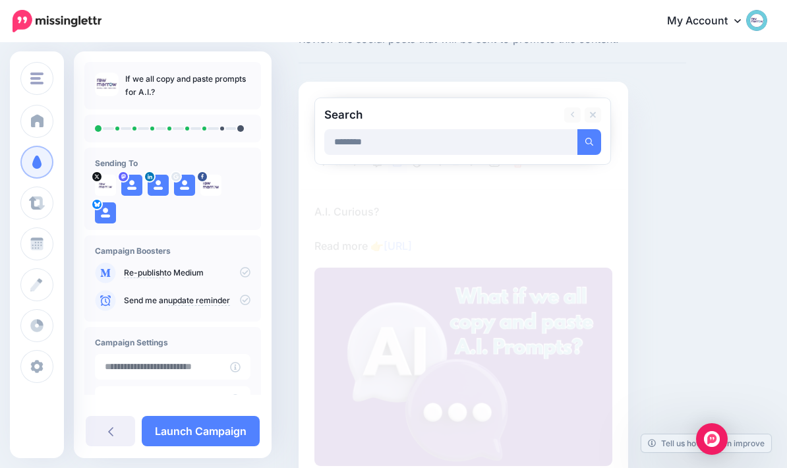
type input "********"
click at [589, 141] on button "submit" at bounding box center [590, 142] width 24 height 26
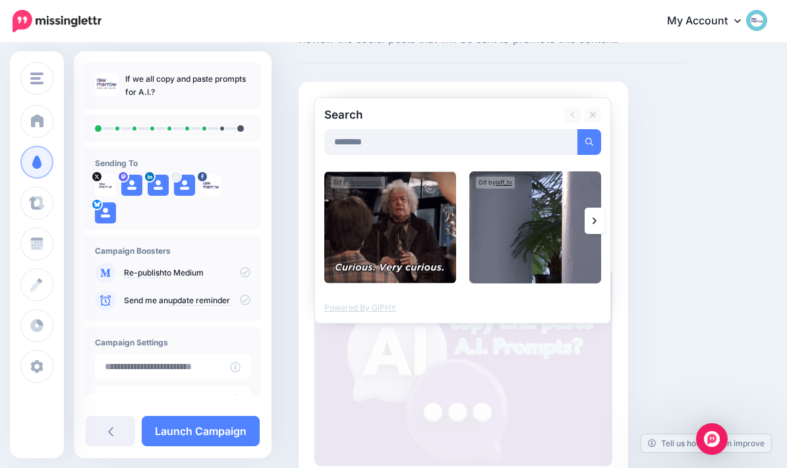
click at [599, 221] on link at bounding box center [595, 221] width 20 height 26
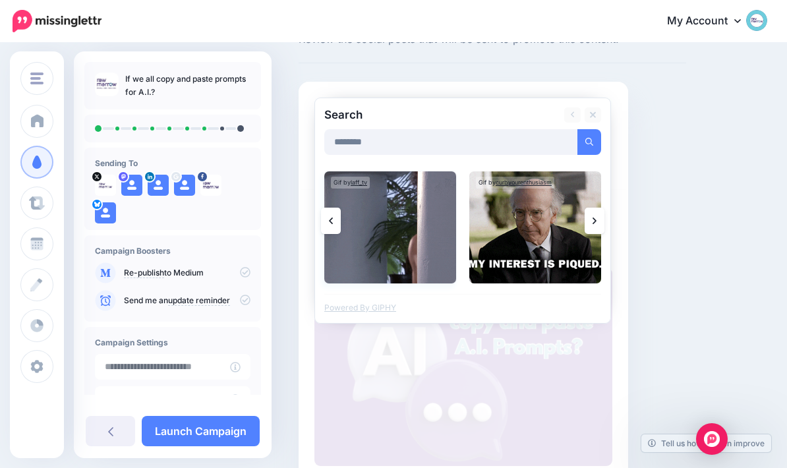
click at [408, 237] on img at bounding box center [390, 227] width 132 height 112
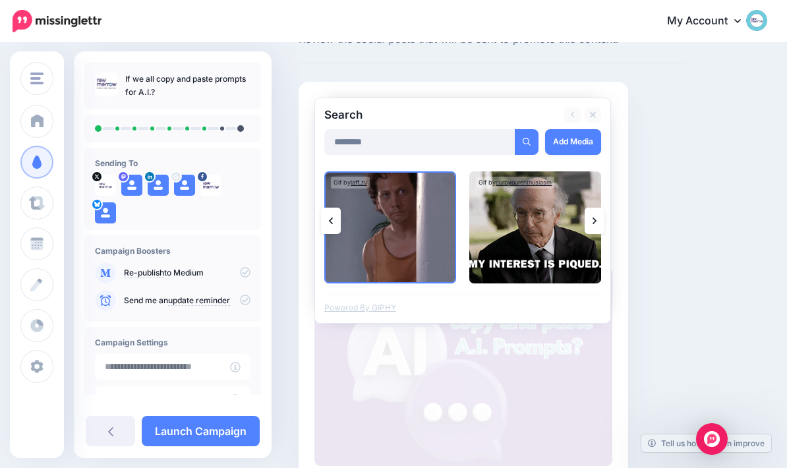
click at [597, 220] on link at bounding box center [595, 221] width 20 height 26
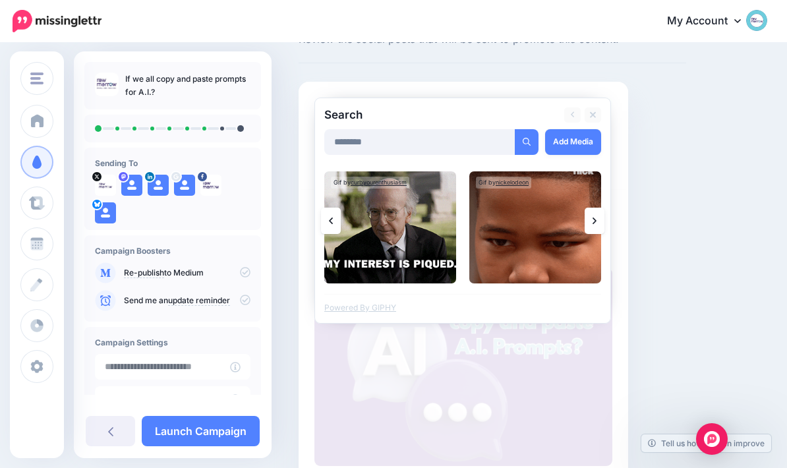
click at [591, 223] on link at bounding box center [595, 221] width 20 height 26
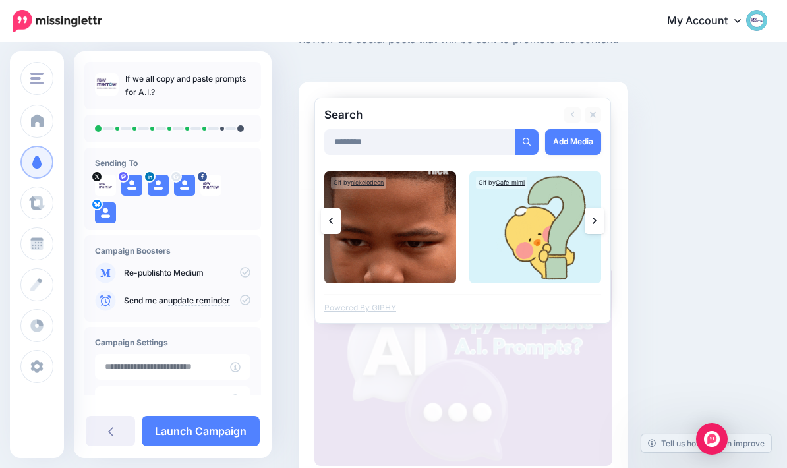
click at [593, 224] on icon at bounding box center [595, 221] width 4 height 11
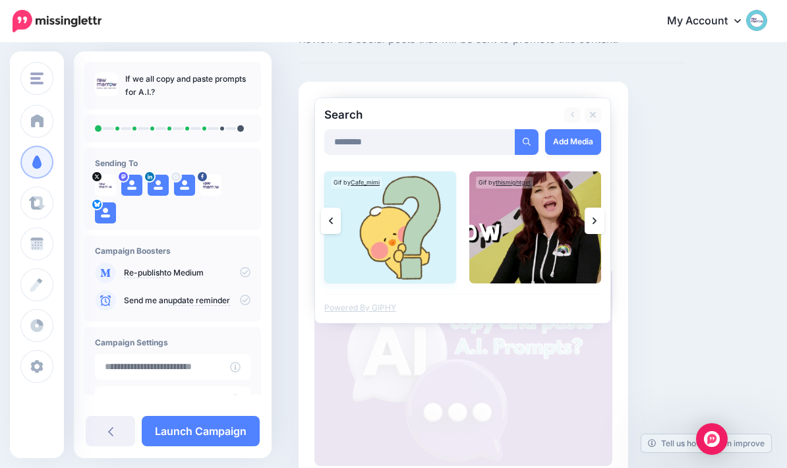
click at [341, 222] on img at bounding box center [390, 227] width 132 height 112
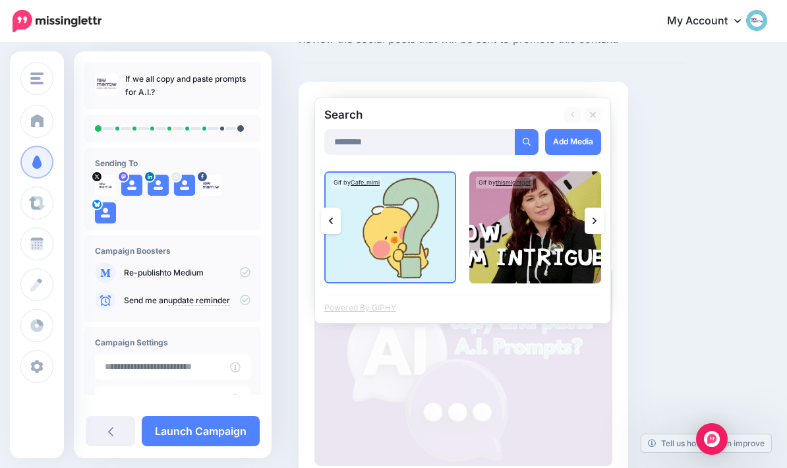
click at [330, 218] on icon at bounding box center [331, 221] width 4 height 11
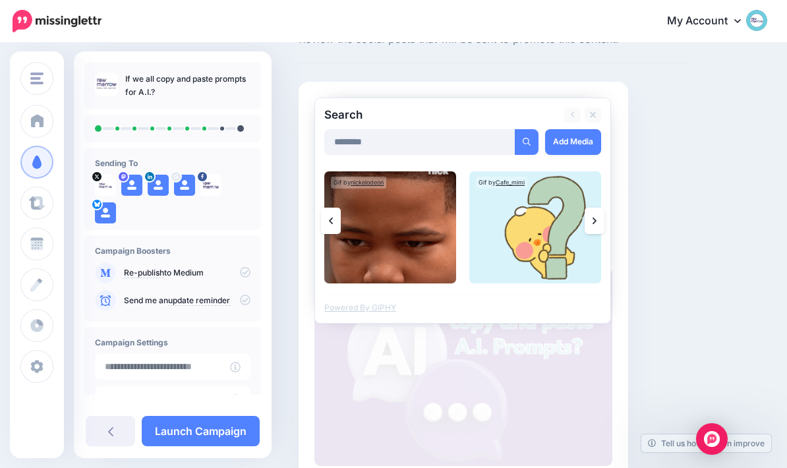
click at [333, 223] on link at bounding box center [331, 221] width 20 height 26
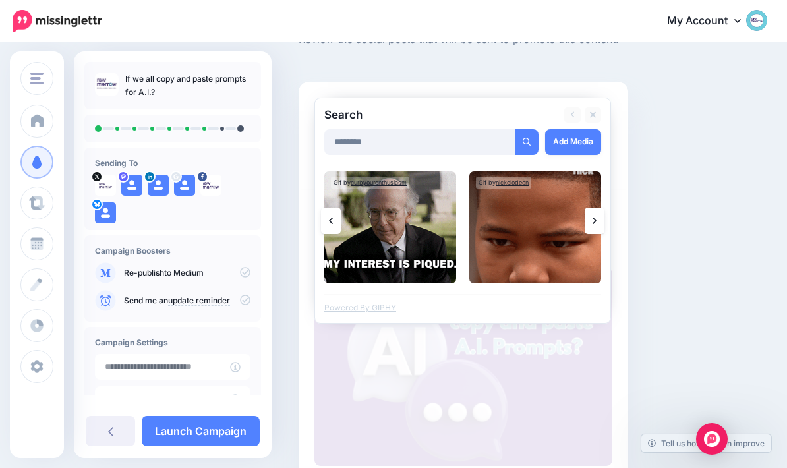
click at [331, 222] on icon at bounding box center [331, 221] width 4 height 7
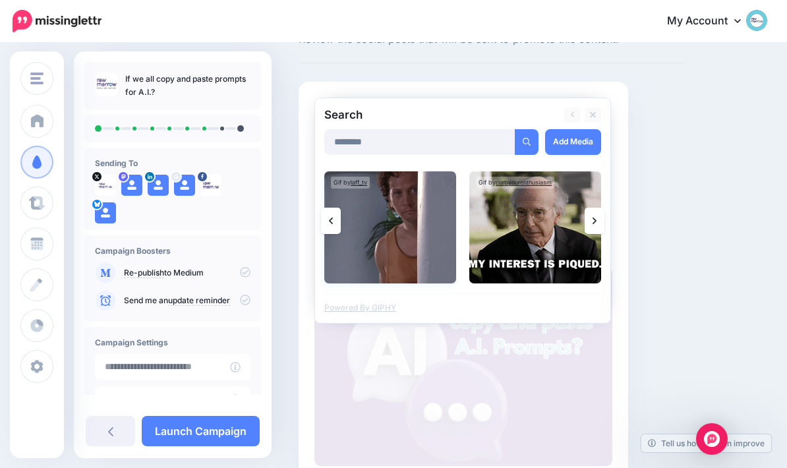
click at [400, 244] on img at bounding box center [390, 227] width 132 height 112
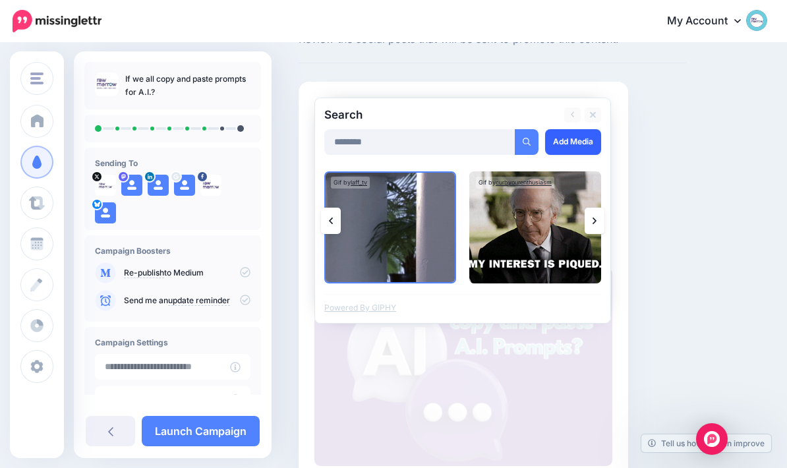
click at [578, 141] on link "Add Media" at bounding box center [573, 142] width 56 height 26
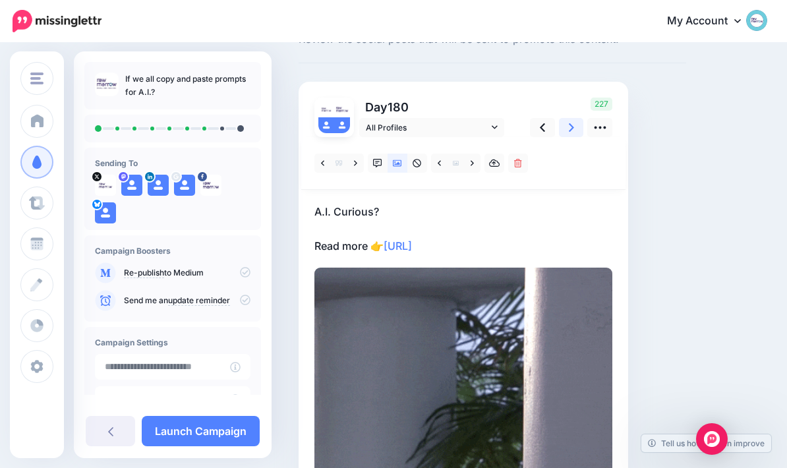
click at [566, 130] on link at bounding box center [571, 127] width 25 height 19
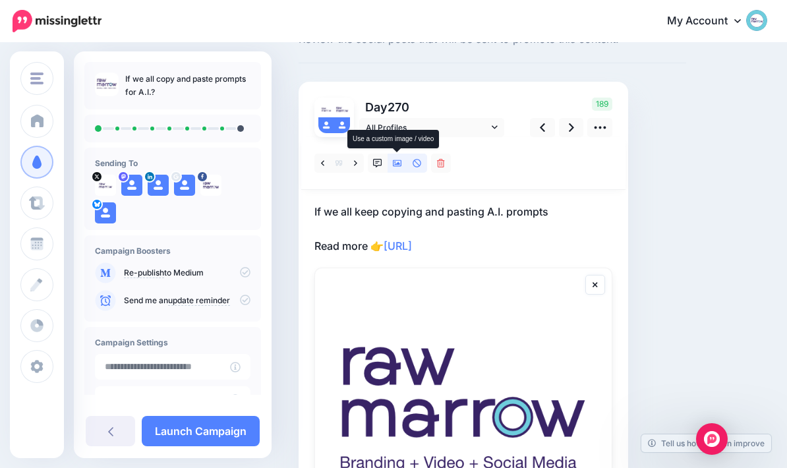
click at [398, 167] on icon at bounding box center [397, 163] width 9 height 9
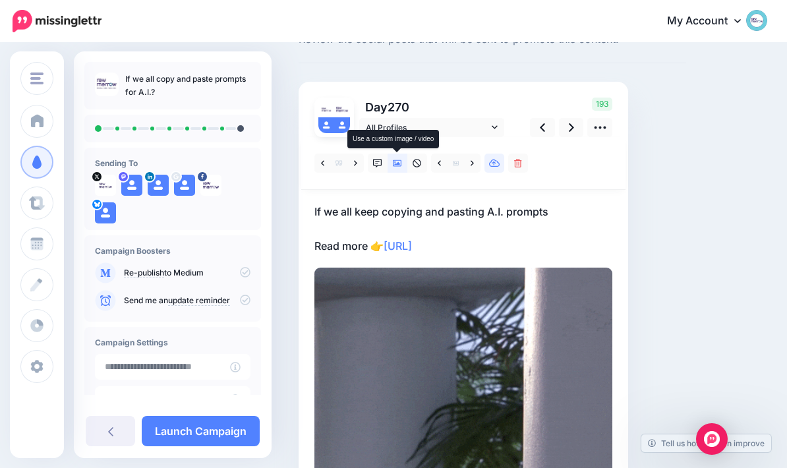
click at [495, 160] on icon at bounding box center [494, 163] width 11 height 9
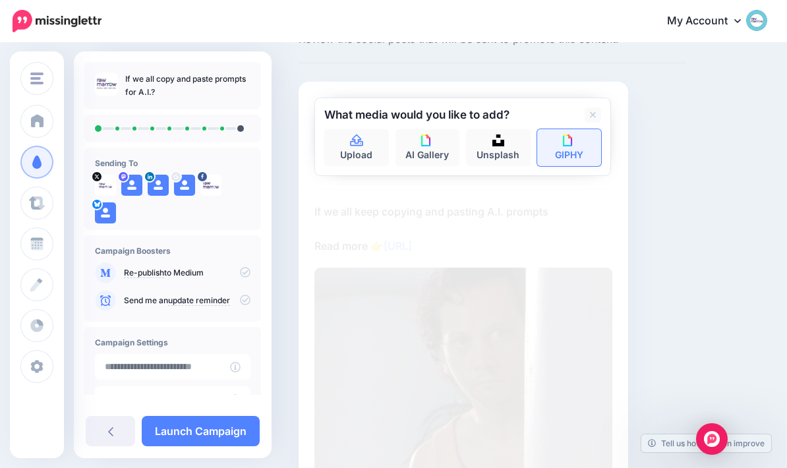
click at [566, 145] on img at bounding box center [569, 141] width 12 height 12
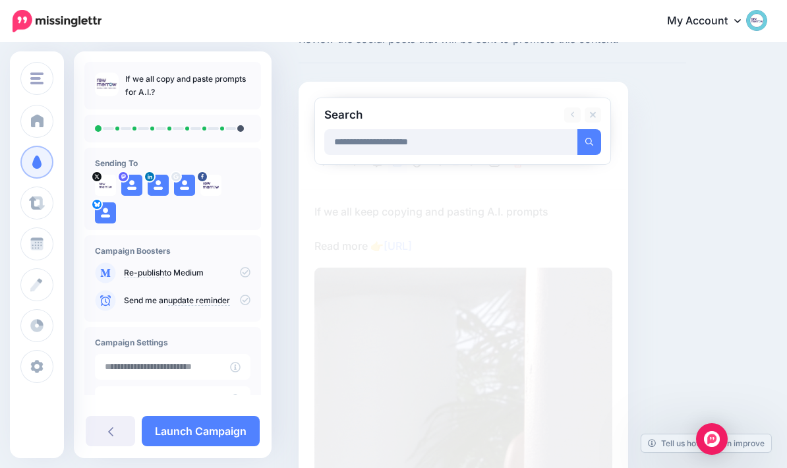
type input "**********"
click at [589, 141] on button "submit" at bounding box center [590, 142] width 24 height 26
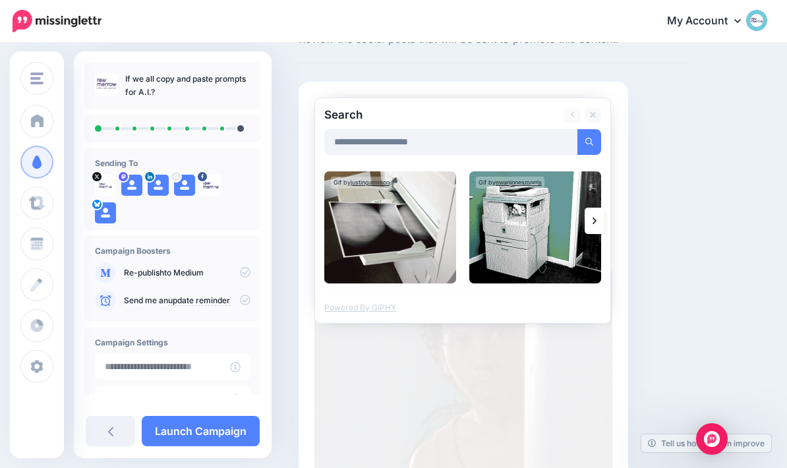
click at [597, 222] on link at bounding box center [595, 221] width 20 height 26
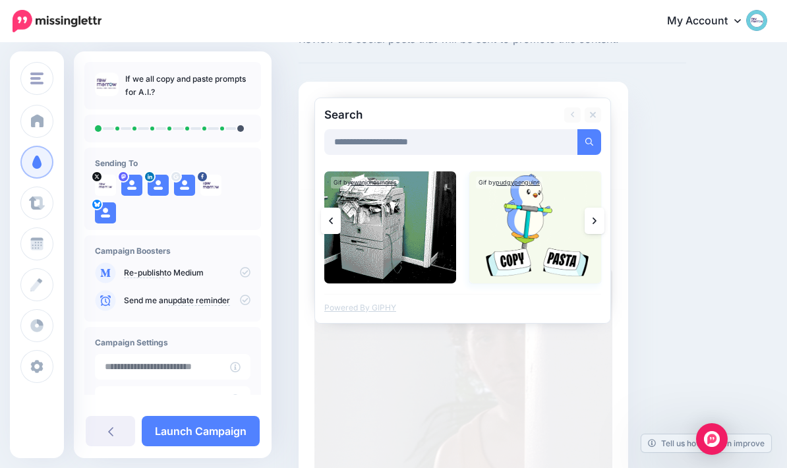
click at [533, 245] on img at bounding box center [535, 227] width 132 height 112
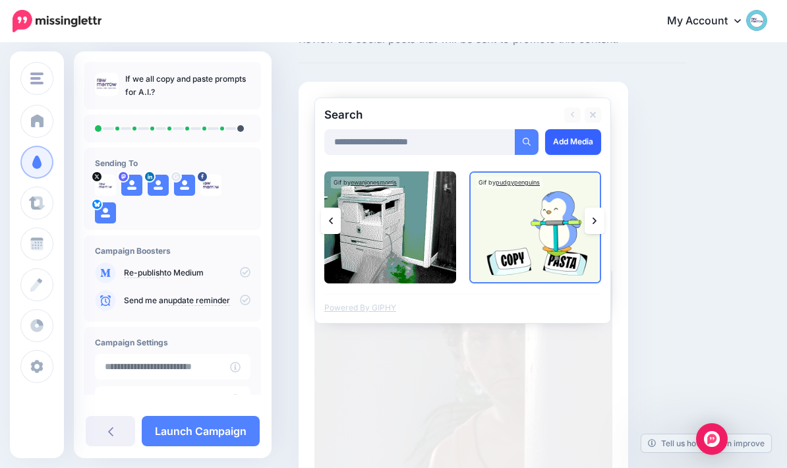
click at [571, 140] on link "Add Media" at bounding box center [573, 142] width 56 height 26
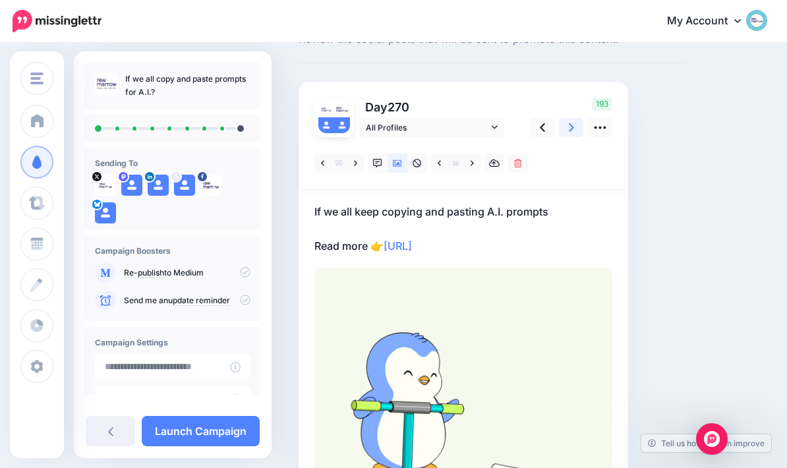
click at [567, 131] on link at bounding box center [571, 127] width 25 height 19
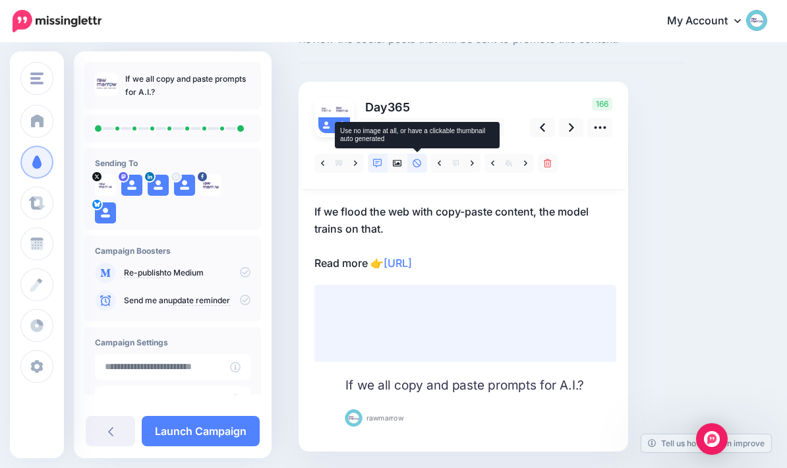
click at [408, 165] on link at bounding box center [417, 163] width 20 height 19
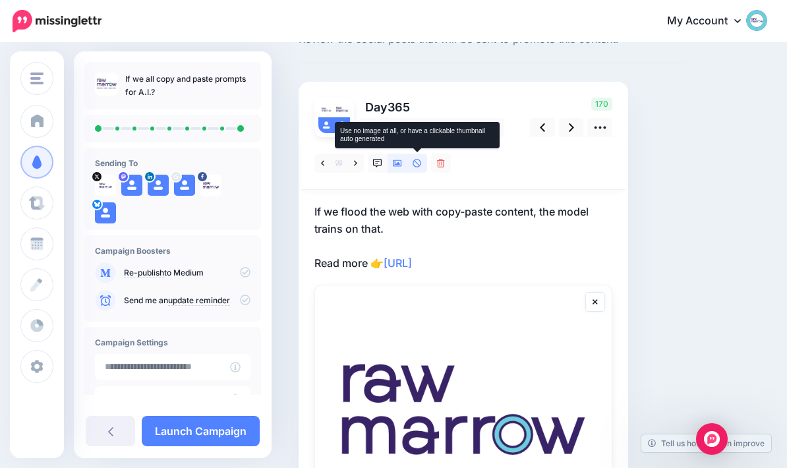
click at [402, 163] on icon at bounding box center [397, 163] width 9 height 7
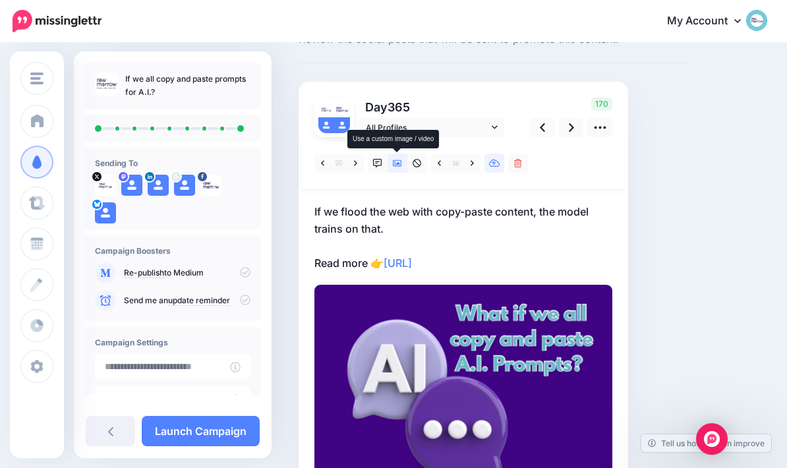
click at [497, 165] on icon at bounding box center [494, 163] width 11 height 9
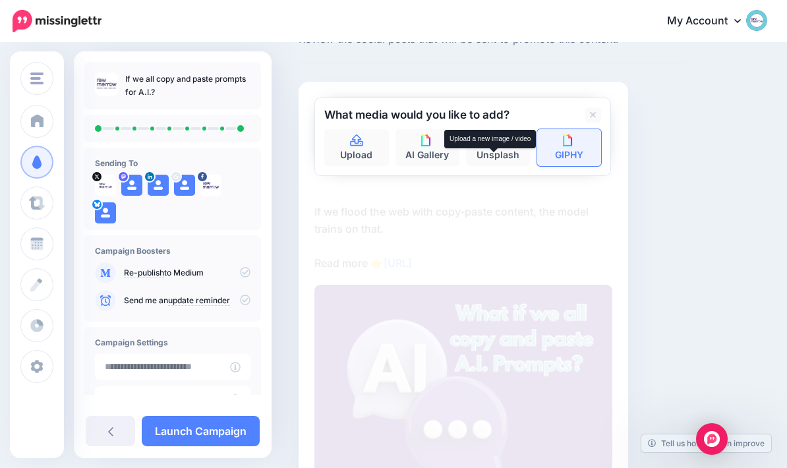
click at [583, 140] on link "GIPHY" at bounding box center [569, 147] width 65 height 37
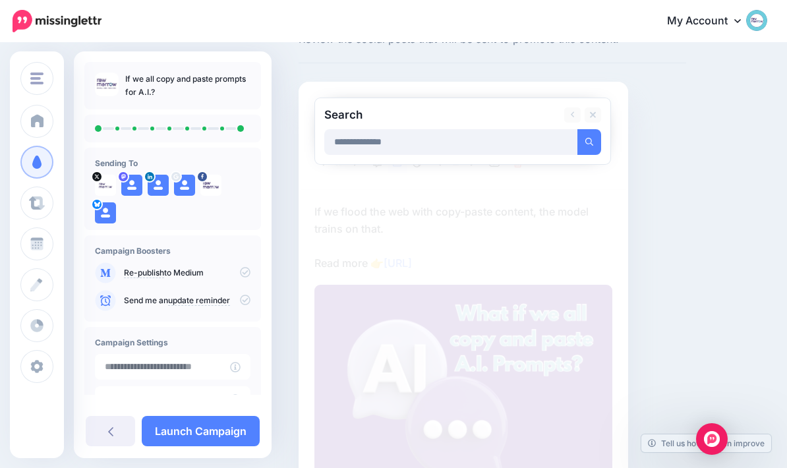
type input "**********"
click at [589, 141] on button "submit" at bounding box center [590, 142] width 24 height 26
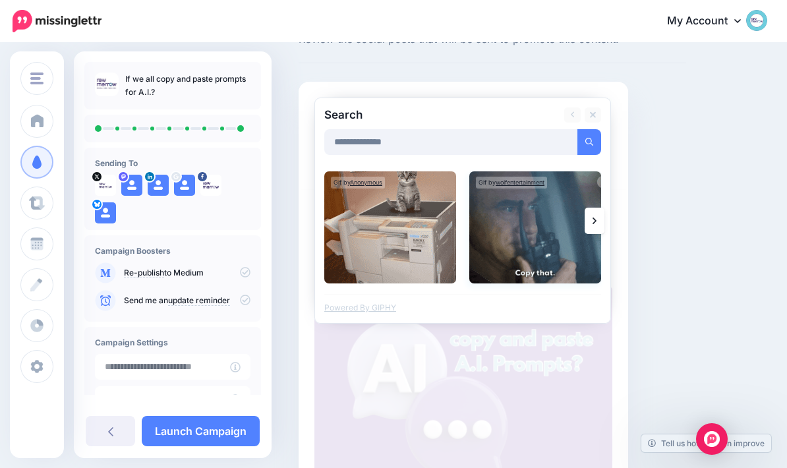
click at [532, 229] on img at bounding box center [535, 227] width 132 height 112
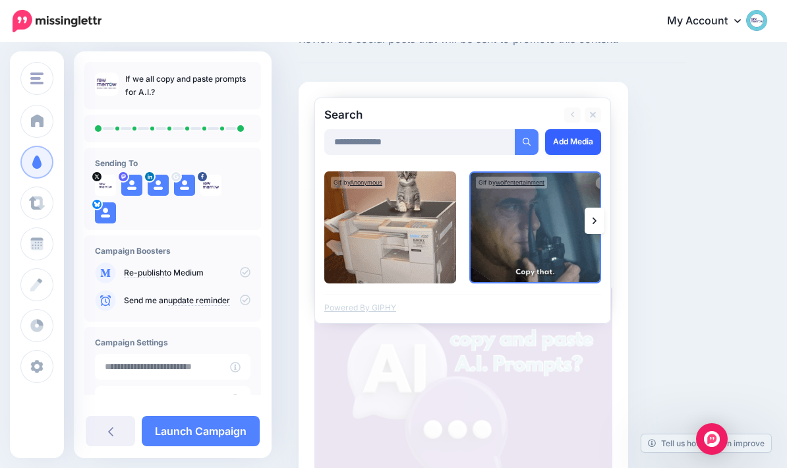
click at [574, 142] on link "Add Media" at bounding box center [573, 142] width 56 height 26
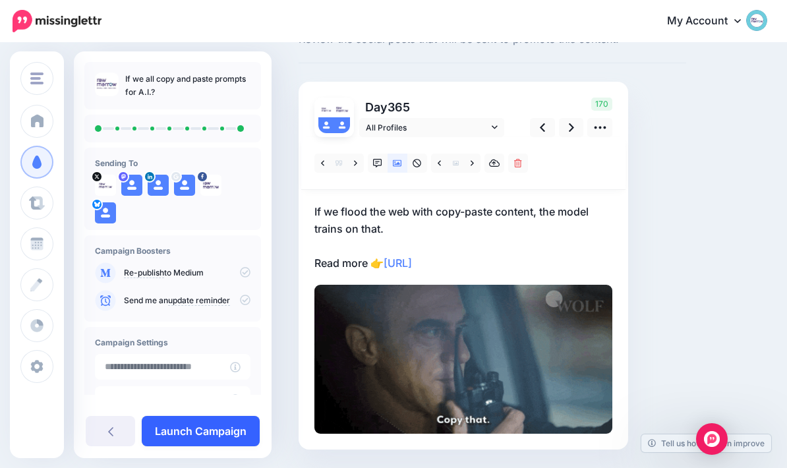
click at [215, 425] on link "Launch Campaign" at bounding box center [201, 431] width 118 height 30
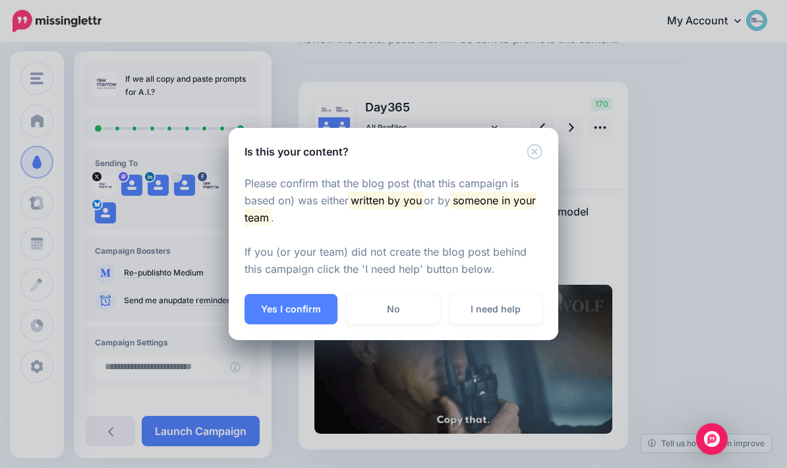
click at [539, 149] on icon "Close" at bounding box center [535, 152] width 16 height 16
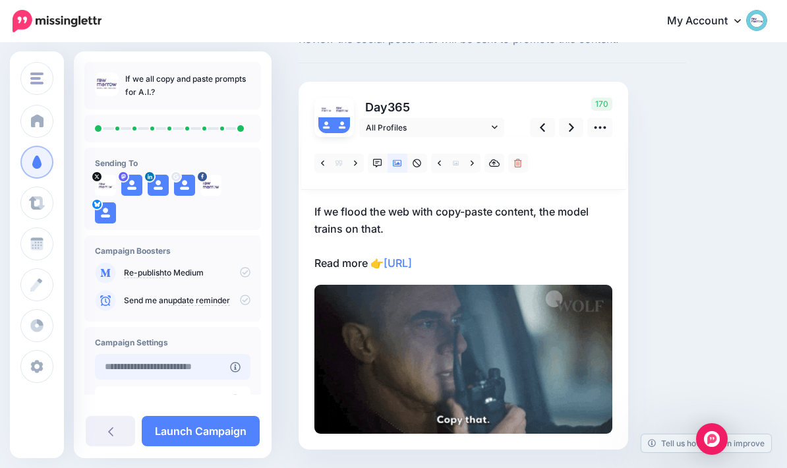
click at [208, 363] on input "text" at bounding box center [162, 367] width 135 height 26
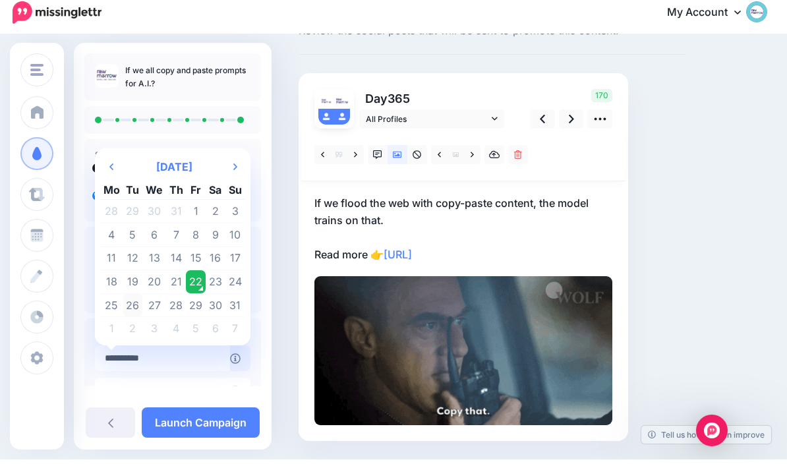
click at [133, 305] on td "26" at bounding box center [133, 314] width 20 height 24
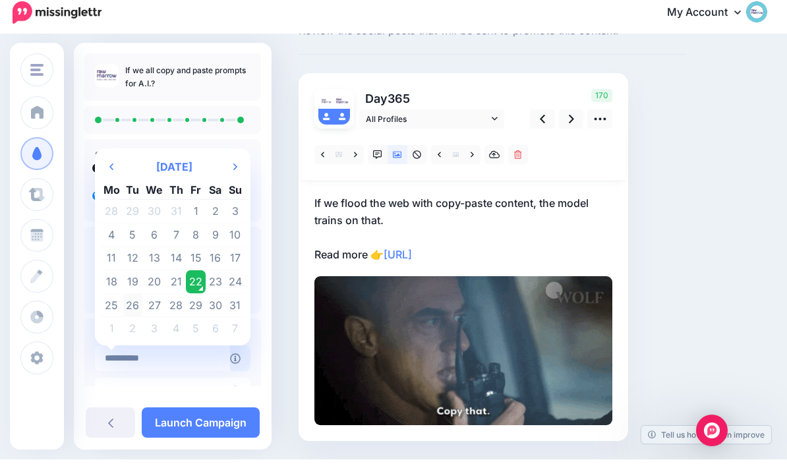
type input "**********"
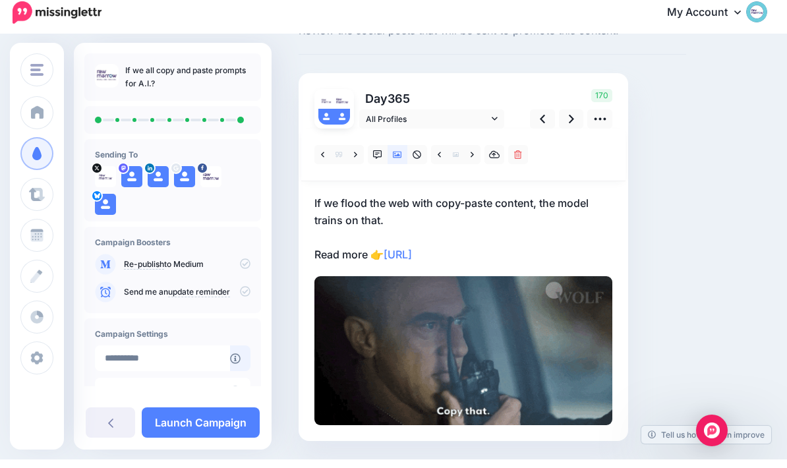
scroll to position [61, 0]
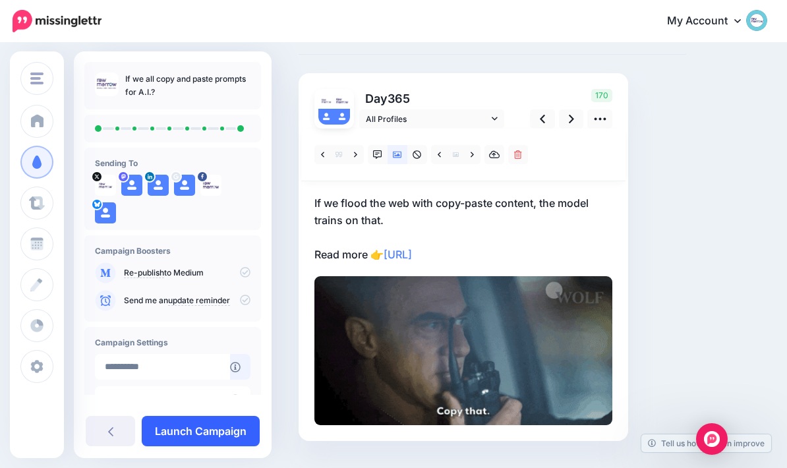
click at [207, 434] on link "Launch Campaign" at bounding box center [201, 431] width 118 height 30
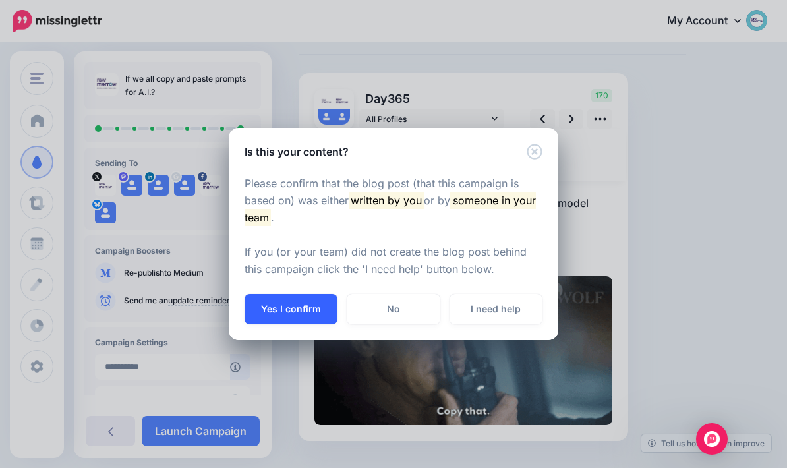
click at [309, 307] on button "Yes I confirm" at bounding box center [291, 309] width 93 height 30
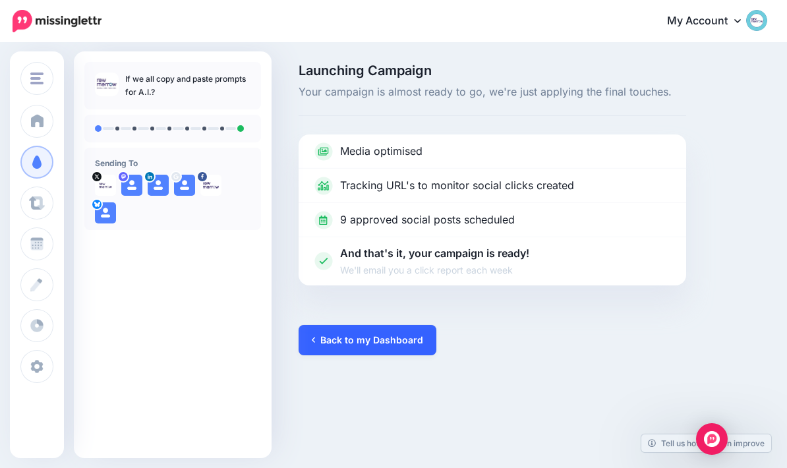
click at [345, 353] on link "Back to my Dashboard" at bounding box center [368, 340] width 138 height 30
click at [349, 334] on link "Back to my Dashboard" at bounding box center [368, 340] width 138 height 30
click at [344, 332] on link "Back to my Dashboard" at bounding box center [368, 340] width 138 height 30
